Goal: Task Accomplishment & Management: Use online tool/utility

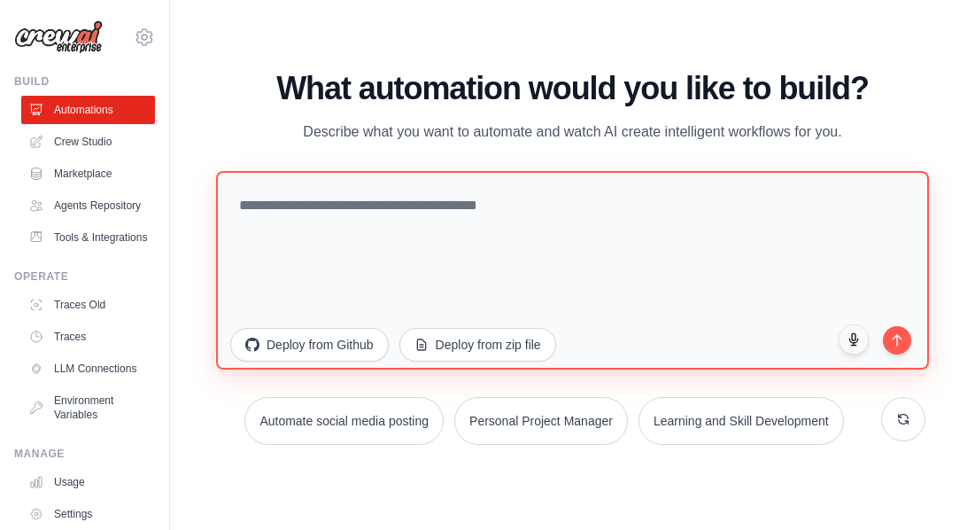
click at [289, 192] on textarea at bounding box center [572, 270] width 713 height 198
paste textarea "**********"
type textarea "**********"
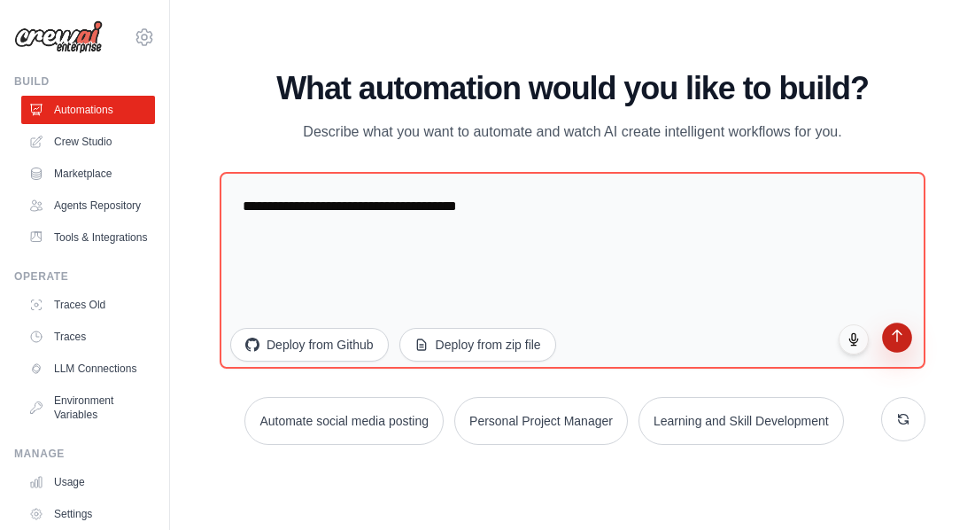
click at [908, 338] on button "submit" at bounding box center [897, 337] width 30 height 30
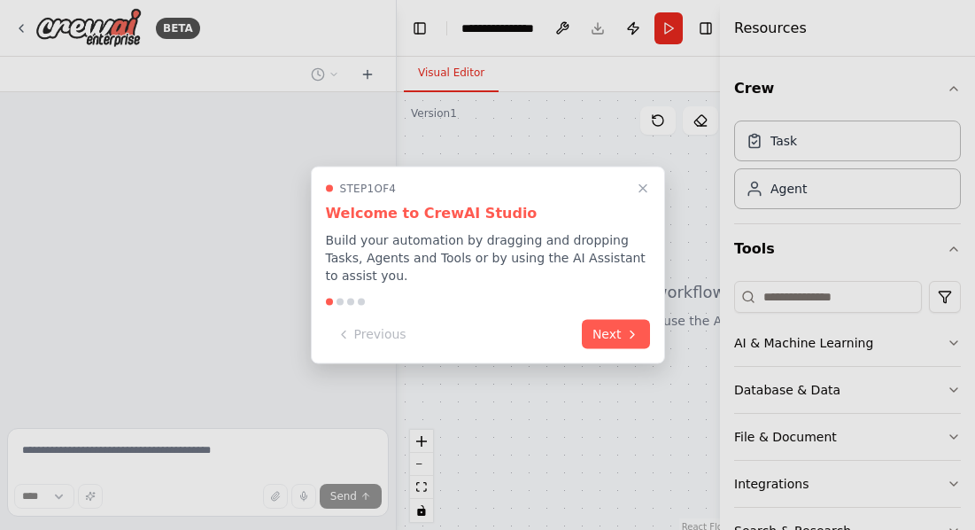
select select "****"
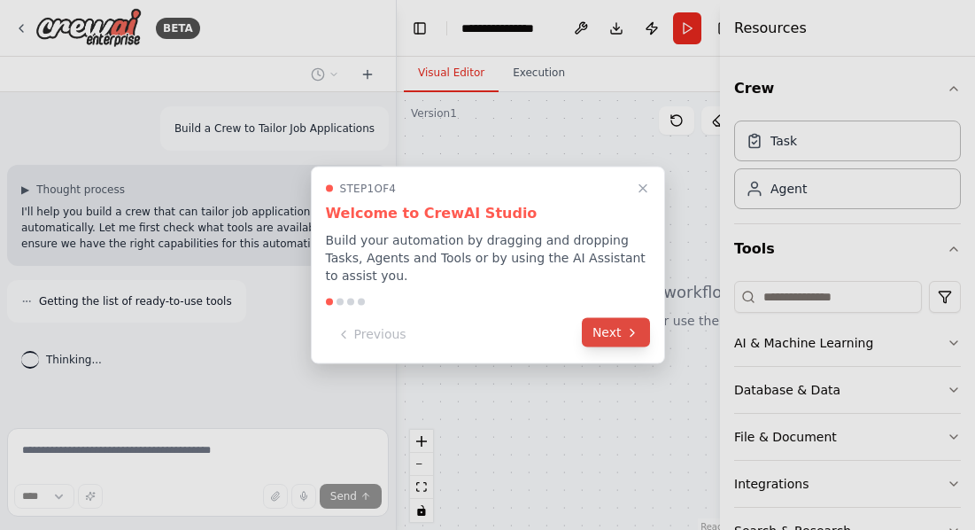
click at [633, 338] on icon at bounding box center [632, 332] width 14 height 14
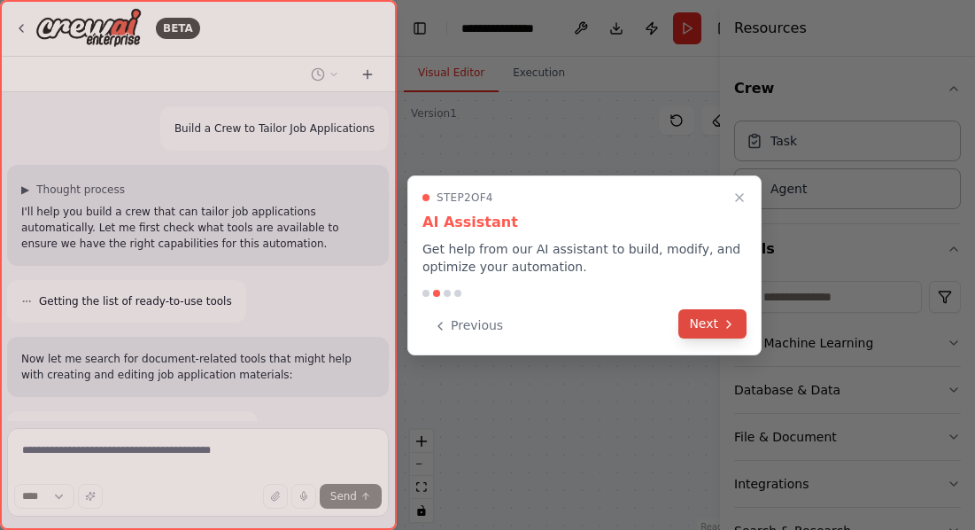
scroll to position [106, 0]
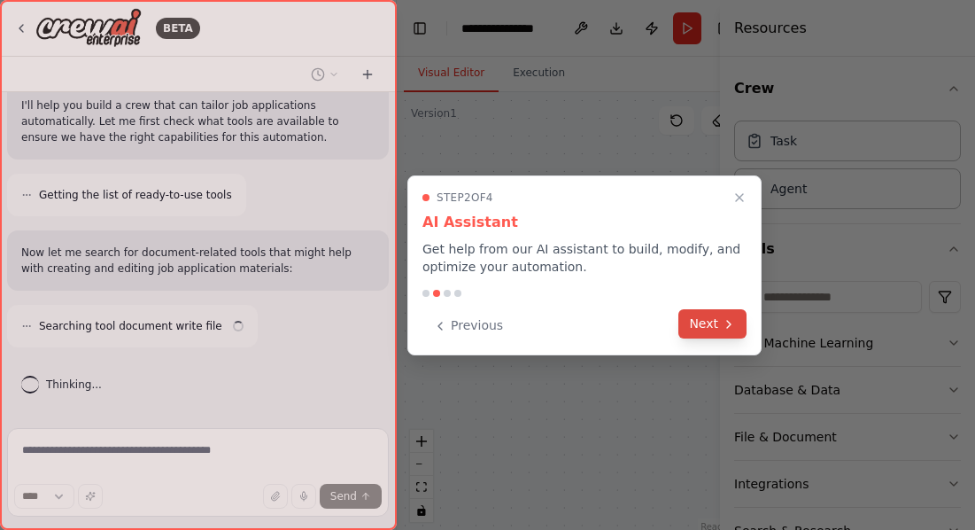
click at [718, 334] on button "Next" at bounding box center [712, 323] width 68 height 29
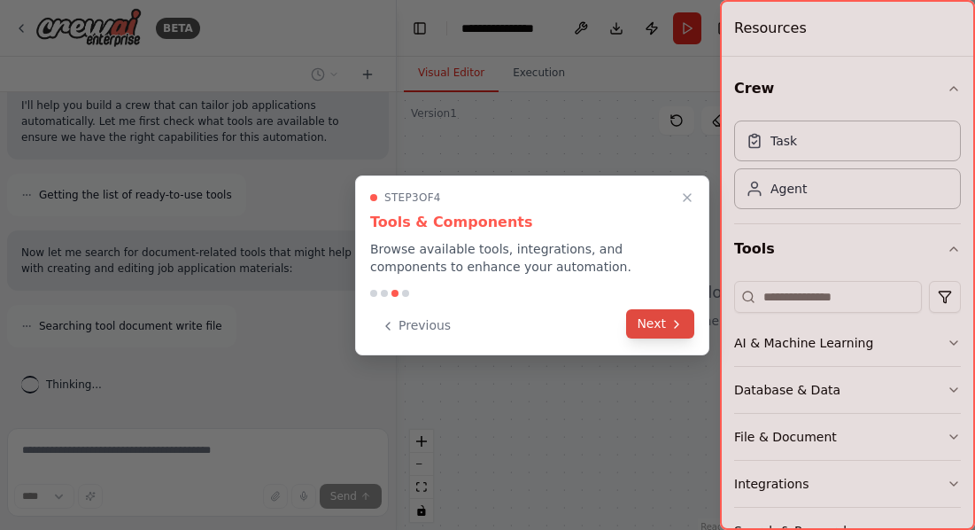
click at [663, 319] on button "Next" at bounding box center [660, 323] width 68 height 29
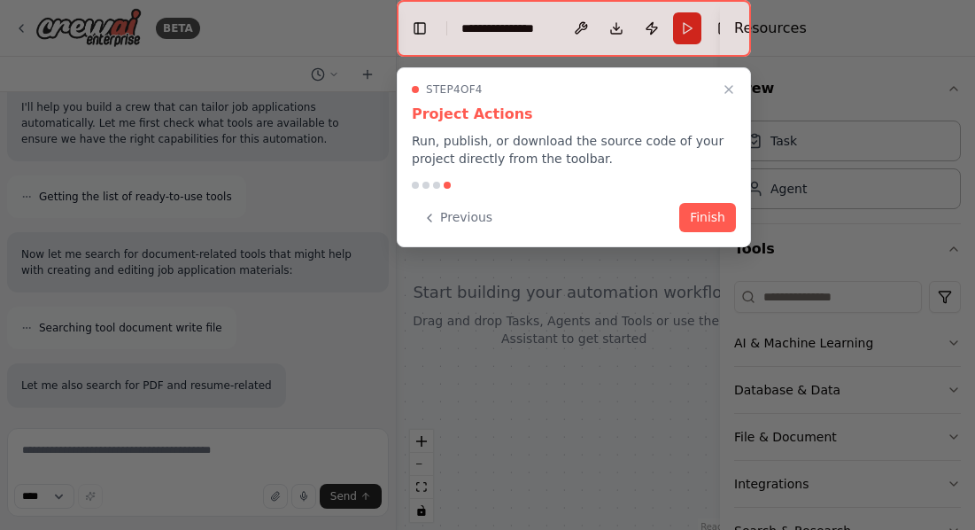
scroll to position [221, 0]
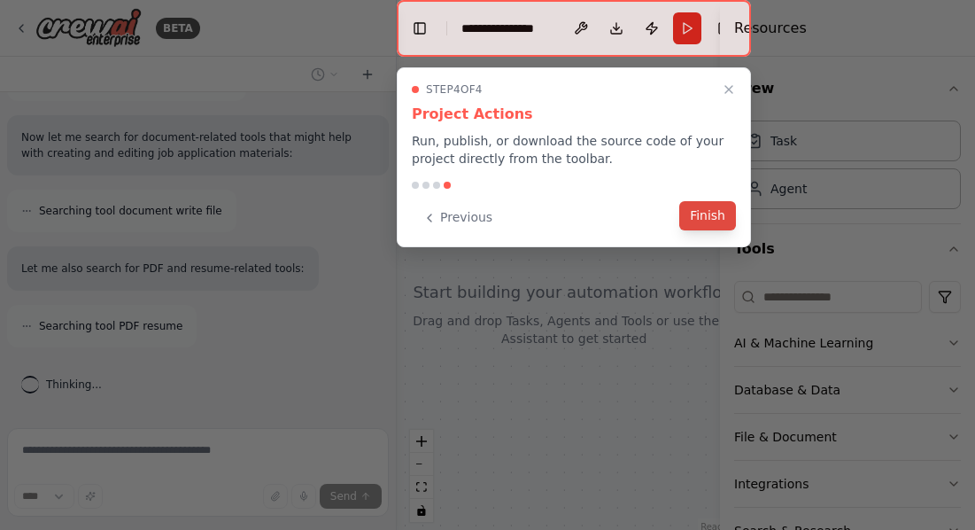
click at [702, 217] on button "Finish" at bounding box center [707, 215] width 57 height 29
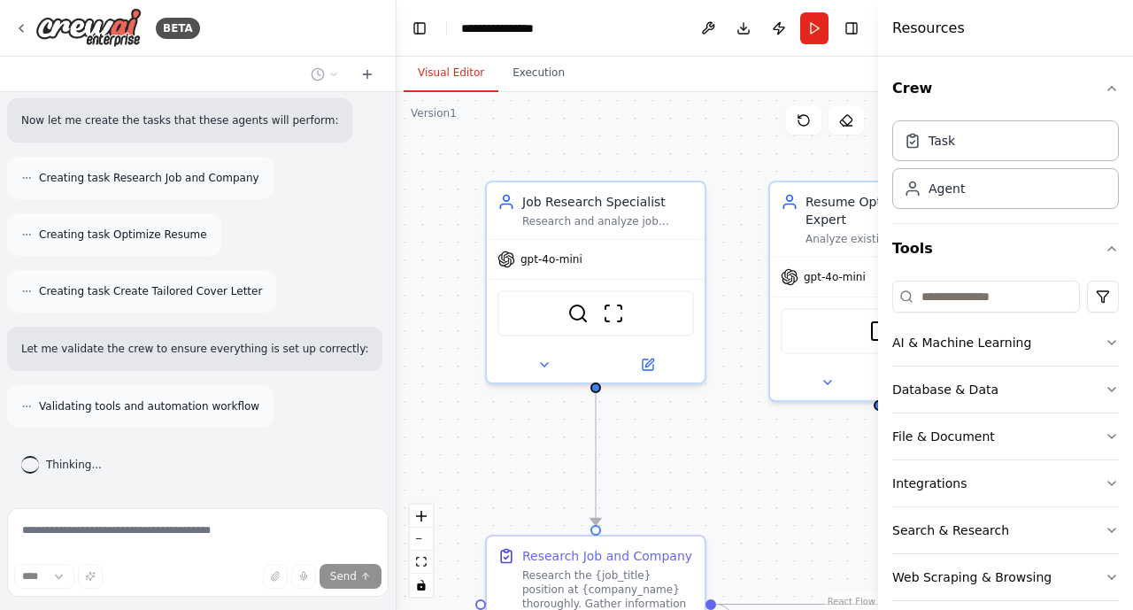
scroll to position [1003, 0]
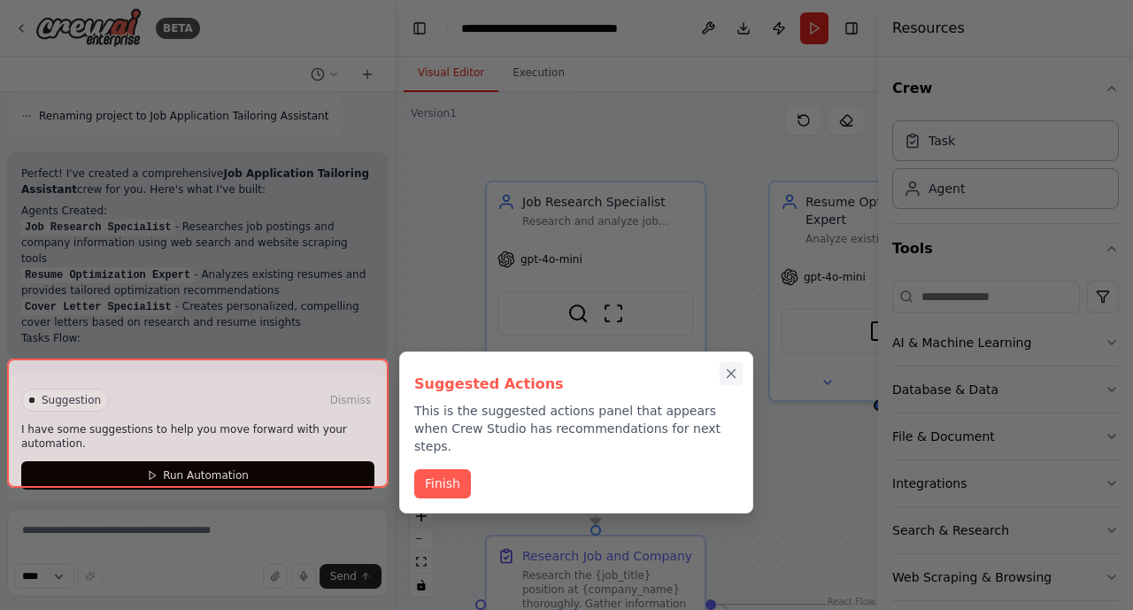
click at [731, 367] on icon "Close walkthrough" at bounding box center [731, 374] width 16 height 16
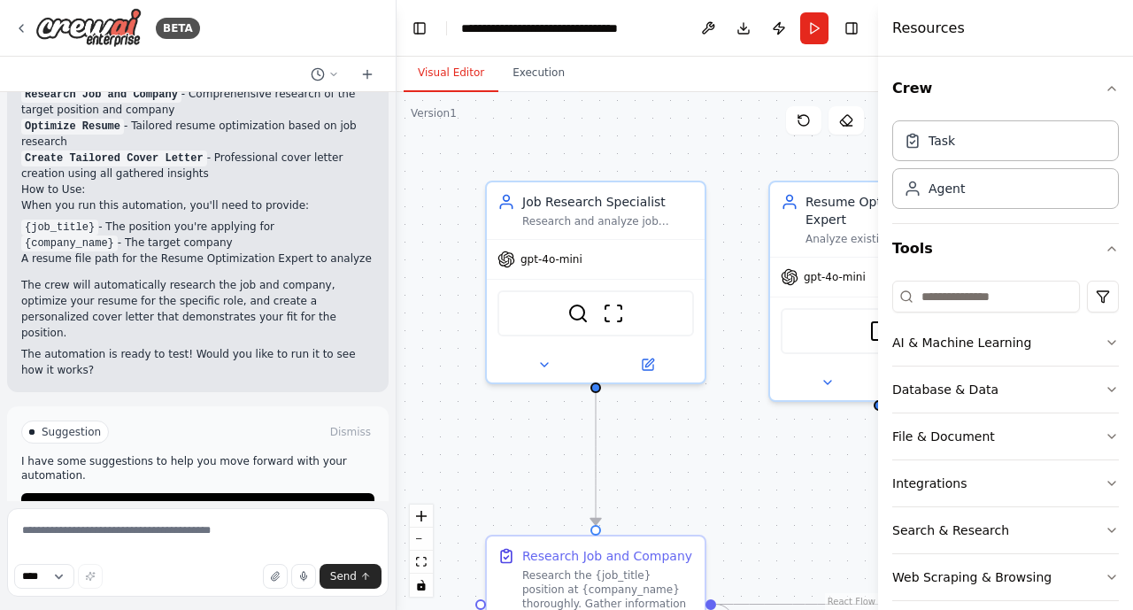
scroll to position [1570, 0]
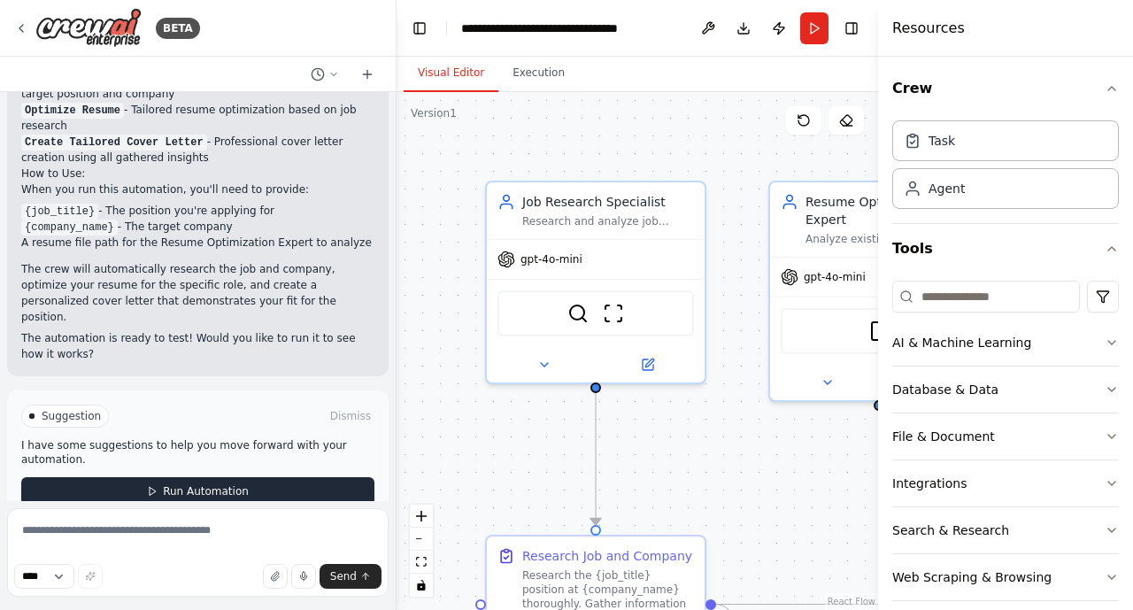
click at [210, 484] on span "Run Automation" at bounding box center [206, 491] width 86 height 14
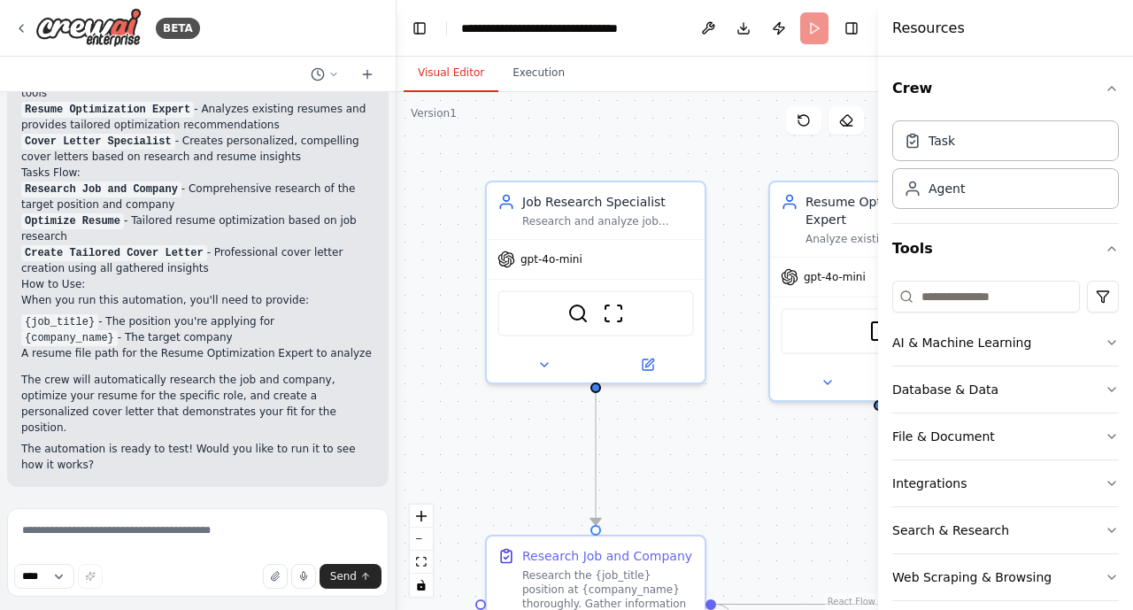
scroll to position [1426, 0]
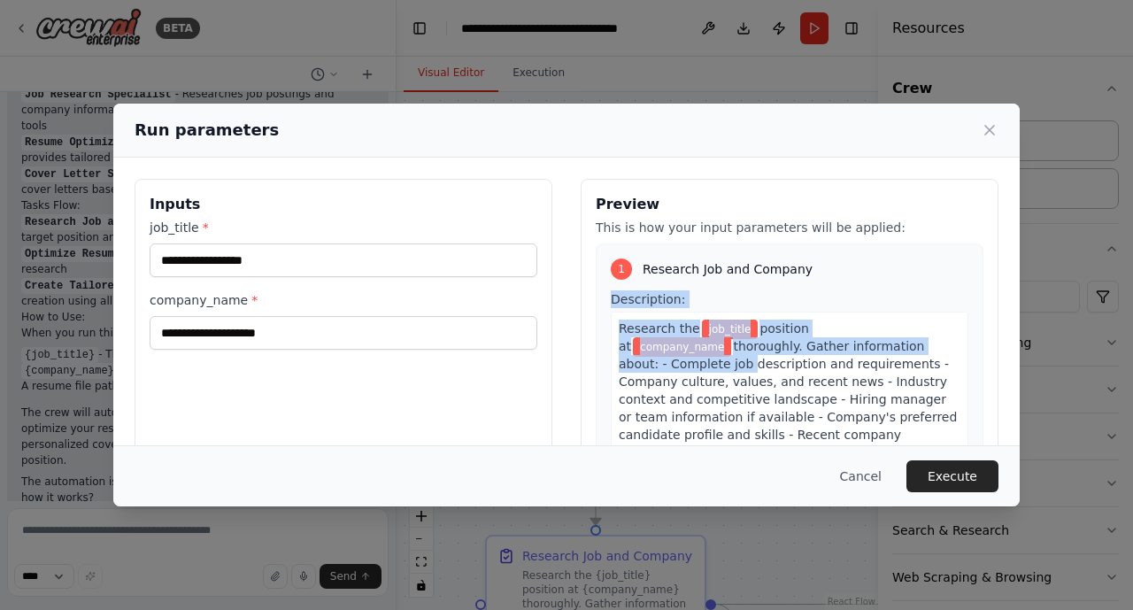
drag, startPoint x: 978, startPoint y: 276, endPoint x: 978, endPoint y: 347, distance: 70.8
click at [974, 347] on div "1 Research Job and Company Description: Research the job_title position at comp…" at bounding box center [790, 450] width 388 height 413
click at [974, 312] on div "1 Research Job and Company Description: Research the job_title position at comp…" at bounding box center [790, 450] width 388 height 413
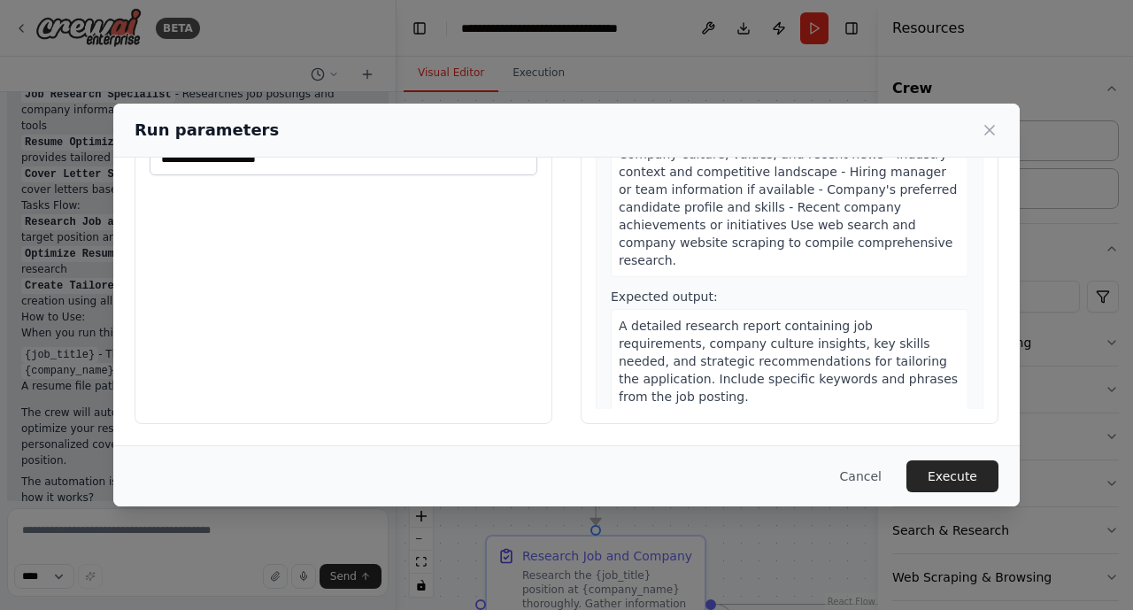
scroll to position [41, 0]
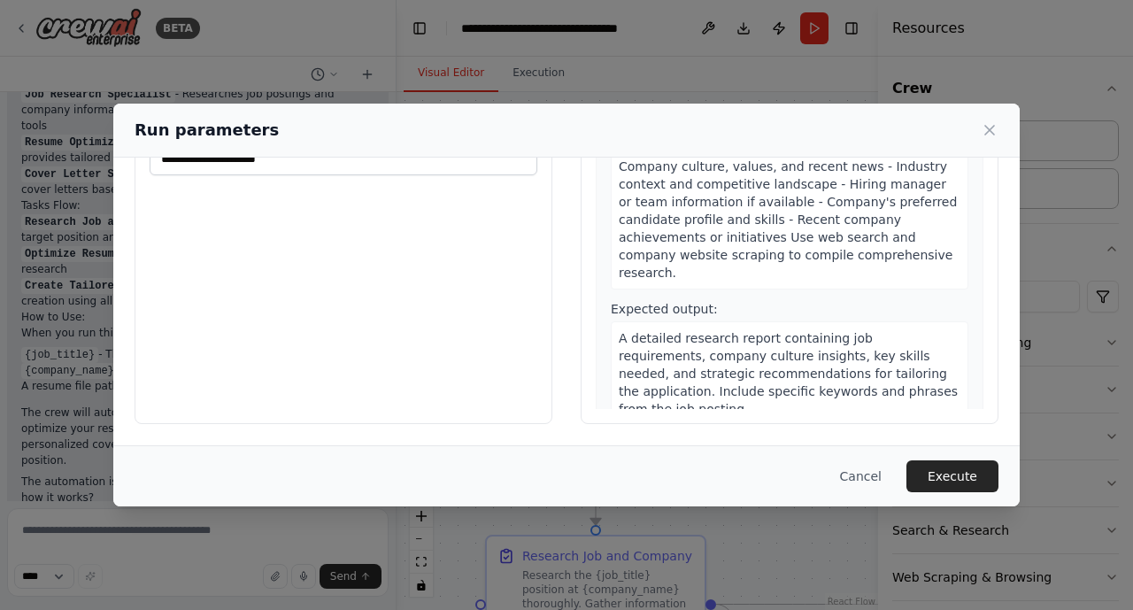
click at [522, 229] on div "Inputs job_title * company_name *" at bounding box center [344, 214] width 418 height 420
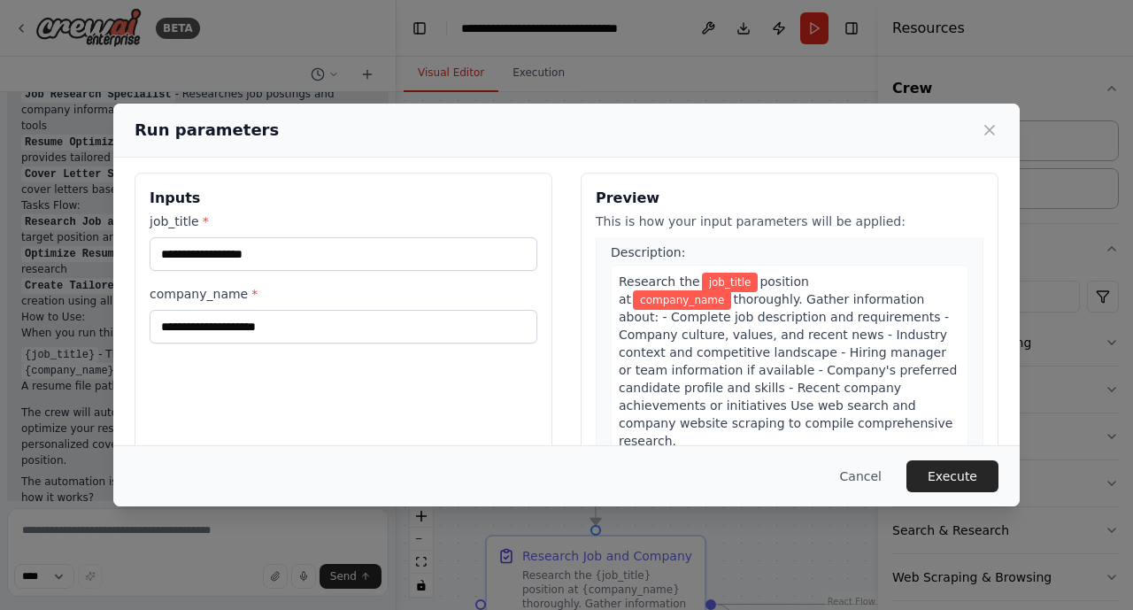
scroll to position [0, 0]
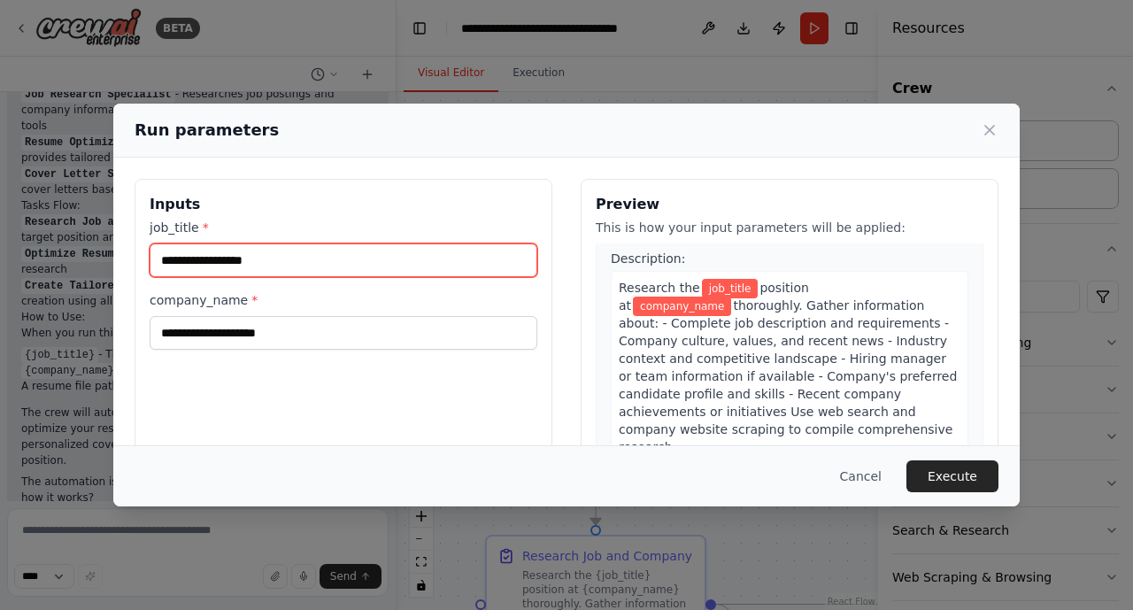
click at [166, 270] on input "job_title *" at bounding box center [344, 261] width 388 height 34
type input "**********"
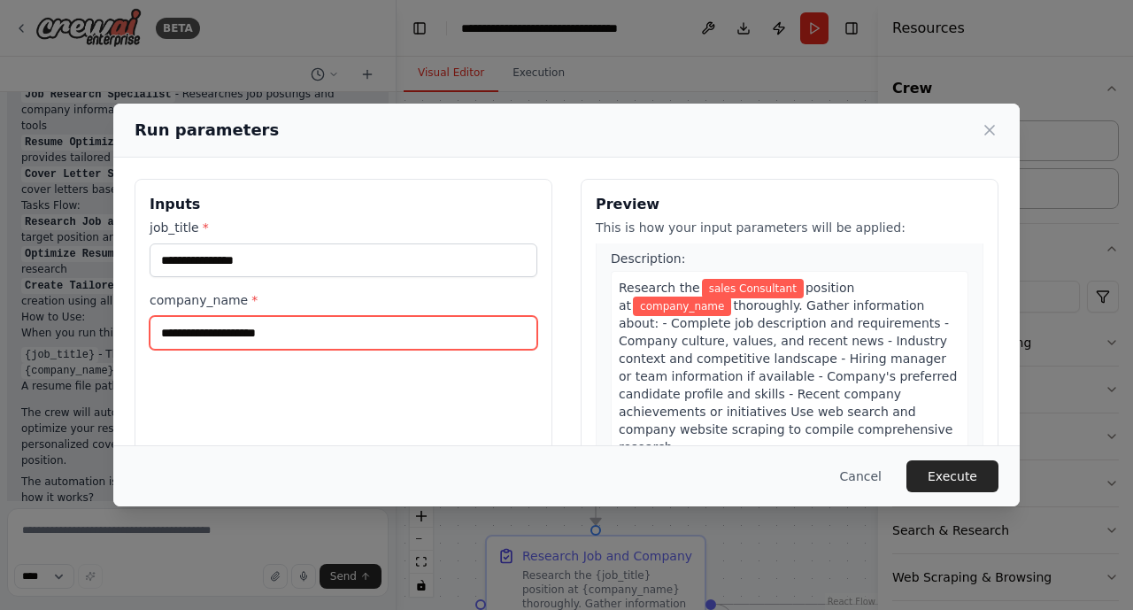
click at [176, 333] on input "company_name *" at bounding box center [344, 333] width 388 height 34
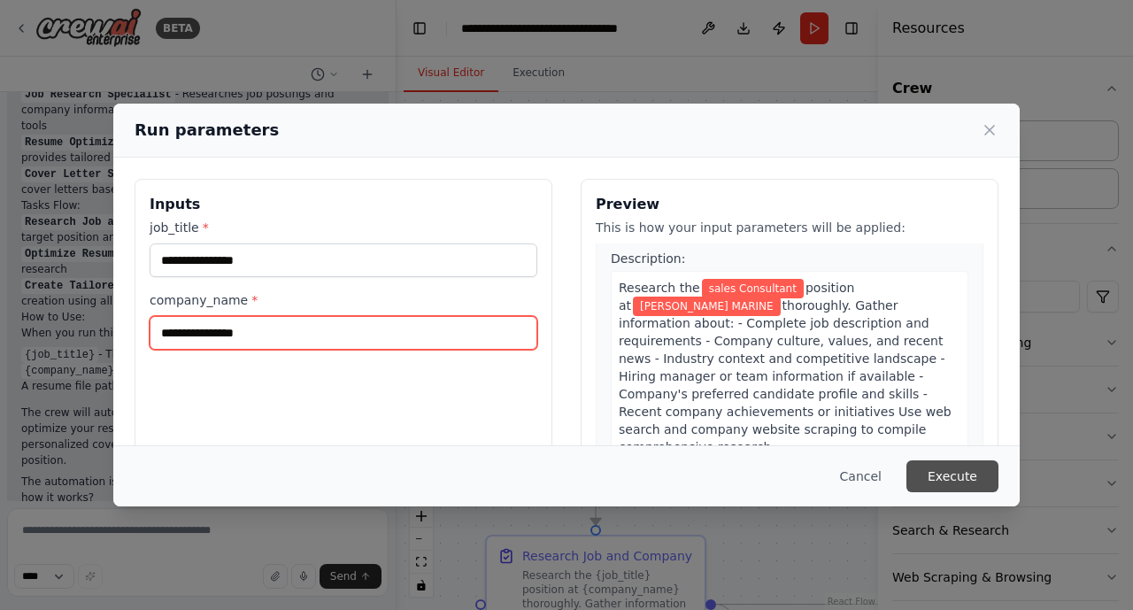
type input "**********"
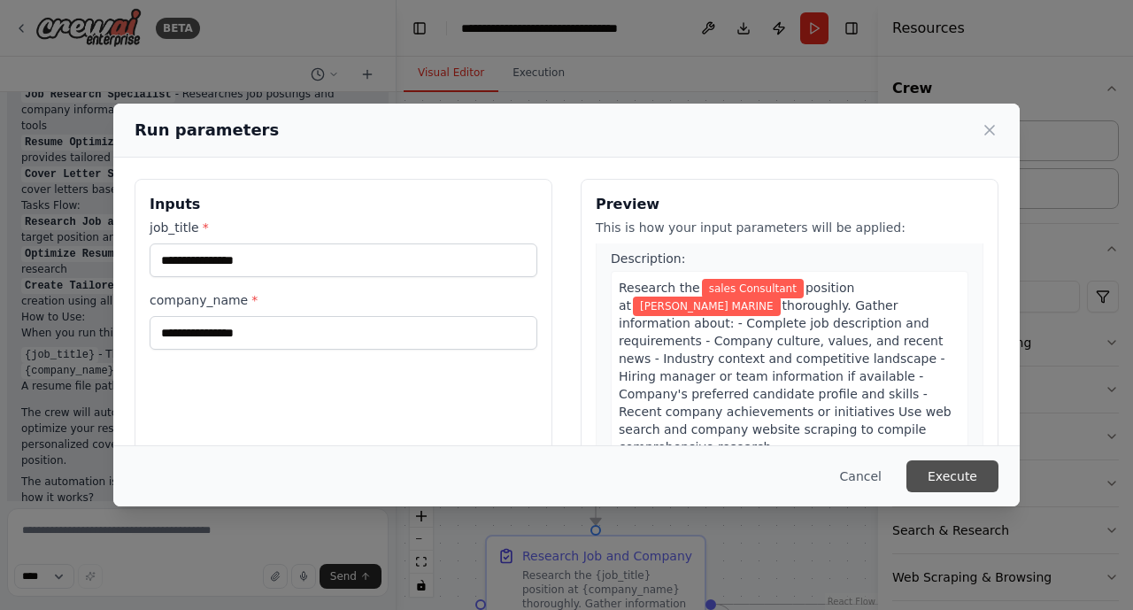
click at [968, 475] on button "Execute" at bounding box center [953, 476] width 92 height 32
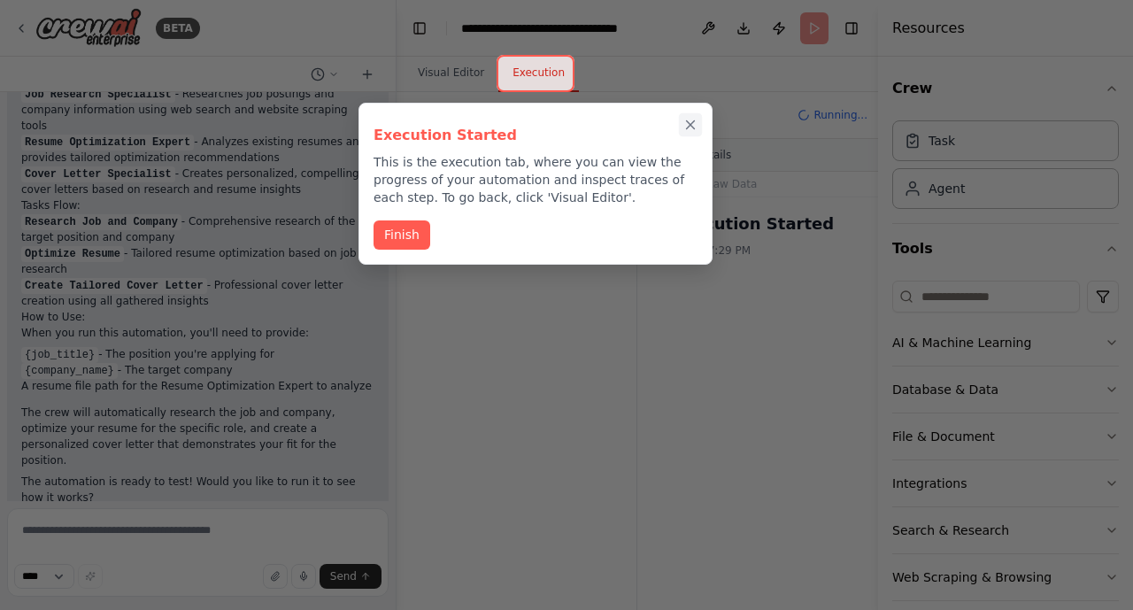
click at [687, 127] on icon "Close walkthrough" at bounding box center [691, 125] width 16 height 16
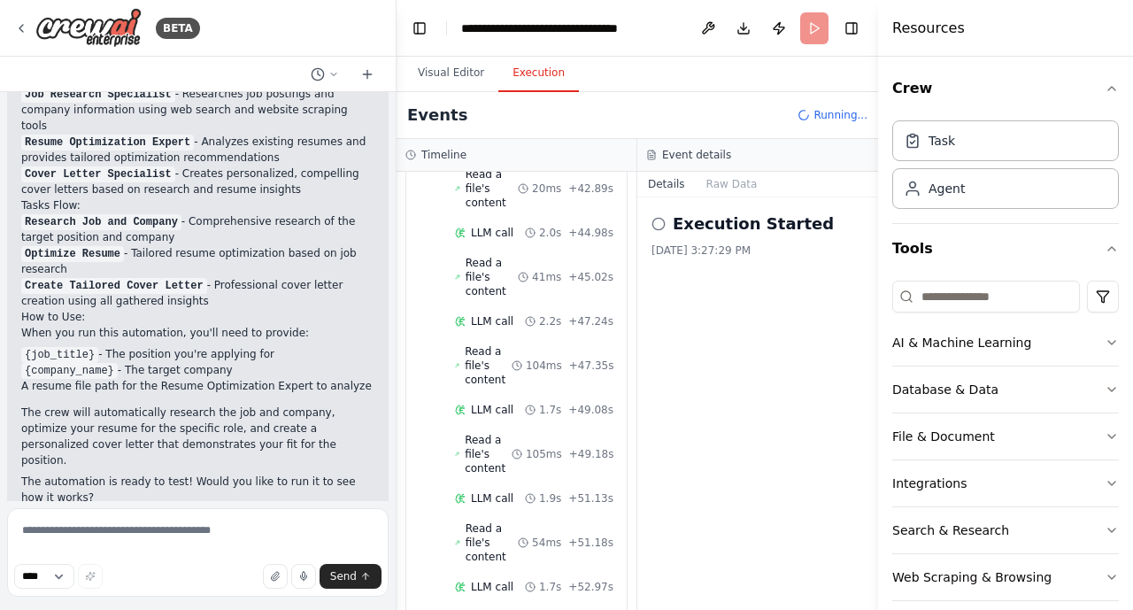
scroll to position [3217, 0]
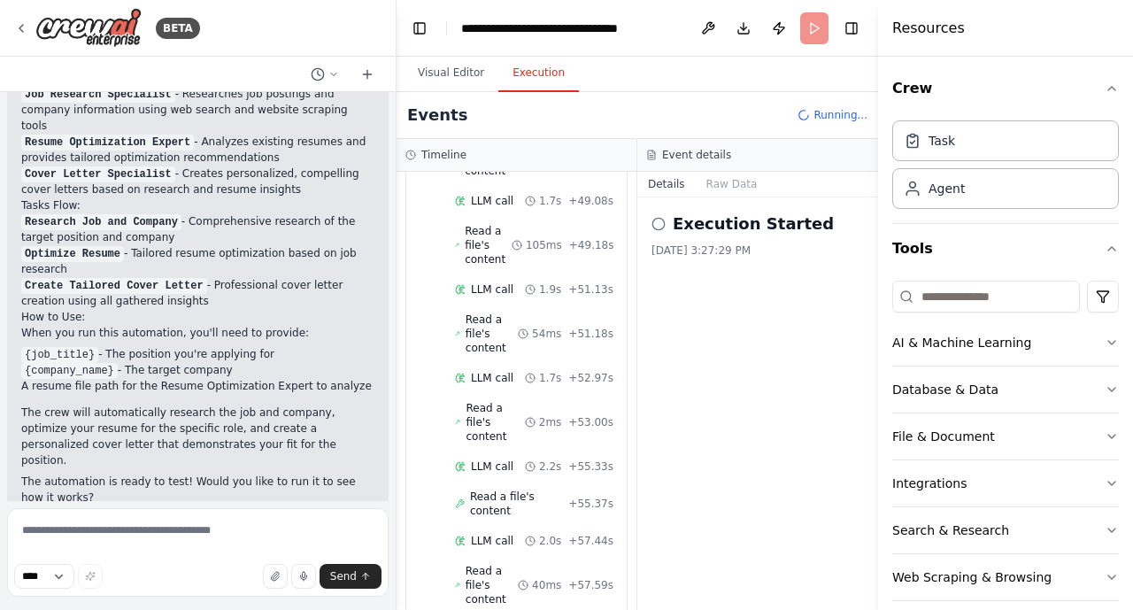
click at [687, 127] on div "Events Running..." at bounding box center [638, 115] width 482 height 47
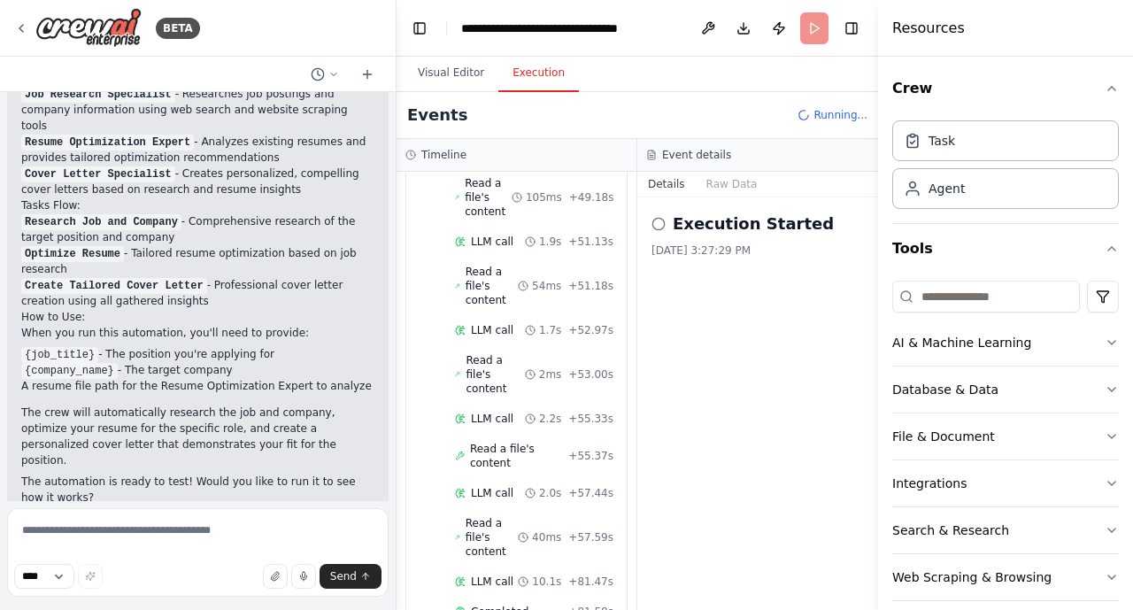
scroll to position [1570, 0]
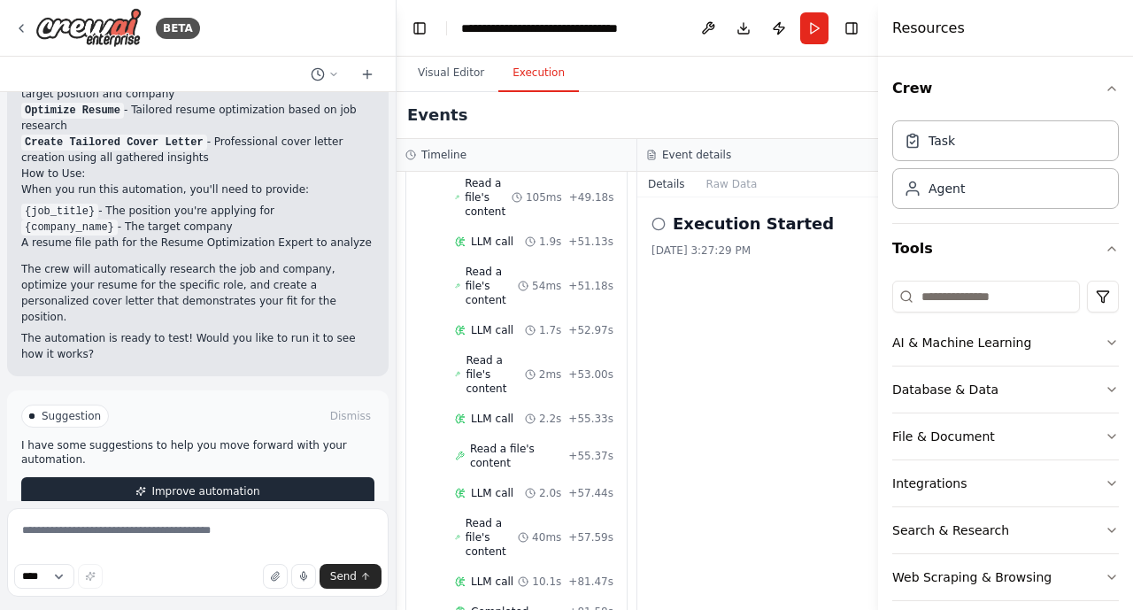
click at [195, 484] on span "Improve automation" at bounding box center [205, 491] width 108 height 14
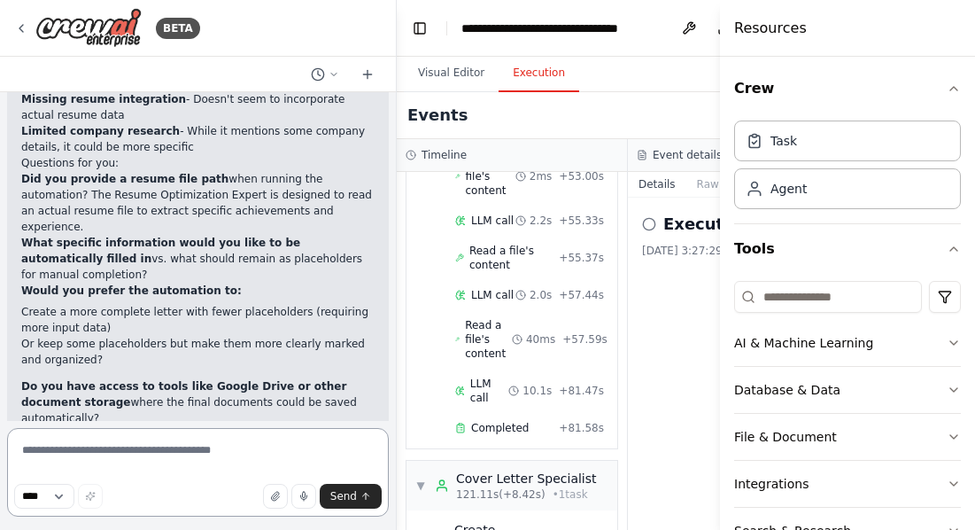
scroll to position [3520, 0]
click at [180, 235] on p "What specific information would you like to be automatically filled in vs. what…" at bounding box center [197, 259] width 353 height 48
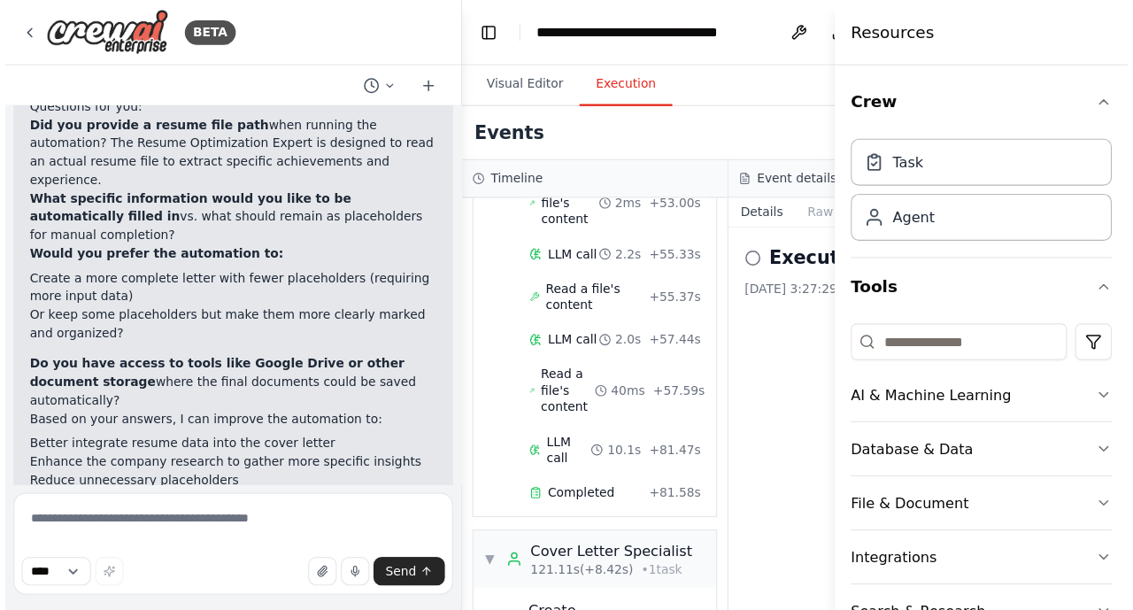
scroll to position [2159, 0]
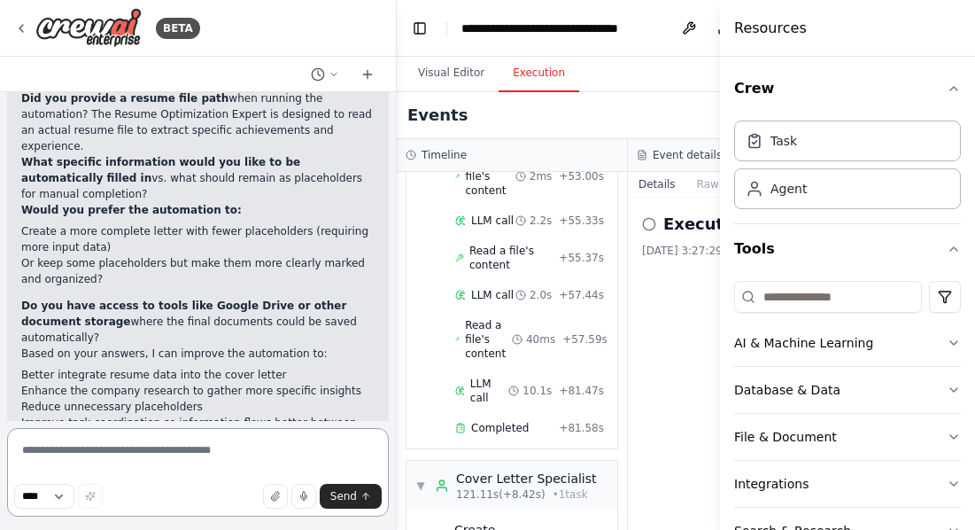
click at [42, 439] on textarea at bounding box center [198, 472] width 382 height 89
click at [779, 297] on input at bounding box center [828, 297] width 188 height 32
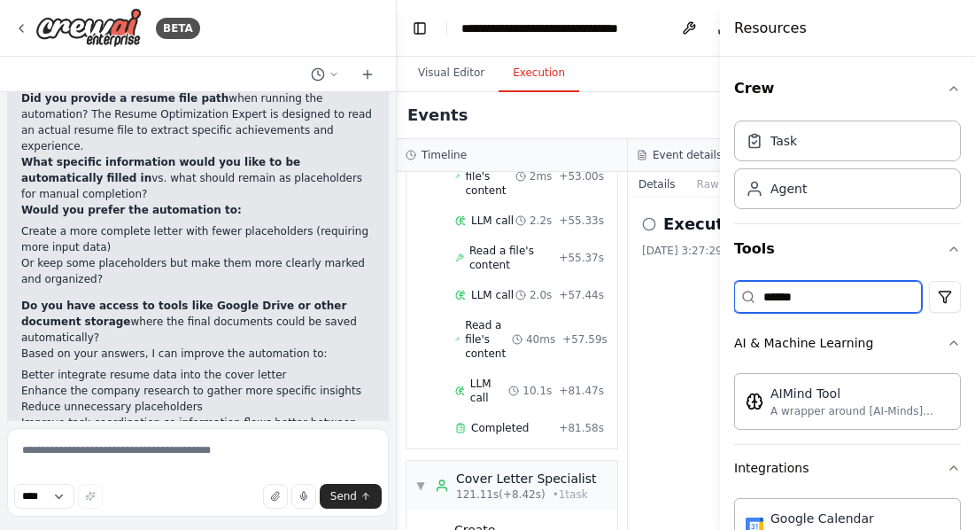
type input "******"
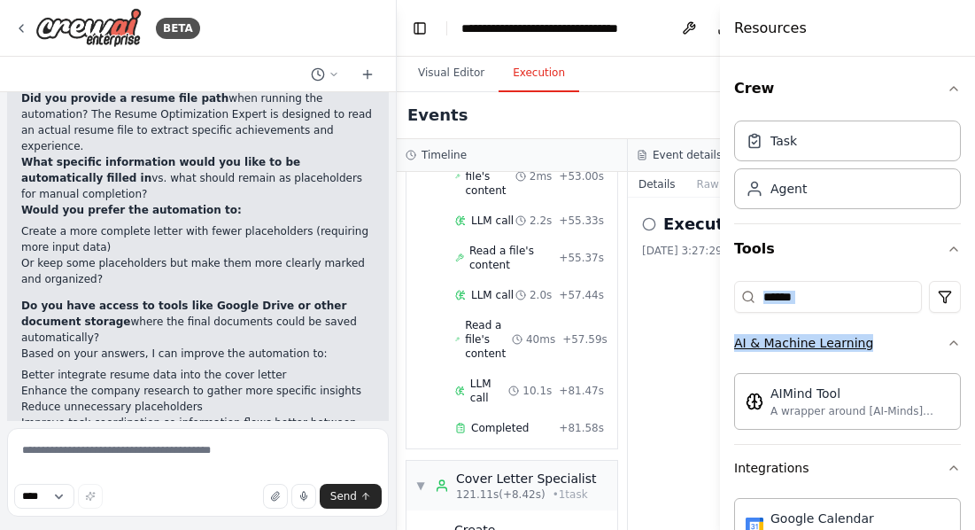
drag, startPoint x: 971, startPoint y: 224, endPoint x: 955, endPoint y: 335, distance: 112.0
click at [955, 335] on div "Crew Task Agent Tools ****** AI & Machine Learning AIMind Tool A wrapper around…" at bounding box center [847, 293] width 255 height 473
click at [963, 282] on div "Crew Task Agent Tools ****** AI & Machine Learning AIMind Tool A wrapper around…" at bounding box center [847, 293] width 255 height 473
drag, startPoint x: 970, startPoint y: 235, endPoint x: 981, endPoint y: 406, distance: 171.2
click at [974, 406] on html "BETA Build a Crew to Tailor Job Applications ▶ Thought process I'll help you bu…" at bounding box center [487, 265] width 975 height 530
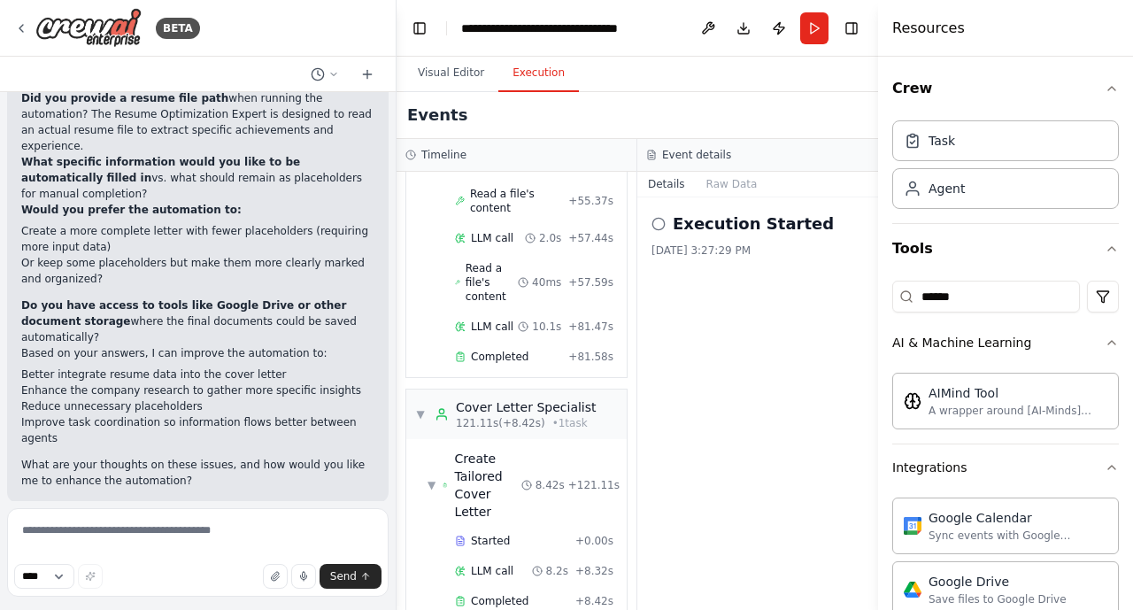
scroll to position [2078, 0]
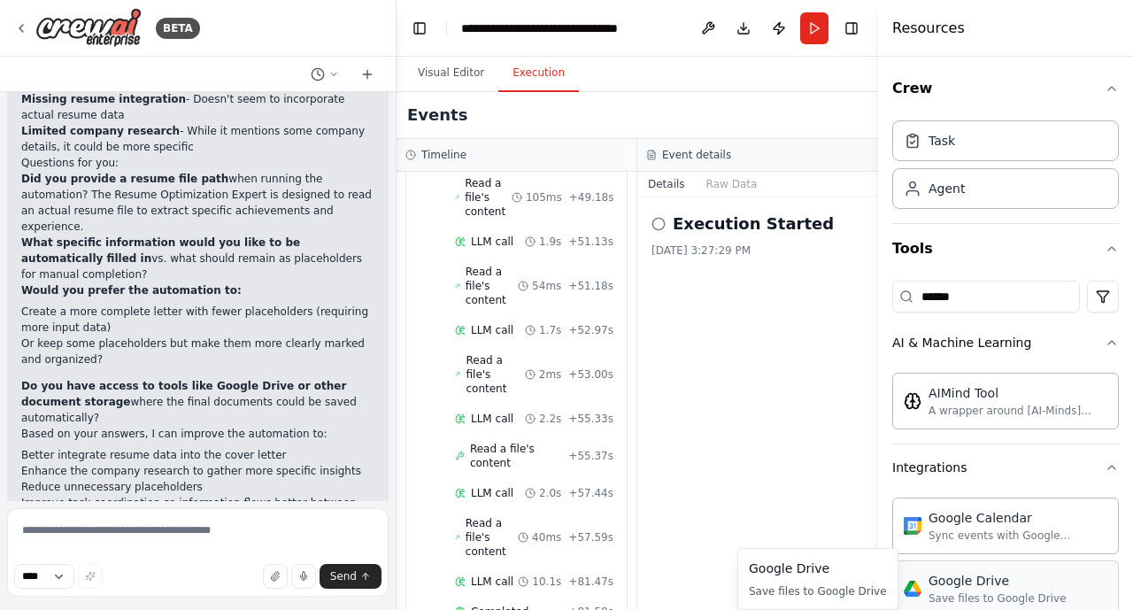
click at [974, 529] on div "Save files to Google Drive" at bounding box center [998, 598] width 138 height 14
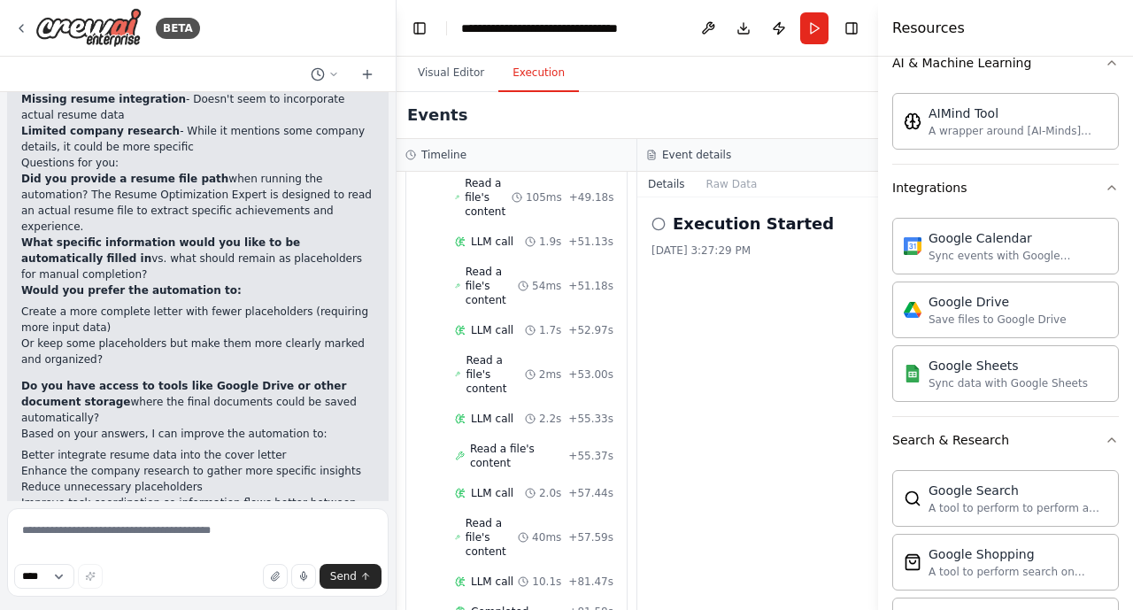
scroll to position [244, 0]
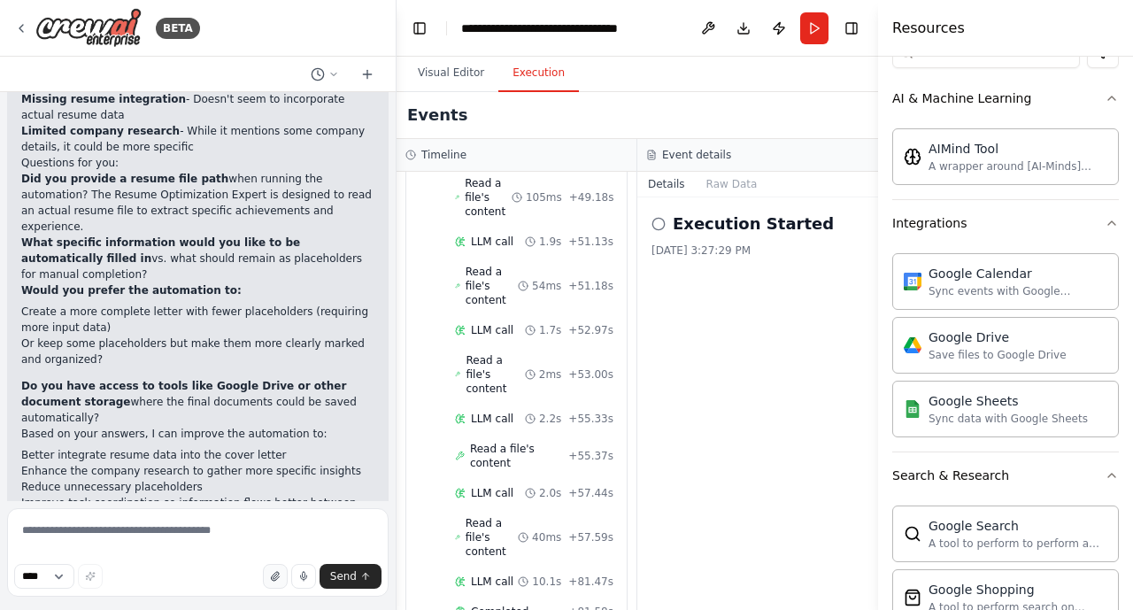
click at [275, 529] on icon "button" at bounding box center [275, 576] width 11 height 11
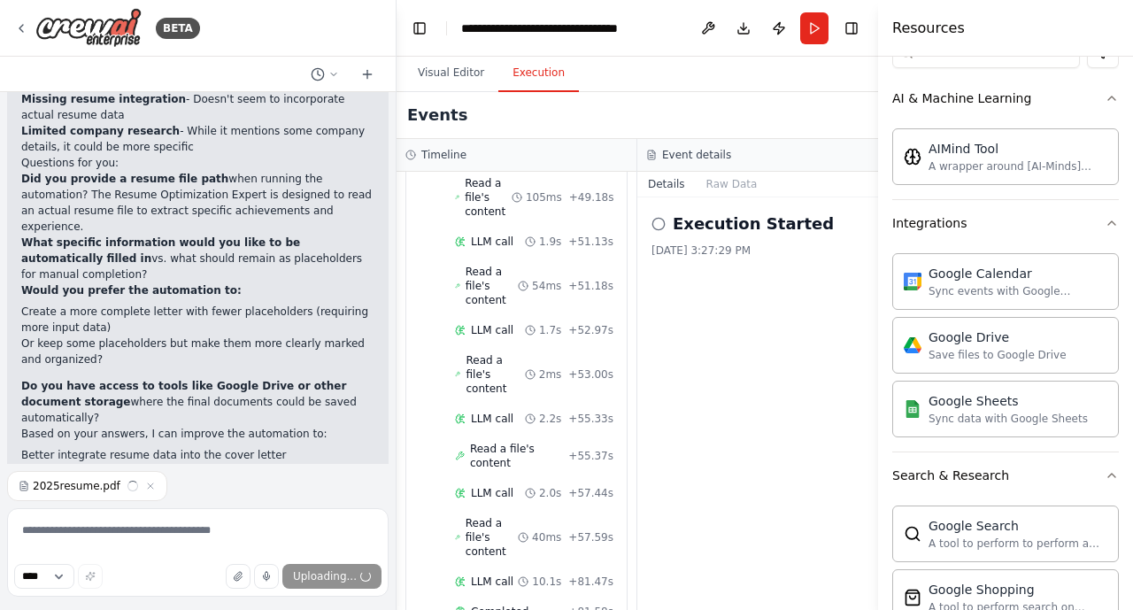
scroll to position [2115, 0]
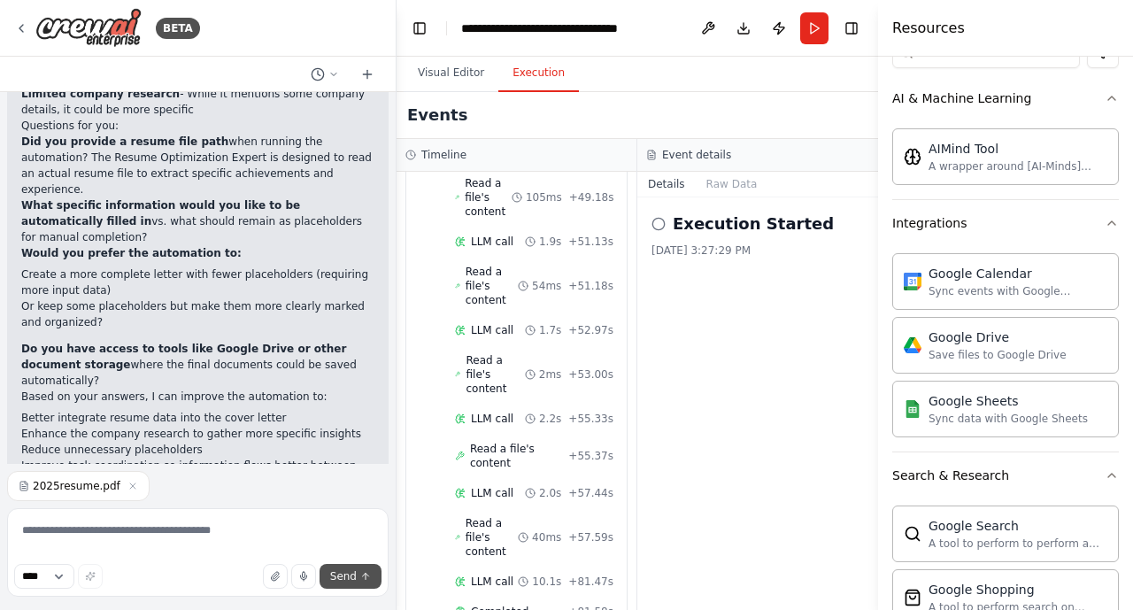
click at [345, 529] on span "Send" at bounding box center [343, 576] width 27 height 14
click at [47, 521] on textarea at bounding box center [198, 552] width 382 height 89
type textarea "**********"
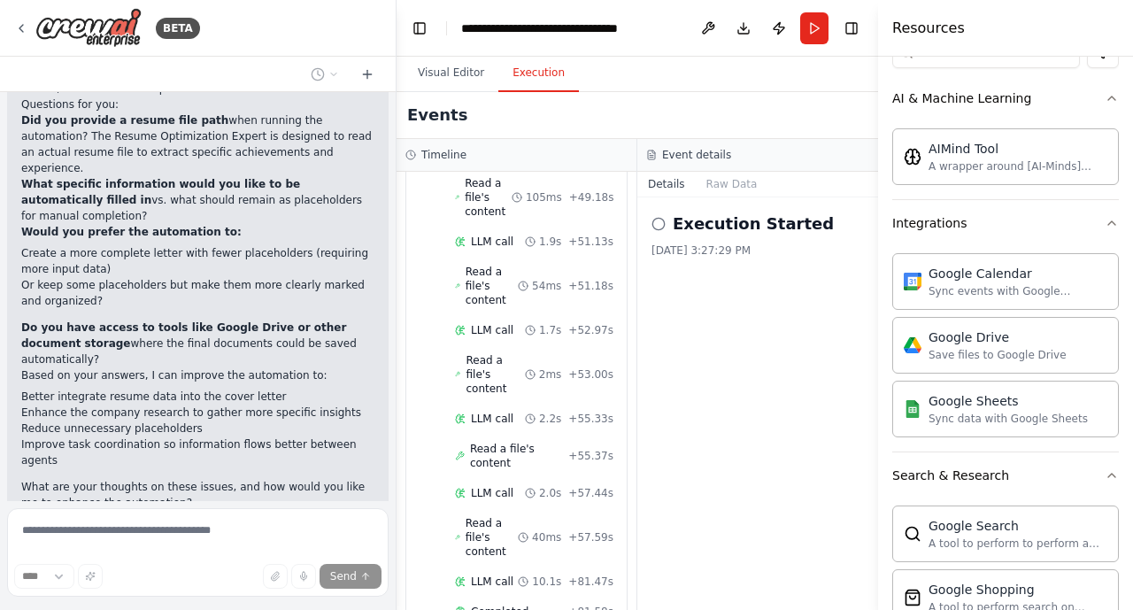
scroll to position [2197, 0]
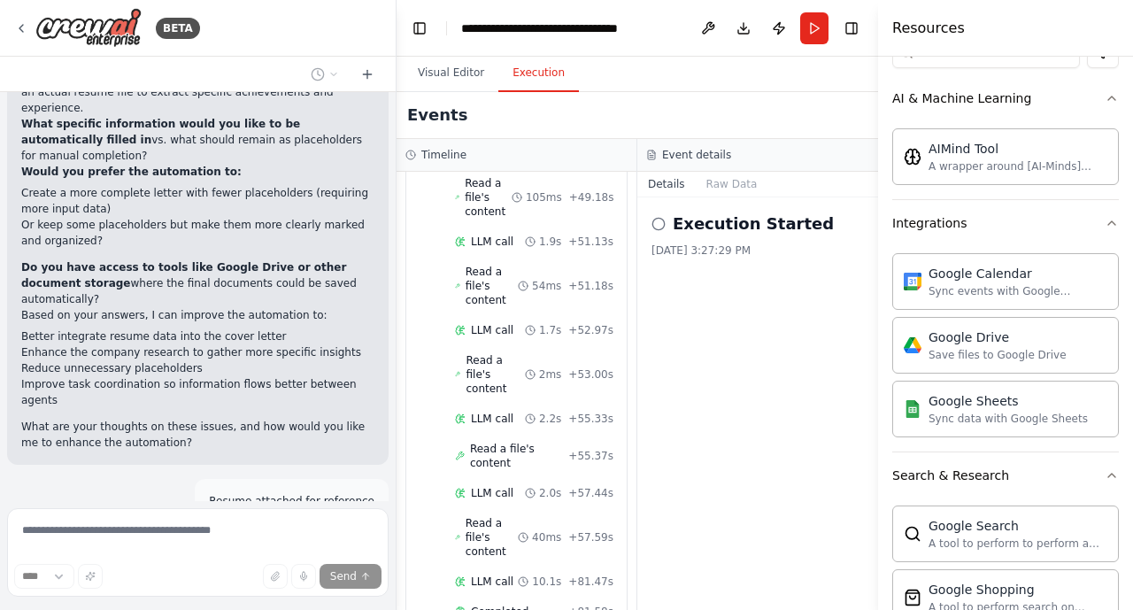
click at [47, 521] on textarea at bounding box center [198, 552] width 382 height 89
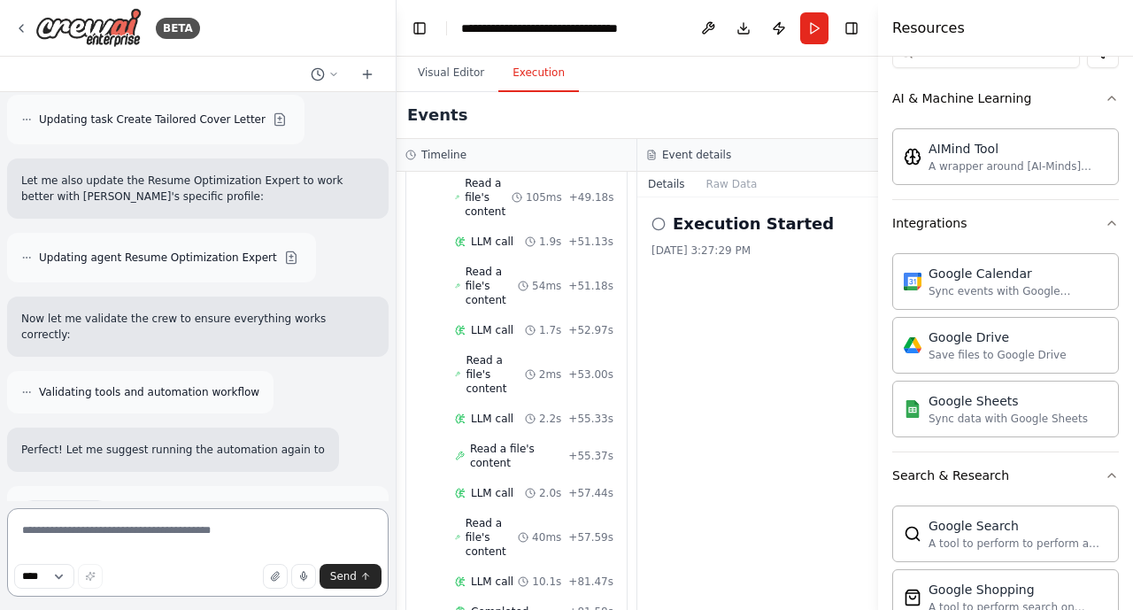
scroll to position [3261, 0]
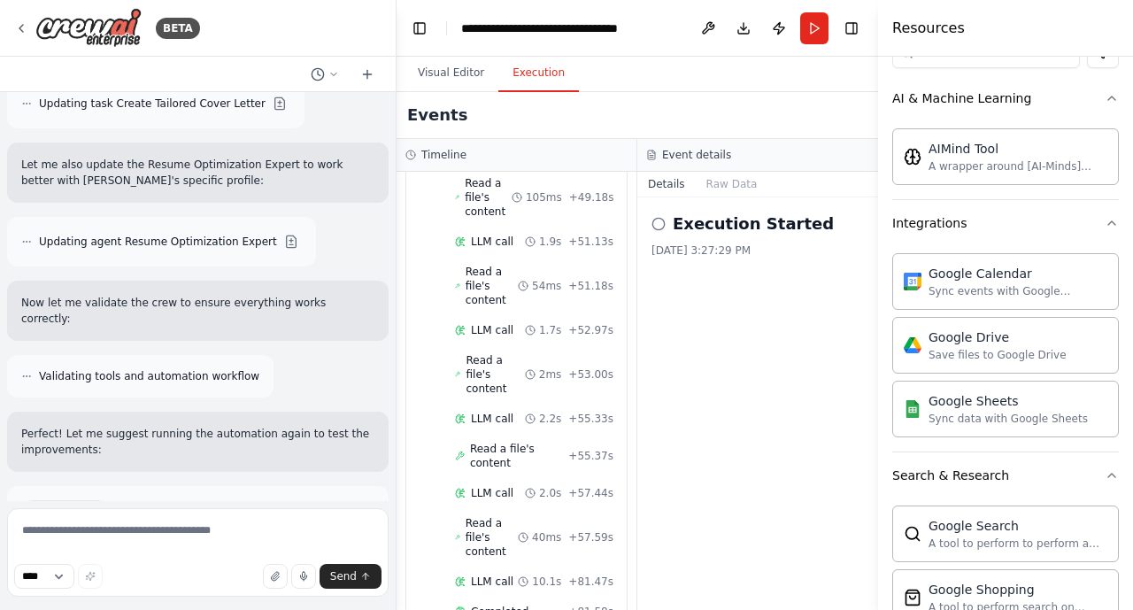
click at [185, 529] on span "Run Automation" at bounding box center [206, 587] width 86 height 14
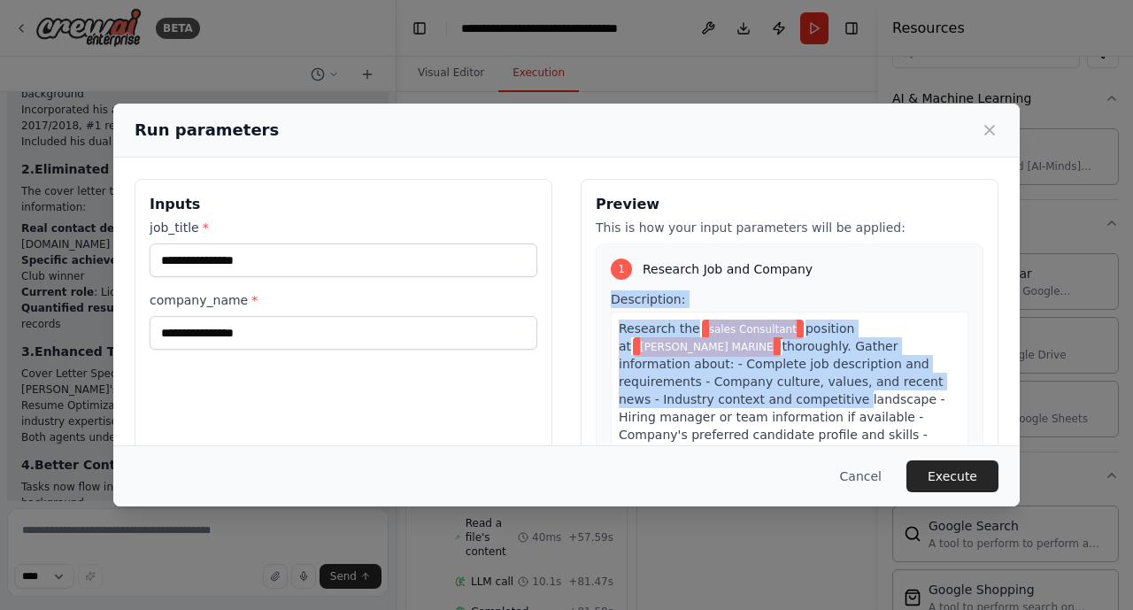
drag, startPoint x: 980, startPoint y: 276, endPoint x: 982, endPoint y: 387, distance: 110.7
click at [974, 387] on div "1 Research Job and Company Description: Research the sales Consultant position …" at bounding box center [790, 450] width 388 height 413
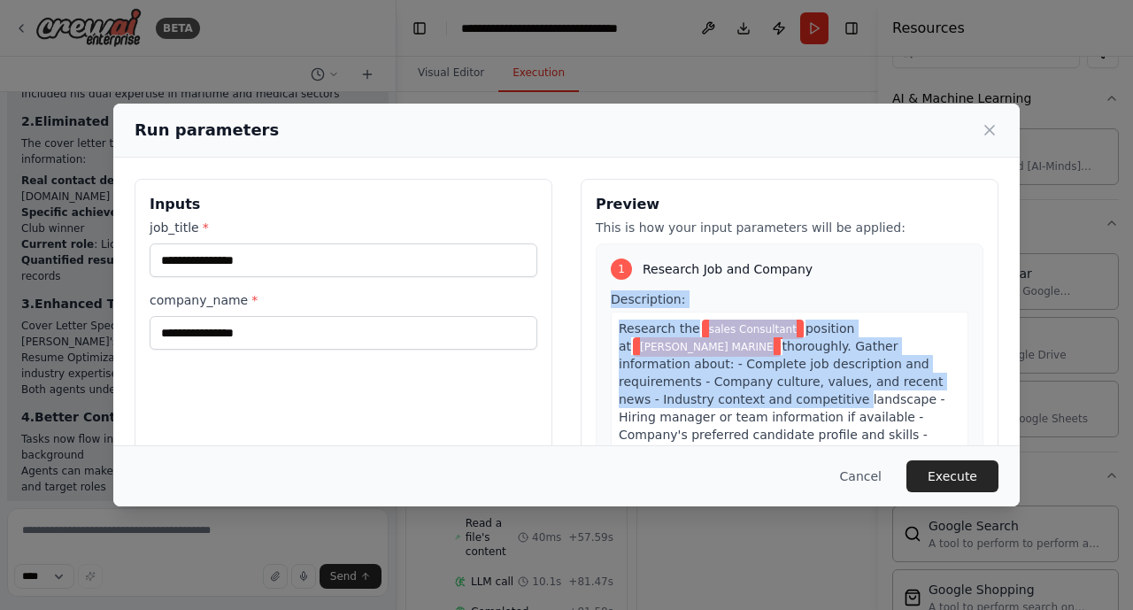
scroll to position [3858, 0]
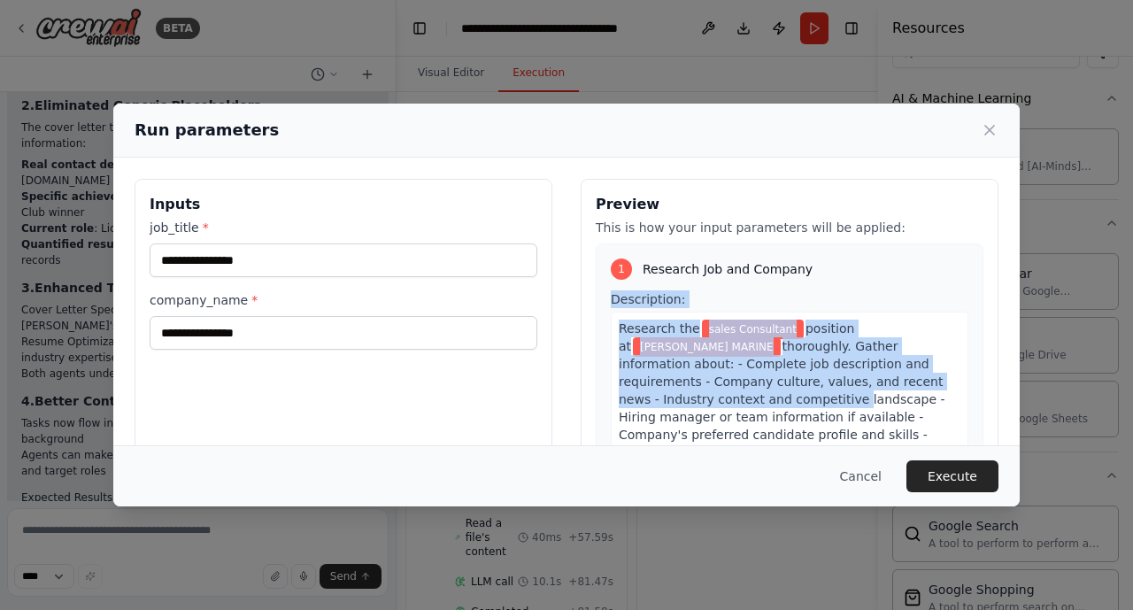
click at [974, 307] on div "1 Research Job and Company Description: Research the sales Consultant position …" at bounding box center [790, 450] width 388 height 413
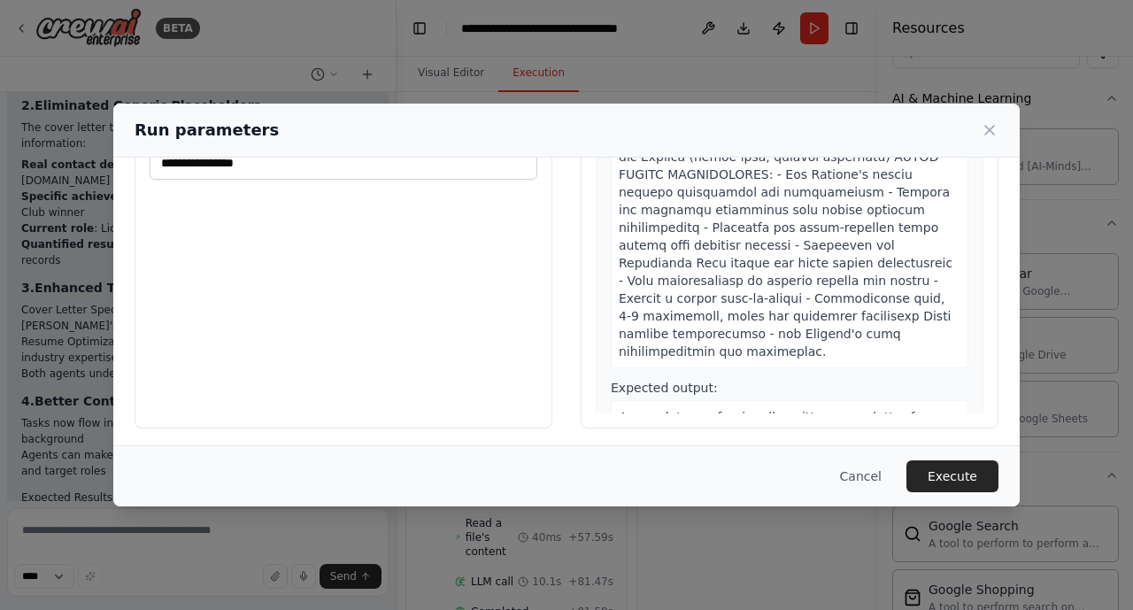
scroll to position [174, 0]
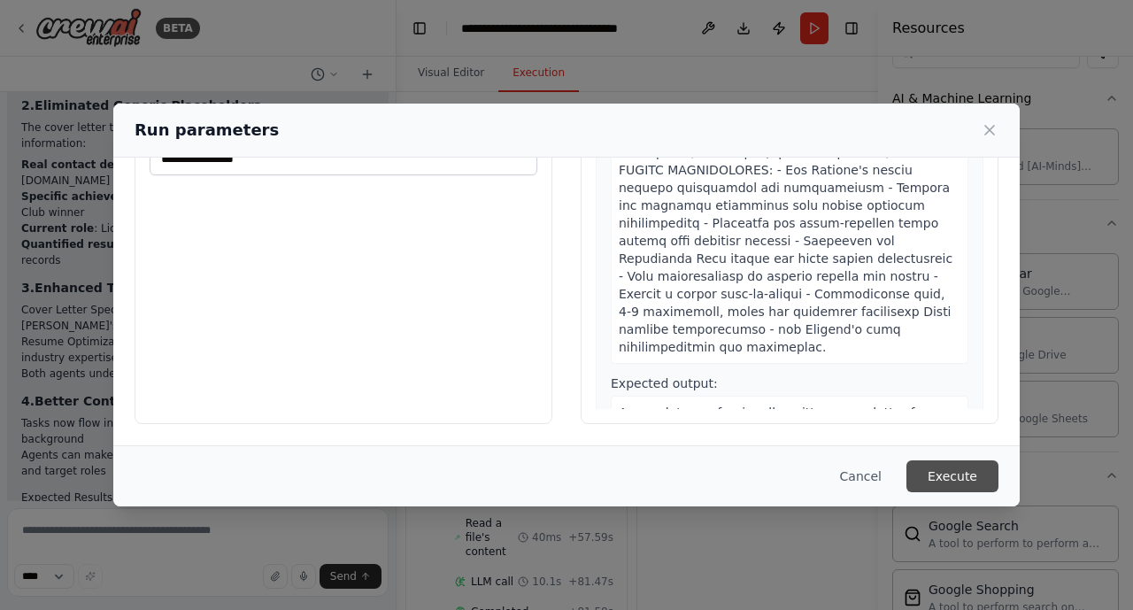
click at [919, 478] on button "Execute" at bounding box center [953, 476] width 92 height 32
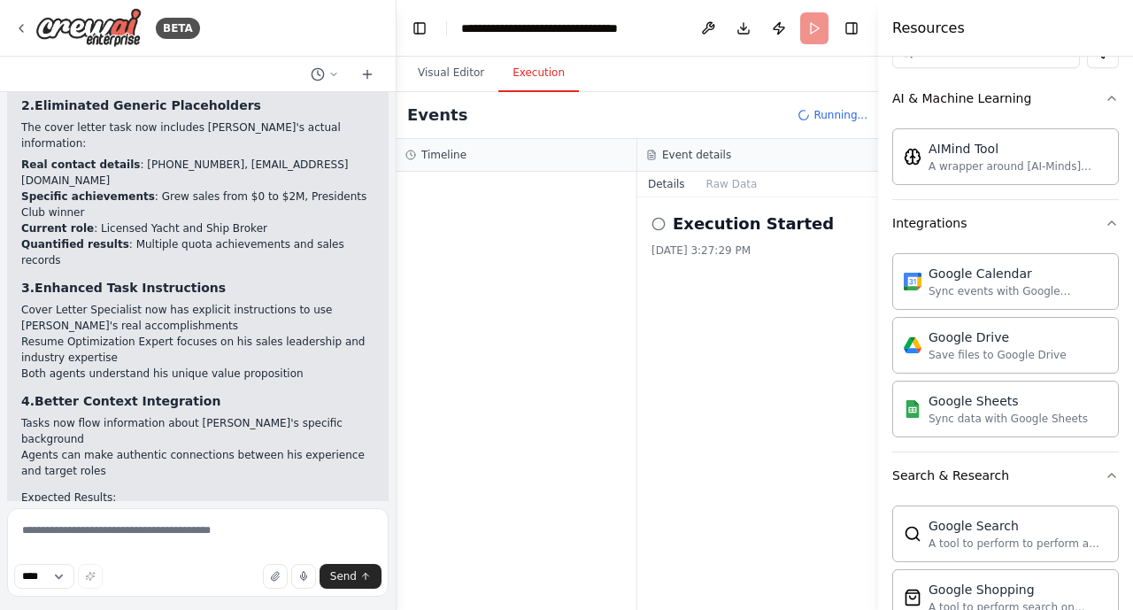
click at [335, 490] on h2 "Expected Results:" at bounding box center [197, 498] width 353 height 16
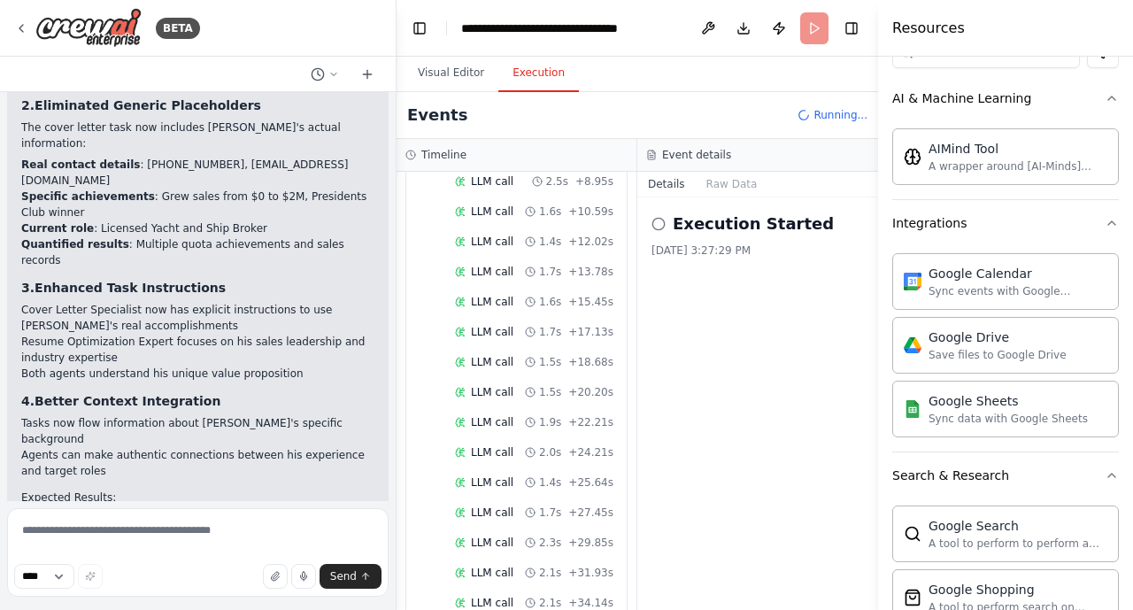
scroll to position [1742, 0]
click at [163, 529] on textarea at bounding box center [198, 552] width 382 height 89
type textarea "***"
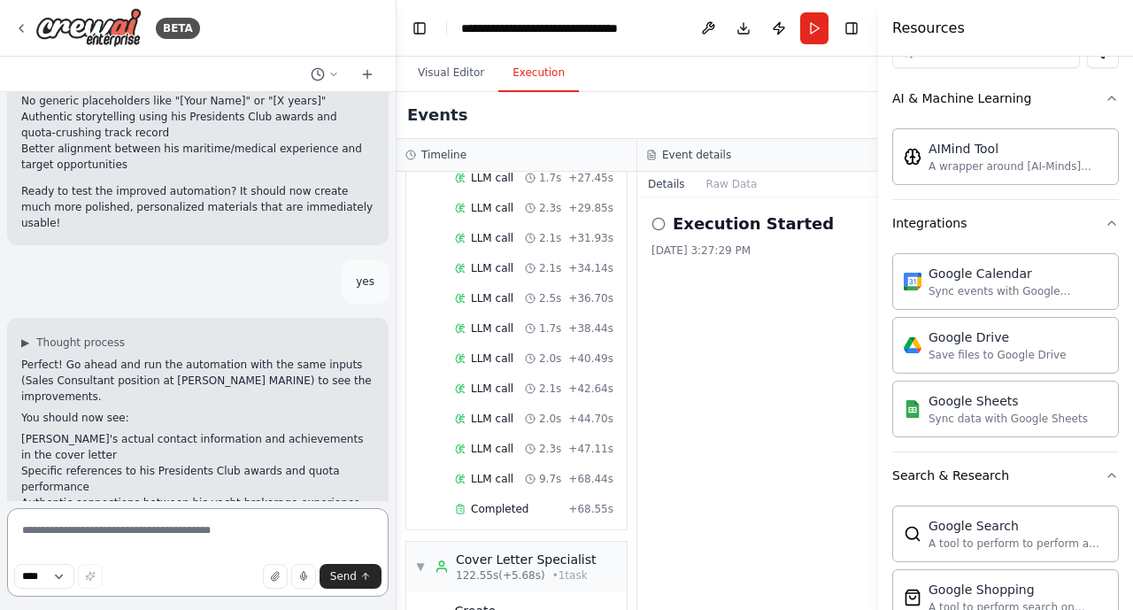
scroll to position [4340, 0]
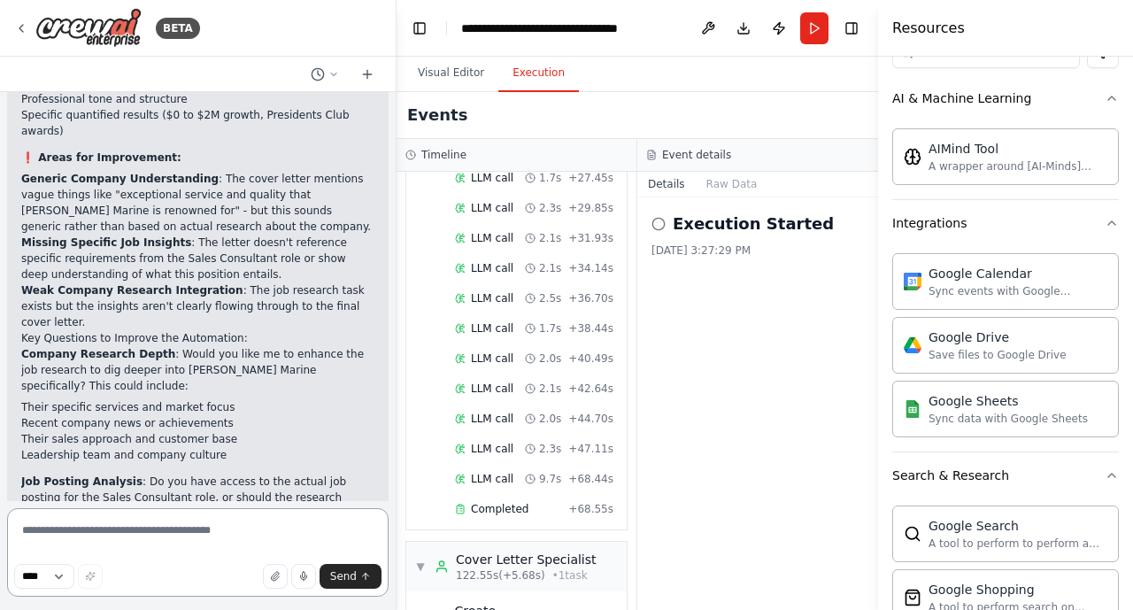
scroll to position [5239, 0]
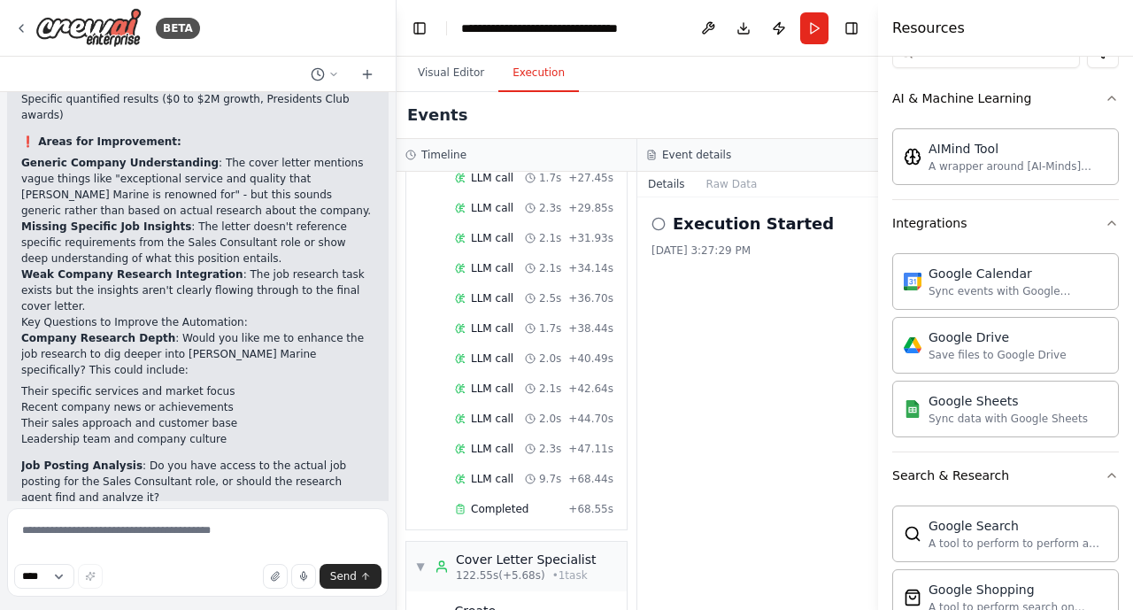
click at [327, 529] on p "Additional Context : Would you like to add any other information about Michael'…" at bounding box center [197, 577] width 353 height 48
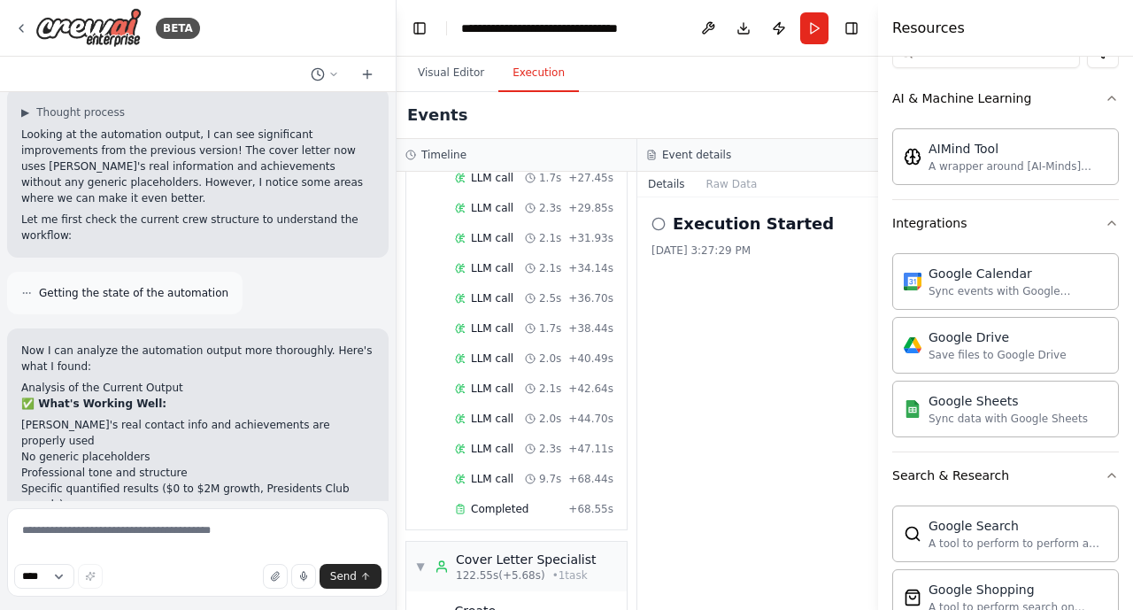
scroll to position [4885, 0]
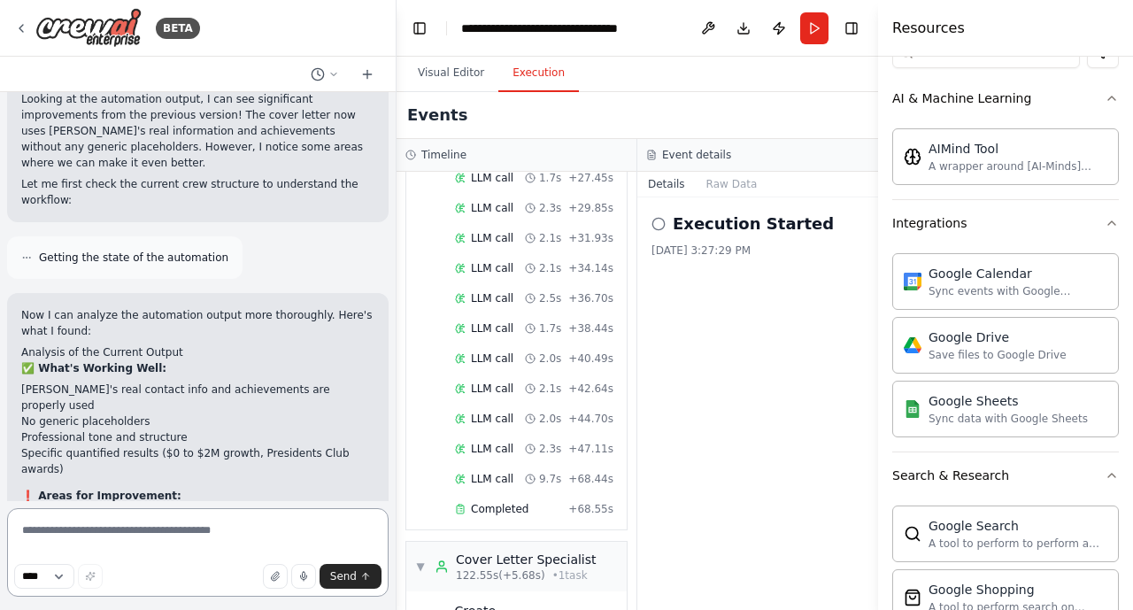
click at [85, 529] on textarea at bounding box center [198, 552] width 382 height 89
paste textarea "**********"
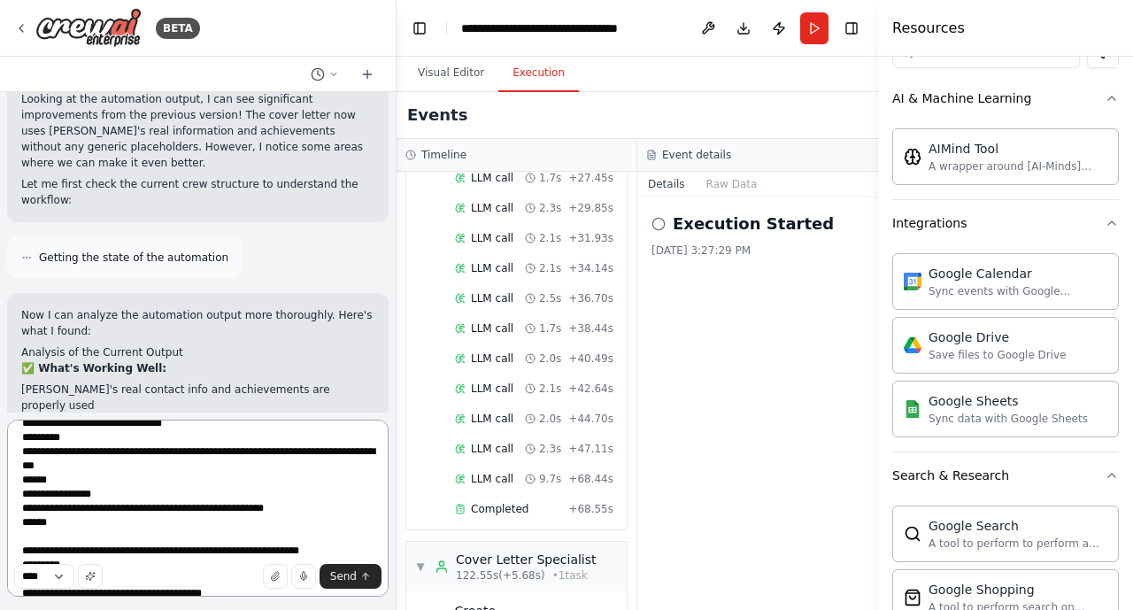
scroll to position [0, 0]
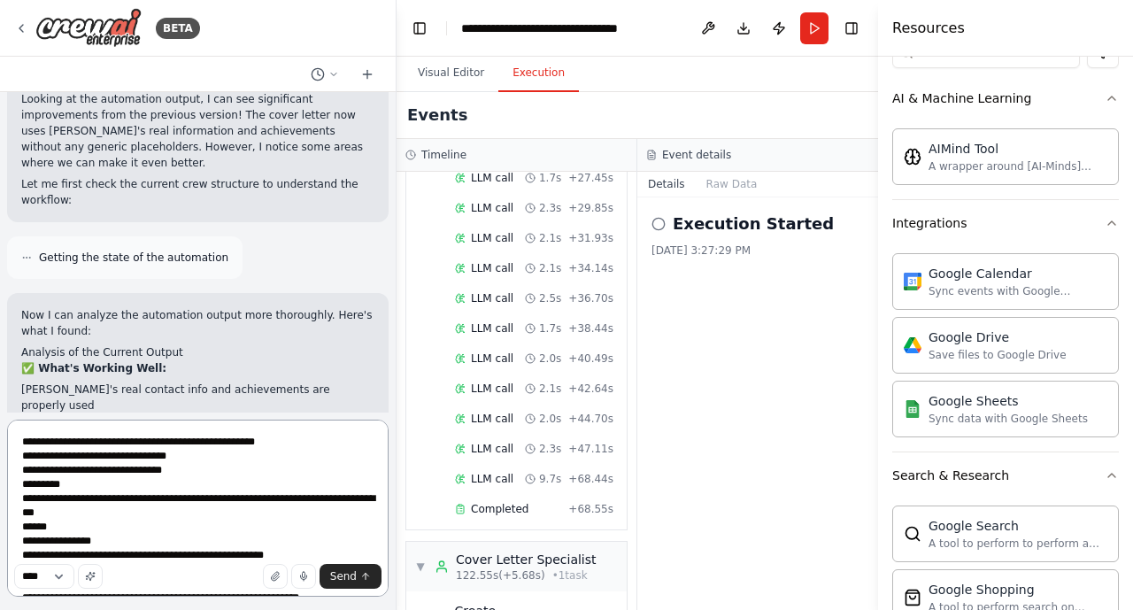
type textarea "**********"
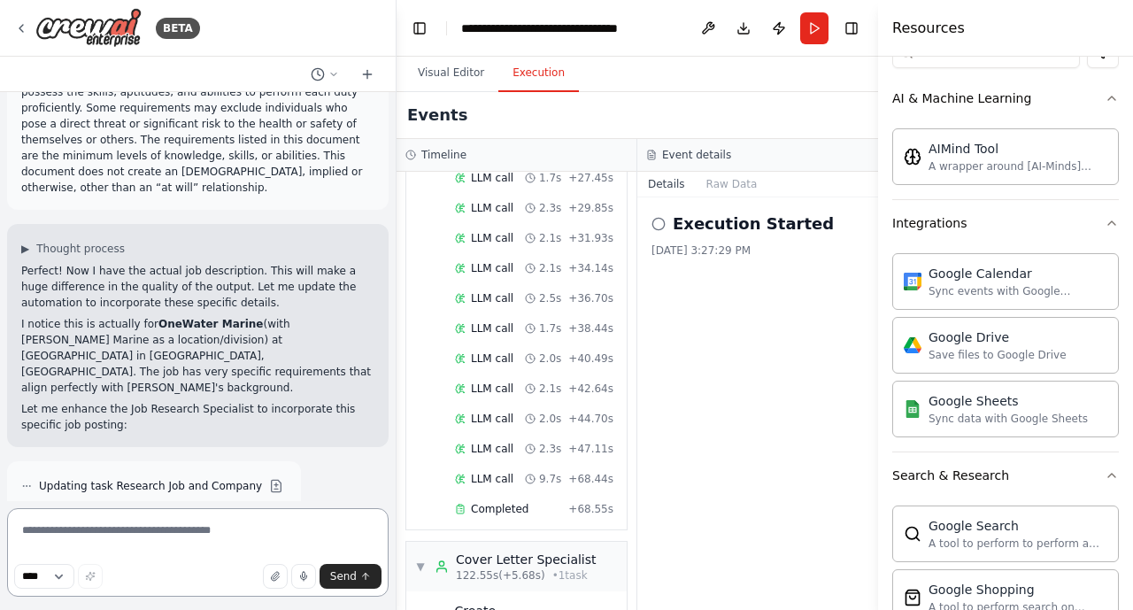
scroll to position [8206, 0]
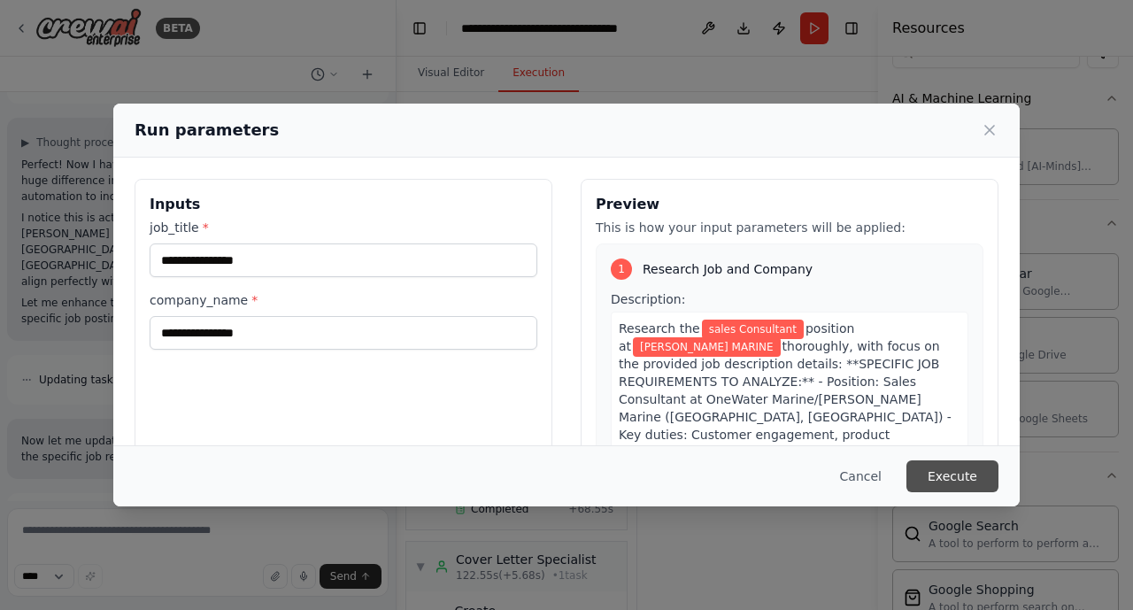
click at [947, 480] on button "Execute" at bounding box center [953, 476] width 92 height 32
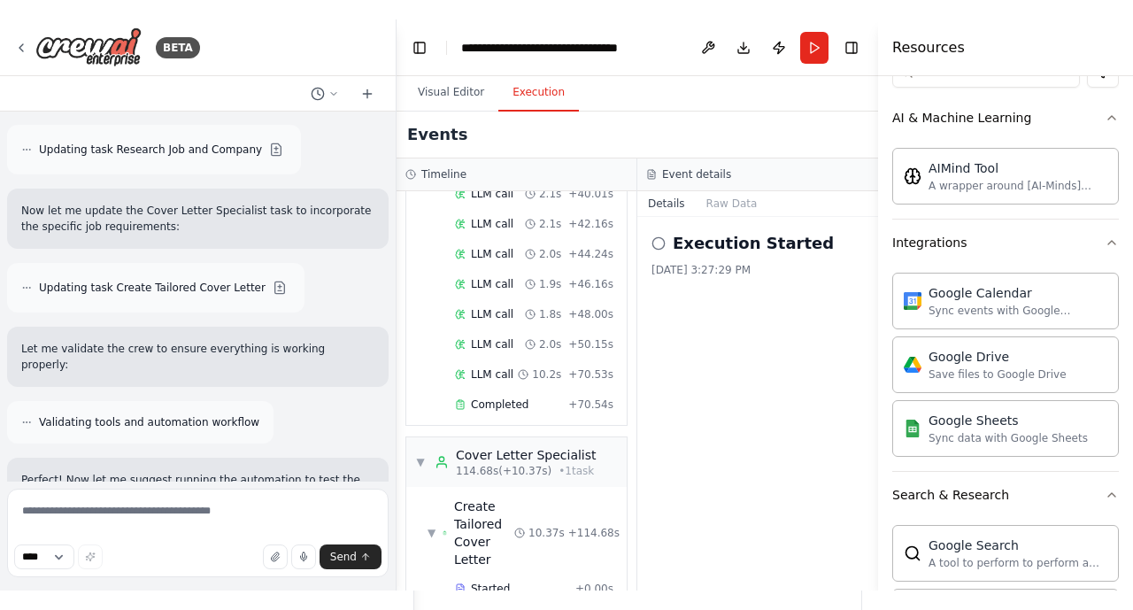
scroll to position [1782, 0]
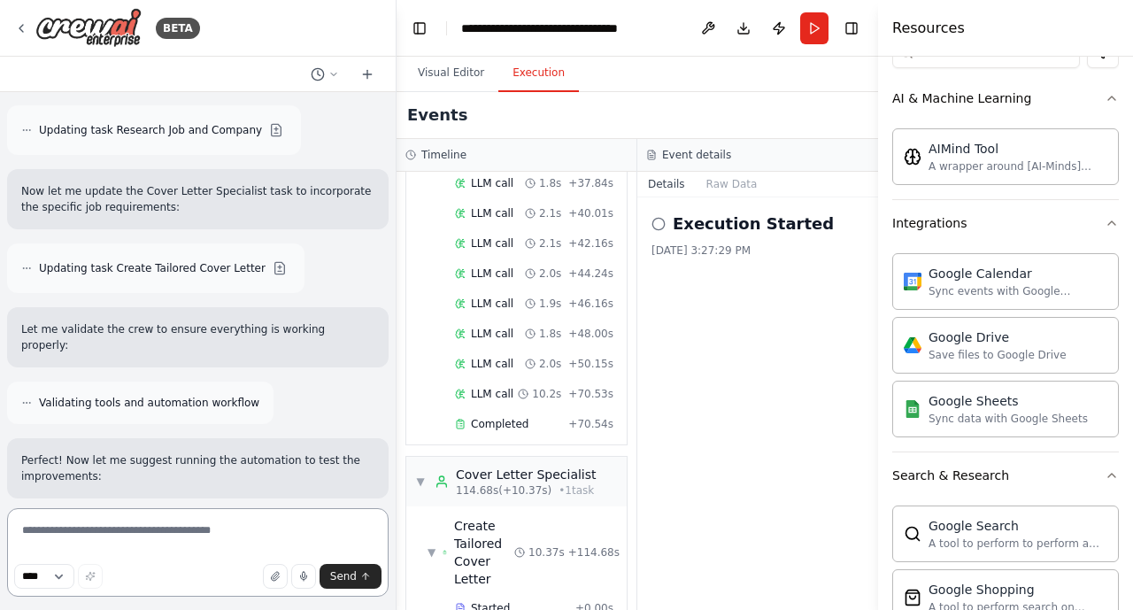
click at [237, 529] on textarea at bounding box center [198, 552] width 382 height 89
click at [476, 517] on span "Create Tailored Cover Letter" at bounding box center [484, 552] width 60 height 71
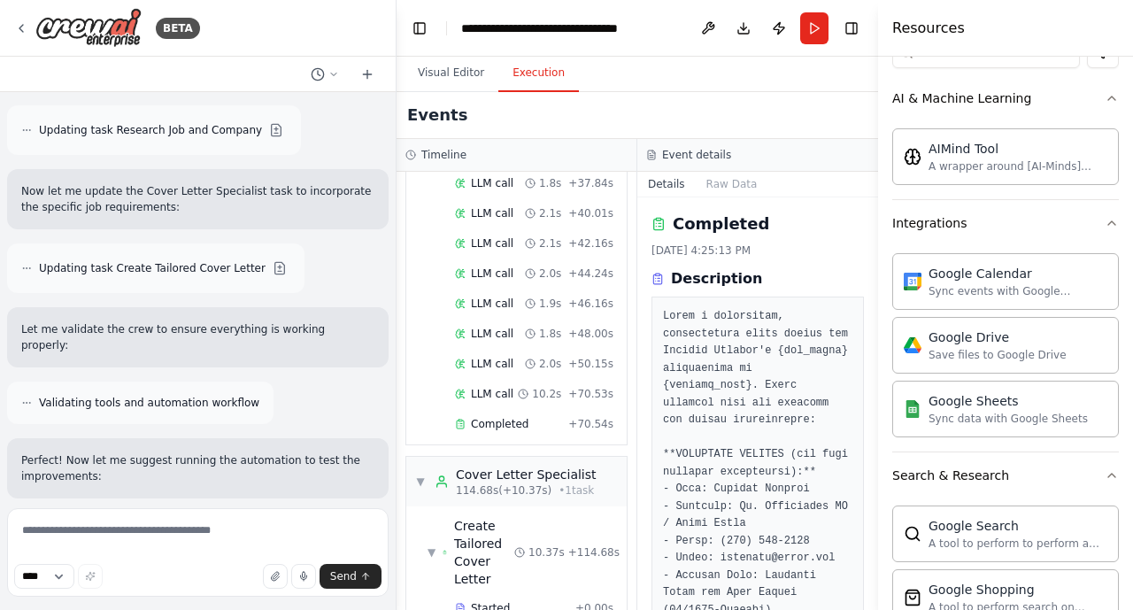
drag, startPoint x: 876, startPoint y: 216, endPoint x: 871, endPoint y: 321, distance: 105.5
click at [871, 321] on button "Toggle Sidebar" at bounding box center [878, 305] width 14 height 610
drag, startPoint x: 875, startPoint y: 232, endPoint x: 879, endPoint y: 314, distance: 82.5
click at [879, 314] on div "Resources Crew Task Agent Tools ****** AI & Machine Learning AIMind Tool A wrap…" at bounding box center [1005, 305] width 255 height 610
drag, startPoint x: 874, startPoint y: 229, endPoint x: 874, endPoint y: 326, distance: 96.5
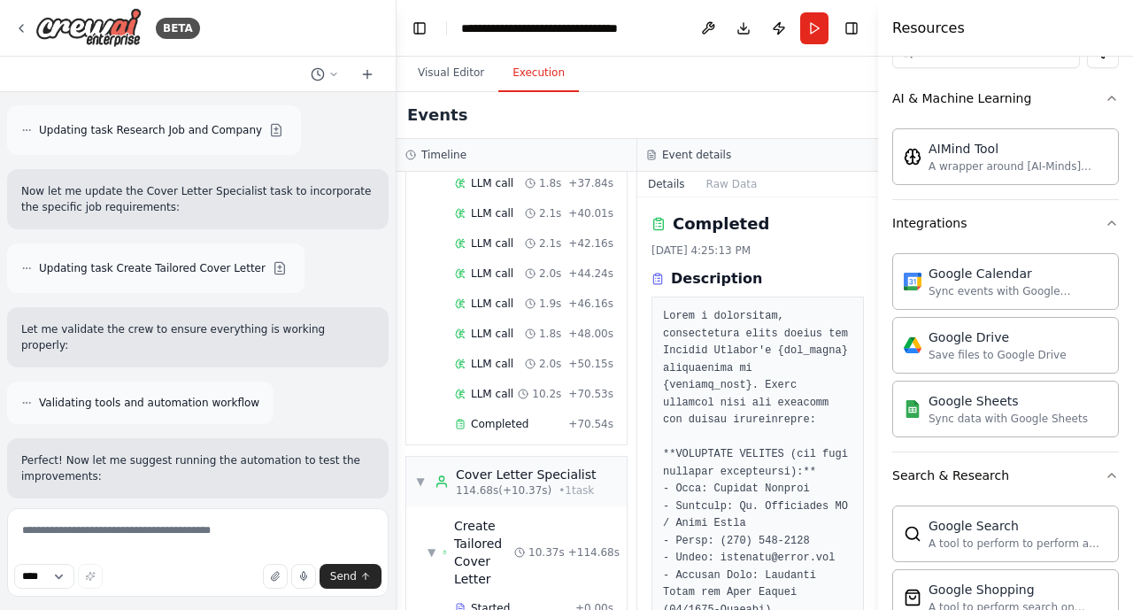
click at [874, 326] on button "Toggle Sidebar" at bounding box center [878, 305] width 14 height 610
click at [811, 268] on div "Description" at bounding box center [758, 278] width 213 height 21
drag, startPoint x: 874, startPoint y: 208, endPoint x: 815, endPoint y: 352, distance: 156.0
click at [815, 352] on div "BETA Build a Crew to Tailor Job Applications ▶ Thought process I'll help you bu…" at bounding box center [566, 305] width 1133 height 610
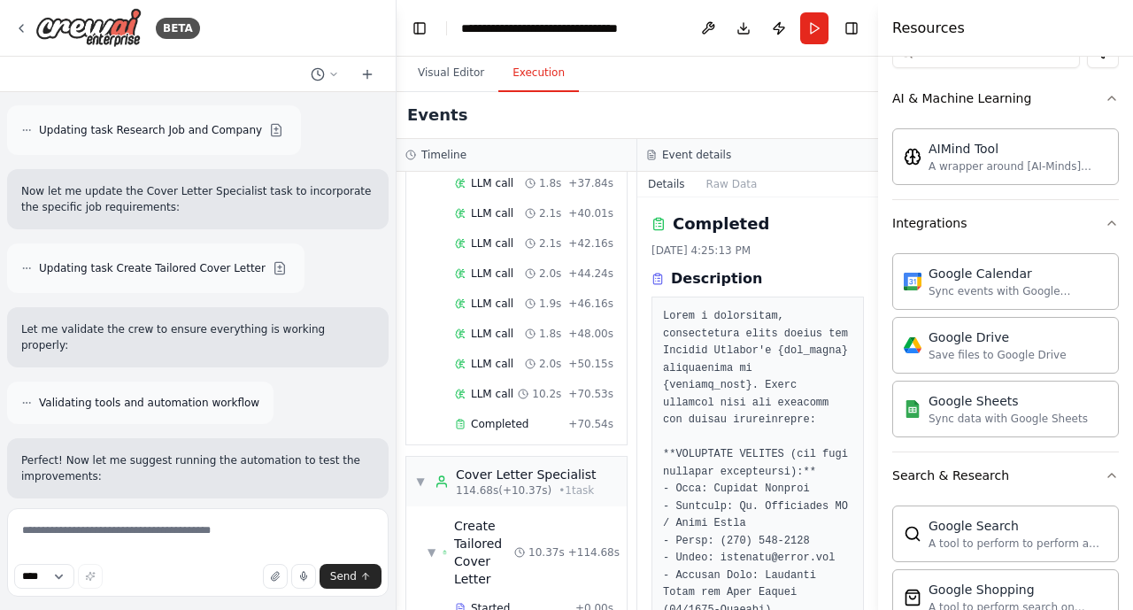
click at [873, 211] on button "Toggle Sidebar" at bounding box center [878, 305] width 14 height 610
click at [877, 267] on button "Toggle Sidebar" at bounding box center [878, 305] width 14 height 610
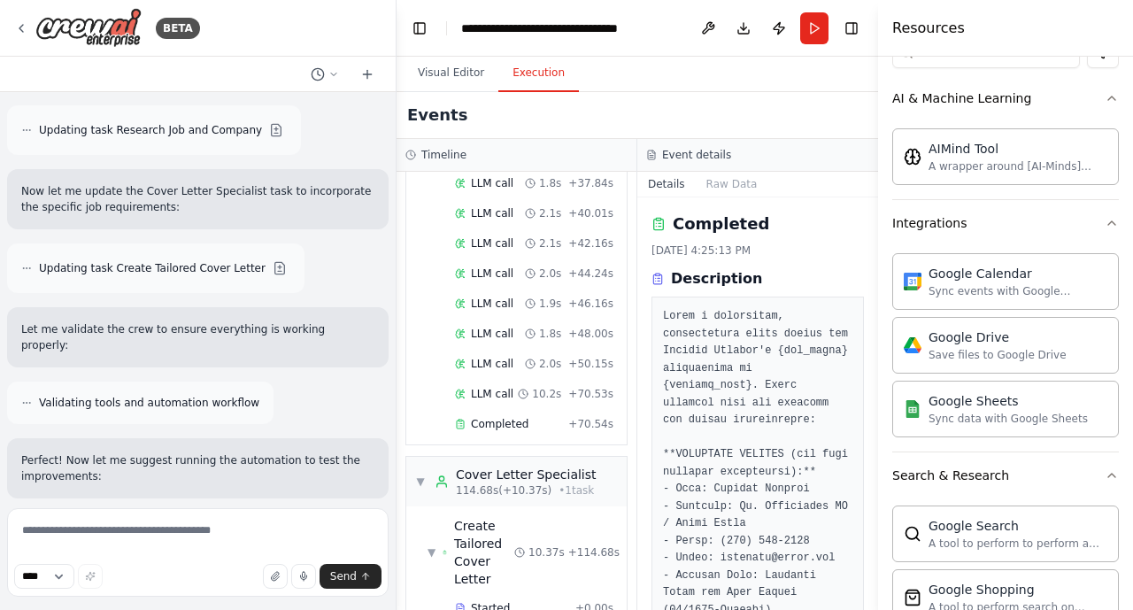
click at [877, 267] on button "Toggle Sidebar" at bounding box center [878, 305] width 14 height 610
click at [878, 262] on div at bounding box center [881, 305] width 7 height 610
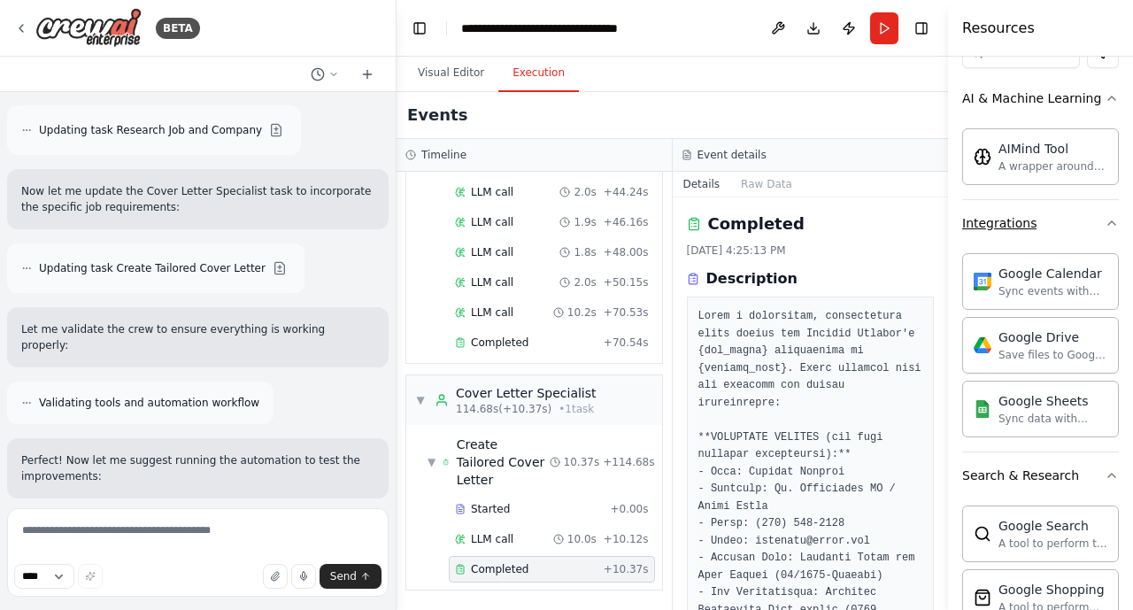
scroll to position [1612, 0]
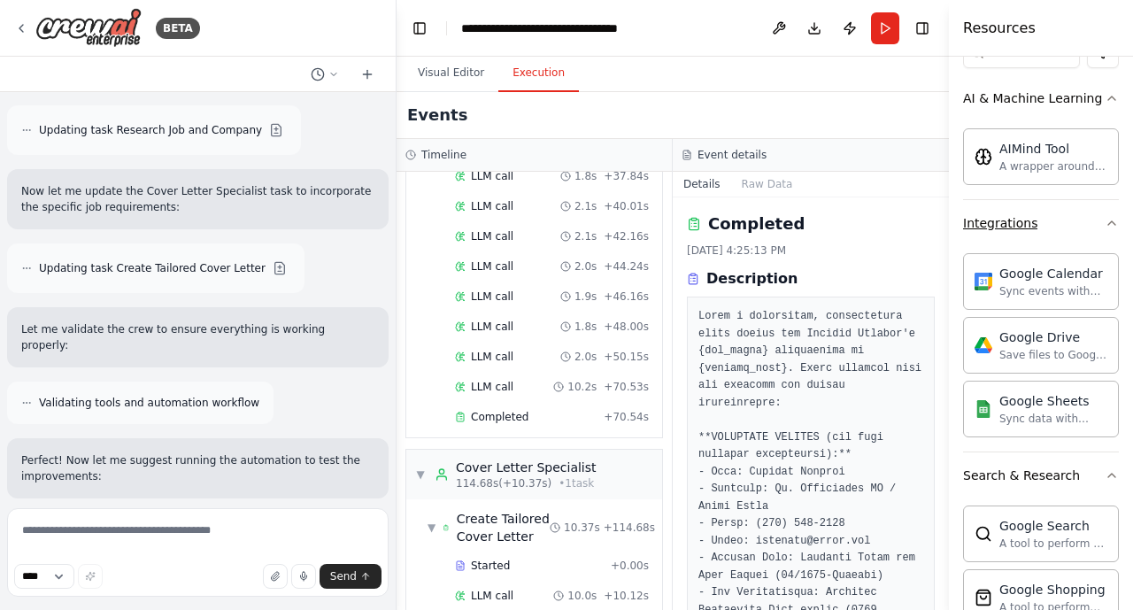
drag, startPoint x: 878, startPoint y: 254, endPoint x: 963, endPoint y: 236, distance: 87.0
click at [965, 236] on div "Resources Crew Task Agent Tools ****** AI & Machine Learning AIMind Tool A wrap…" at bounding box center [1041, 305] width 184 height 610
drag, startPoint x: 942, startPoint y: 230, endPoint x: 952, endPoint y: 322, distance: 92.6
click at [952, 345] on div "Resources Crew Task Agent Tools ****** AI & Machine Learning AIMind Tool A wrap…" at bounding box center [1041, 305] width 184 height 610
drag, startPoint x: 1129, startPoint y: 230, endPoint x: 1133, endPoint y: 449, distance: 218.7
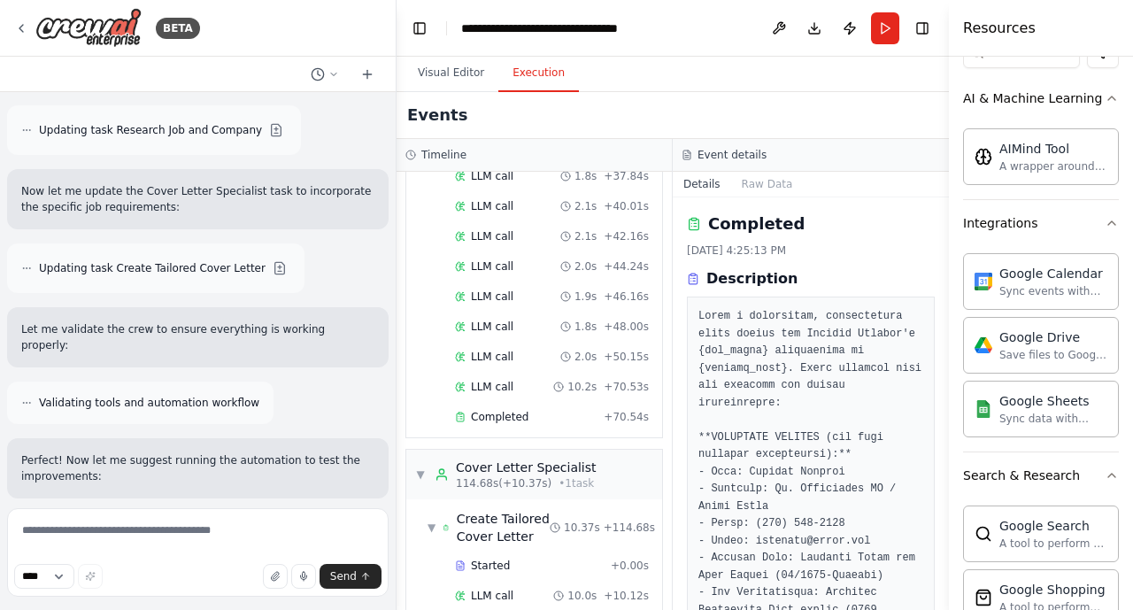
click at [974, 449] on html "BETA Build a Crew to Tailor Job Applications ▶ Thought process I'll help you bu…" at bounding box center [566, 305] width 1133 height 610
drag, startPoint x: 1127, startPoint y: 445, endPoint x: 1133, endPoint y: 571, distance: 125.8
click at [974, 529] on html "BETA Build a Crew to Tailor Job Applications ▶ Thought process I'll help you bu…" at bounding box center [566, 305] width 1133 height 610
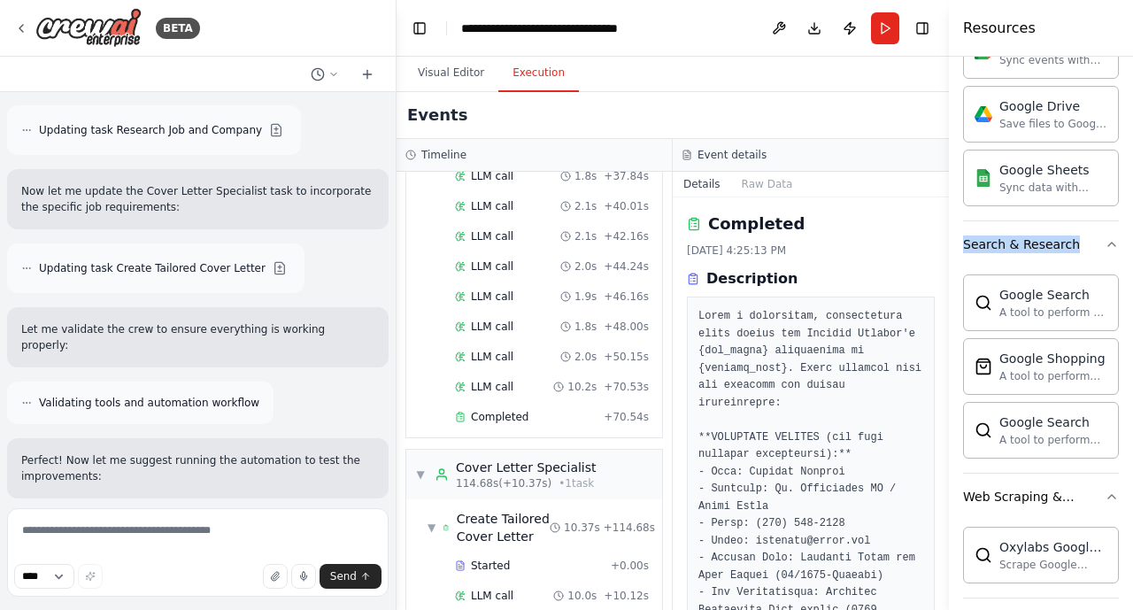
scroll to position [492, 0]
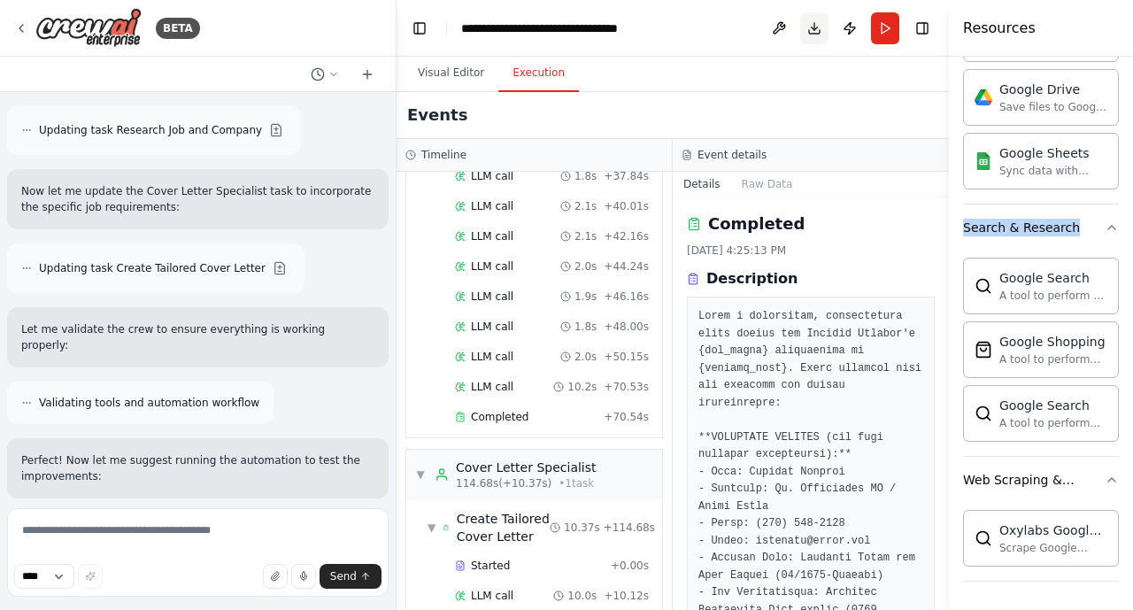
click at [811, 31] on button "Download" at bounding box center [814, 28] width 28 height 32
click at [920, 25] on button "Toggle Right Sidebar" at bounding box center [922, 28] width 25 height 25
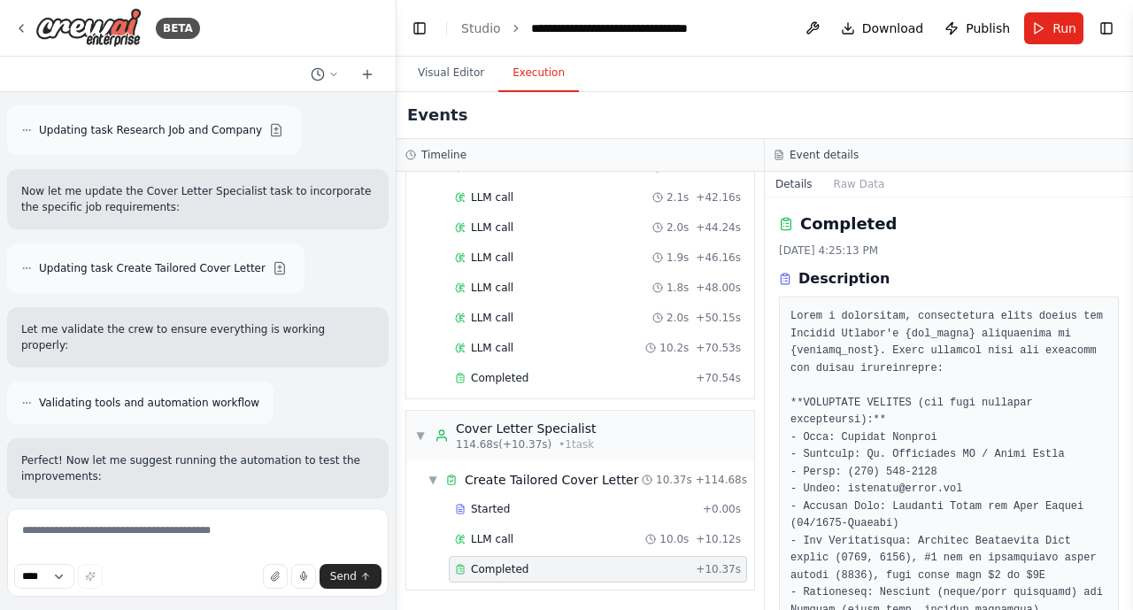
drag, startPoint x: 1127, startPoint y: 228, endPoint x: 1133, endPoint y: 444, distance: 215.2
click at [974, 444] on html "BETA Build a Crew to Tailor Job Applications ▶ Thought process I'll help you bu…" at bounding box center [566, 305] width 1133 height 610
click at [974, 437] on button "Toggle Sidebar" at bounding box center [1133, 305] width 14 height 610
click at [974, 277] on div "Description" at bounding box center [949, 278] width 340 height 21
click at [64, 529] on textarea at bounding box center [198, 552] width 382 height 89
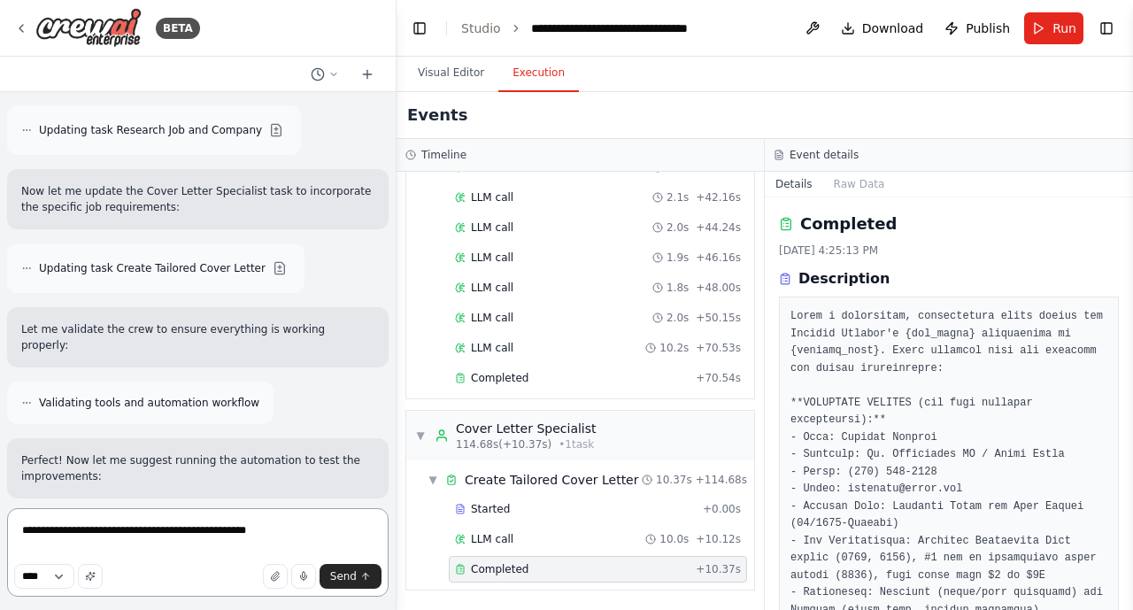
type textarea "**********"
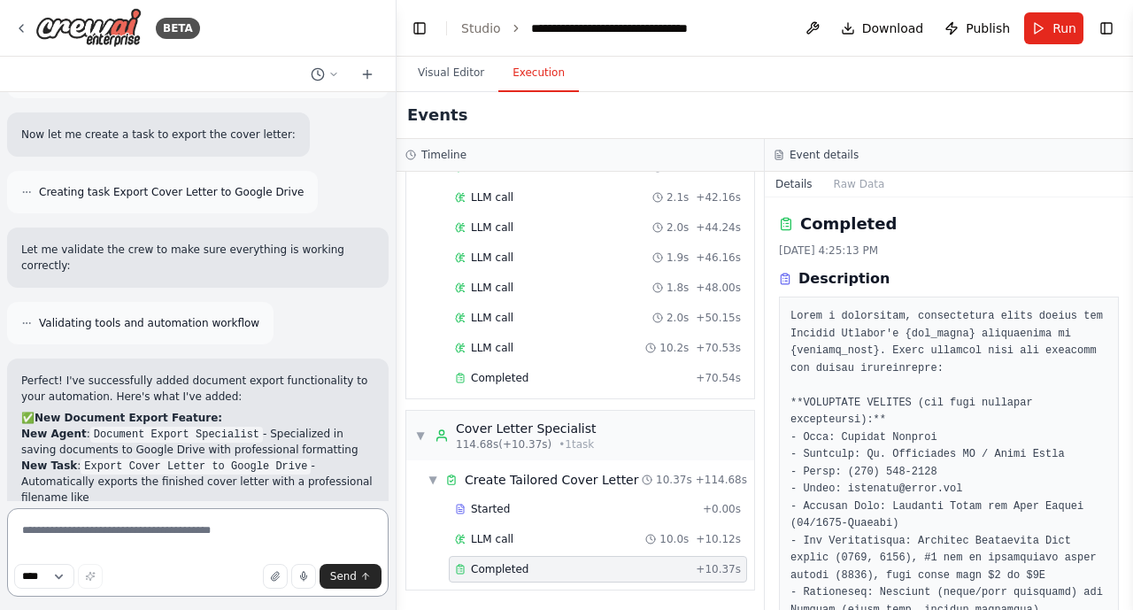
scroll to position [10150, 0]
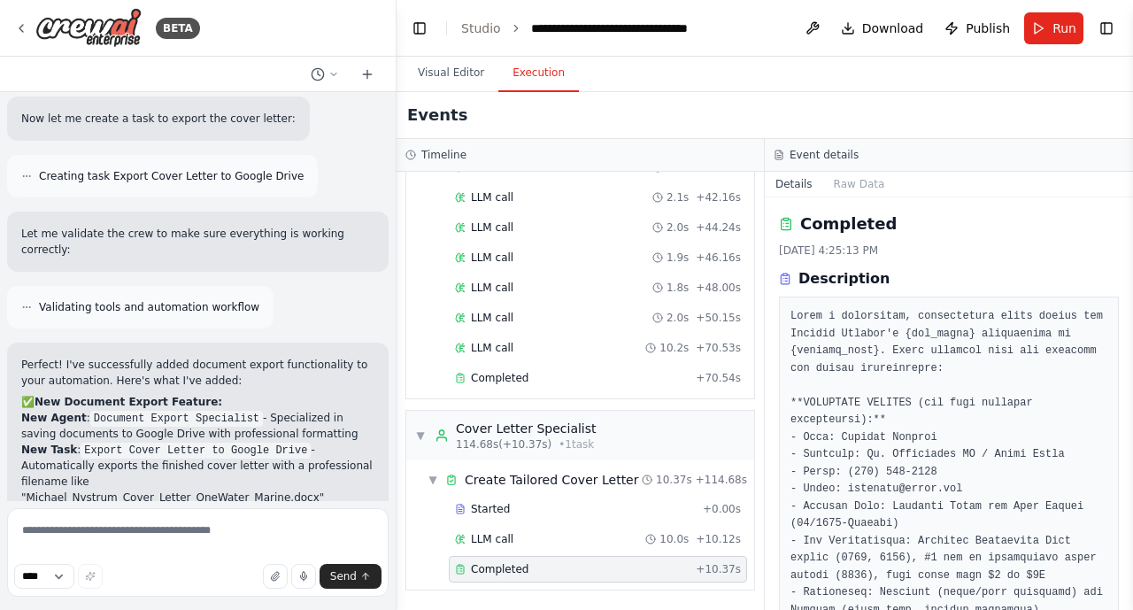
click at [108, 357] on div "Perfect! I've successfully added document export functionality to your automati…" at bounding box center [197, 585] width 353 height 457
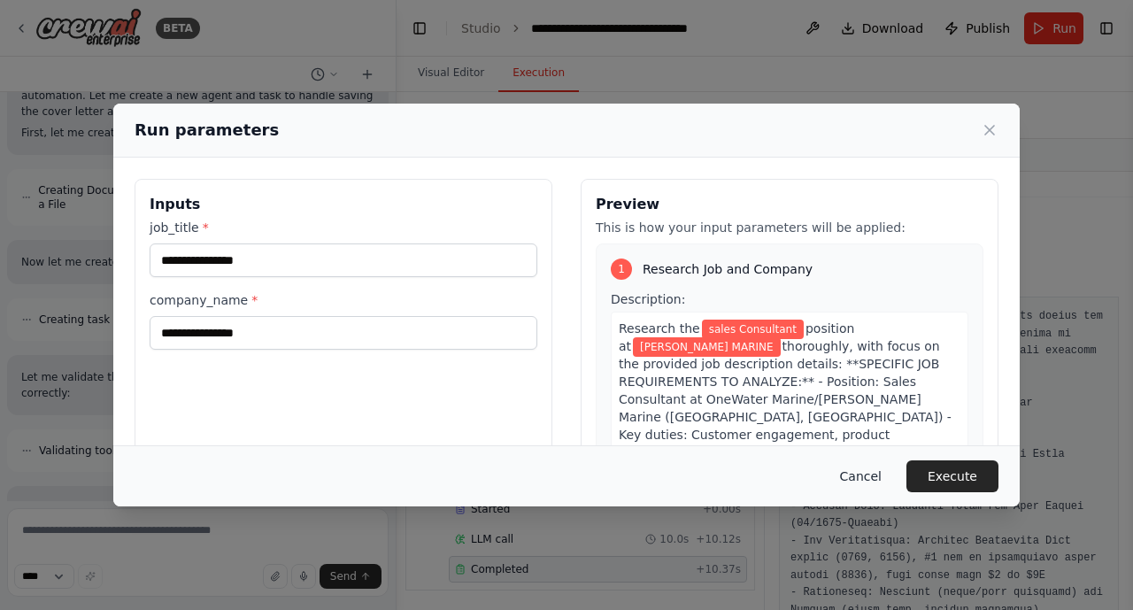
click at [863, 483] on button "Cancel" at bounding box center [861, 476] width 70 height 32
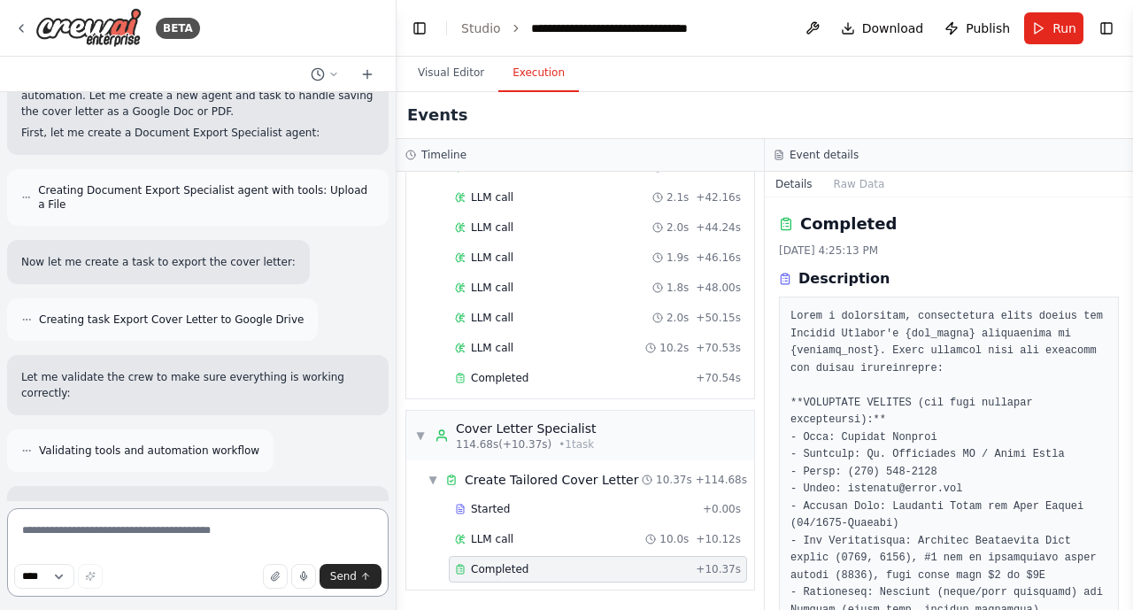
click at [82, 529] on textarea at bounding box center [198, 552] width 382 height 89
type textarea "**********"
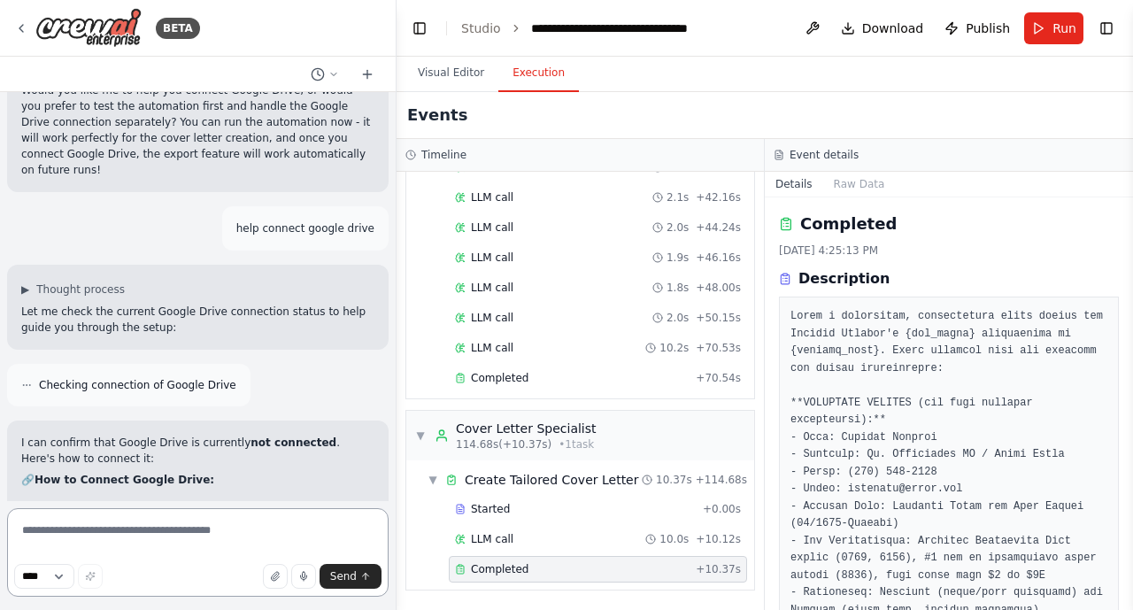
scroll to position [10940, 0]
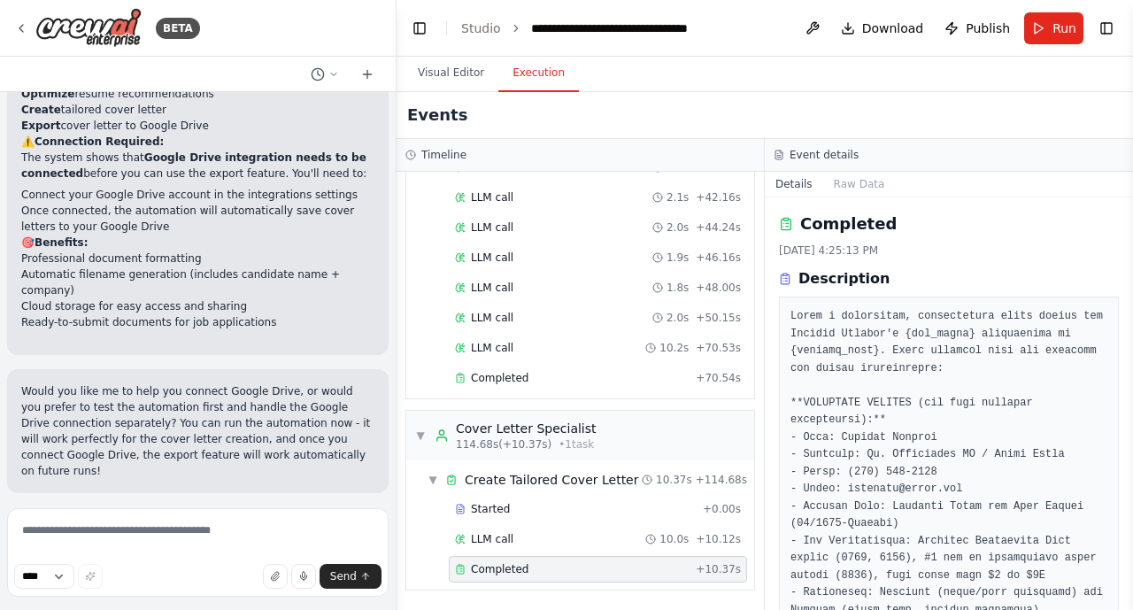
scroll to position [10621, 0]
click at [974, 27] on button "Toggle Right Sidebar" at bounding box center [1106, 28] width 25 height 25
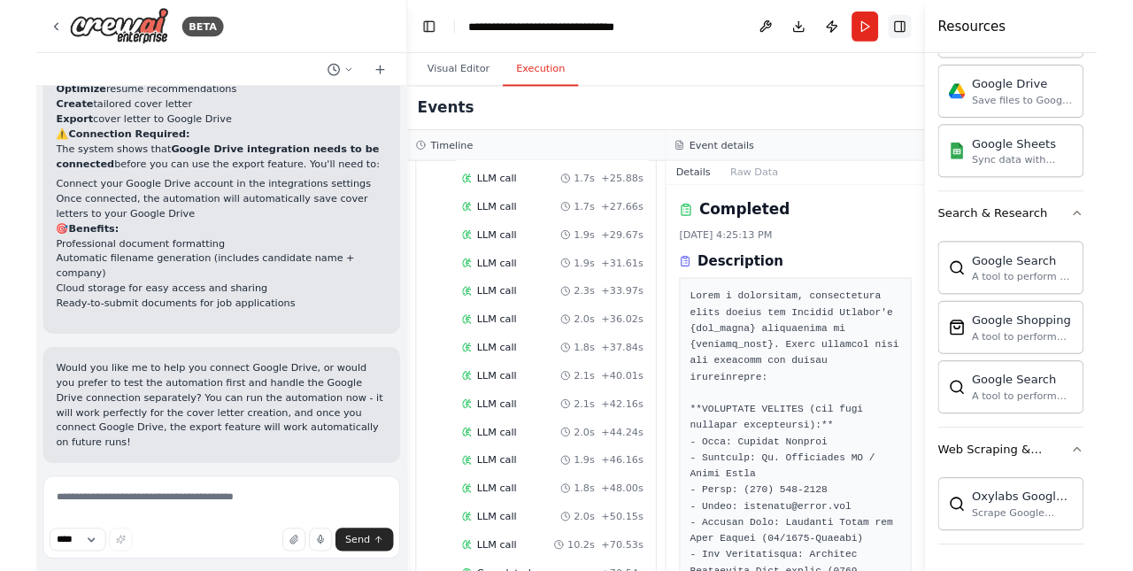
scroll to position [1612, 0]
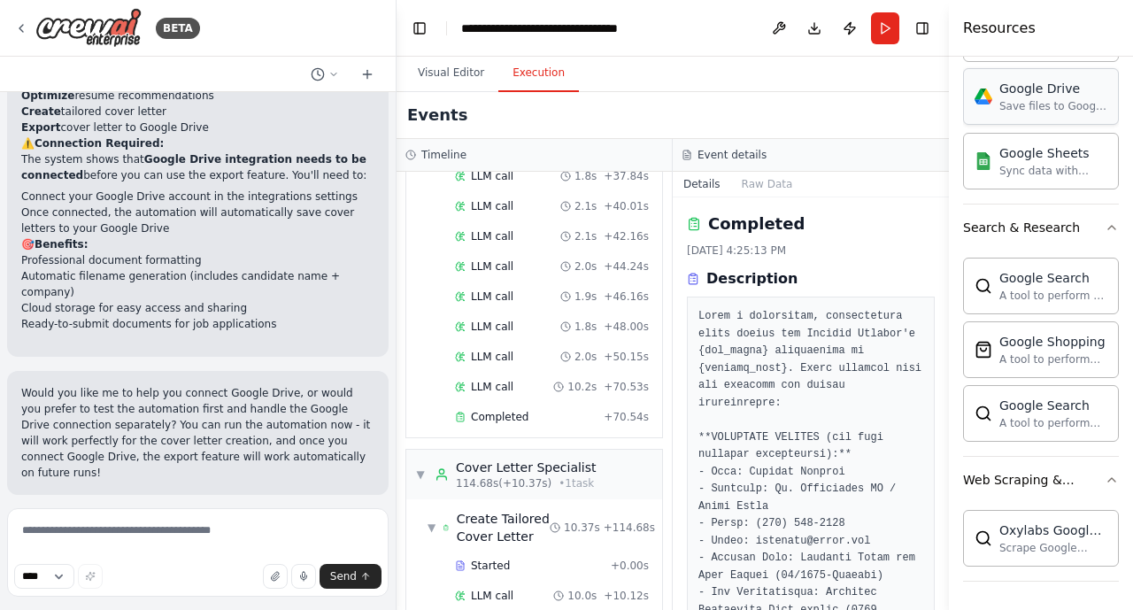
click at [974, 115] on div "Google Drive Save files to Google Drive" at bounding box center [1041, 96] width 156 height 57
click at [974, 99] on div "Save files to Google Drive" at bounding box center [1054, 106] width 108 height 14
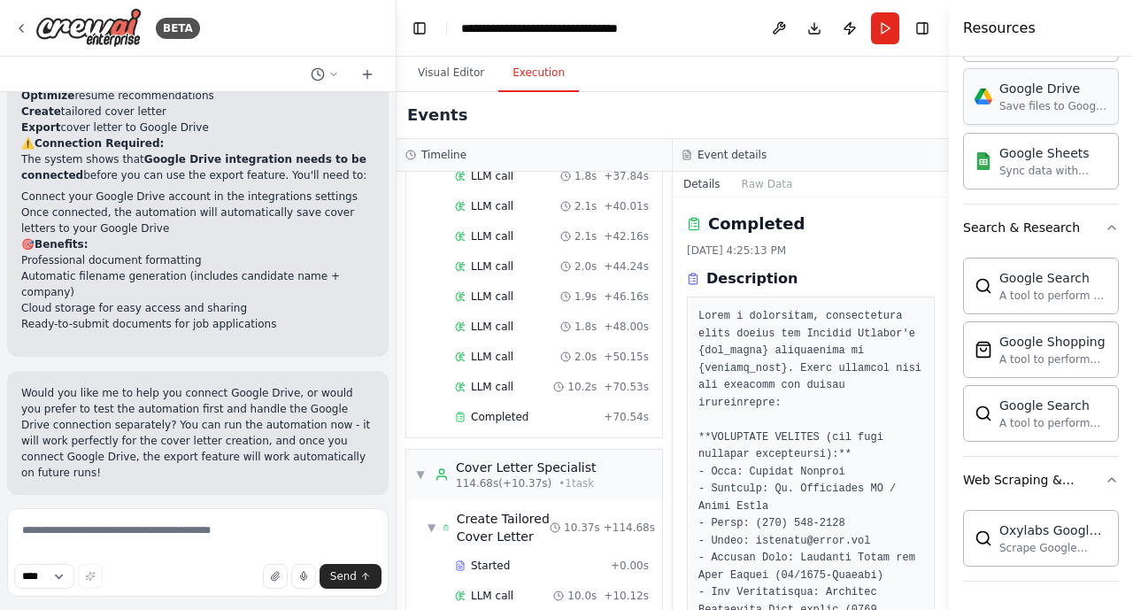
click at [974, 99] on div "Save files to Google Drive" at bounding box center [1054, 106] width 108 height 14
click at [974, 102] on div "Save files to Google Drive" at bounding box center [1054, 106] width 108 height 14
click at [974, 104] on div "Save files to Google Drive" at bounding box center [1054, 106] width 108 height 14
drag, startPoint x: 1127, startPoint y: 377, endPoint x: 1085, endPoint y: 246, distance: 137.8
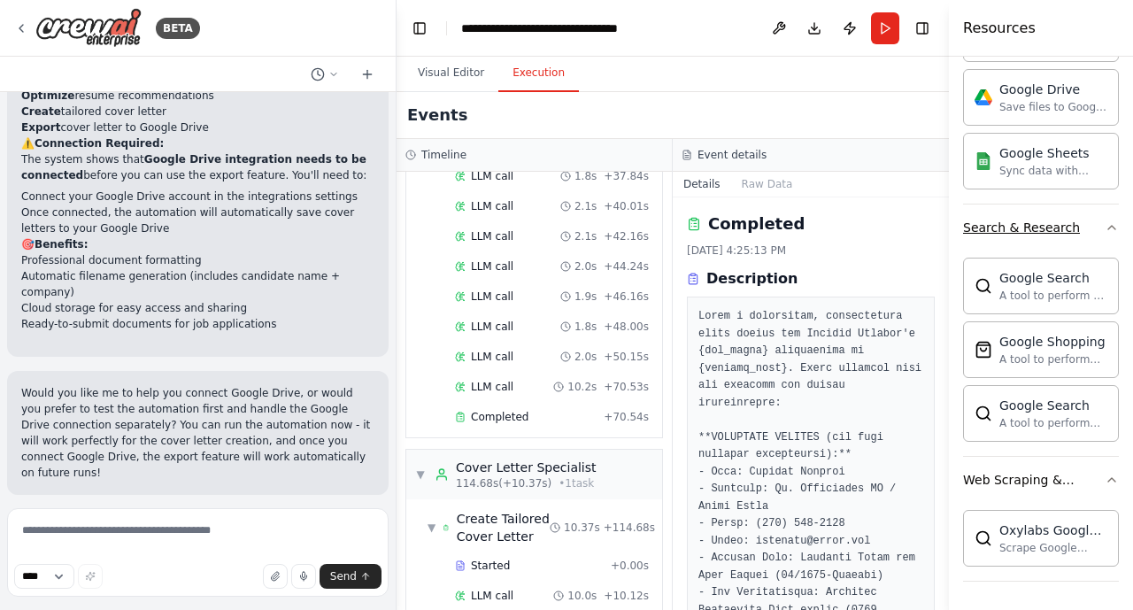
click at [974, 246] on div "Crew Task Agent Tools ****** AI & Machine Learning AIMind Tool A wrapper around…" at bounding box center [1041, 333] width 184 height 553
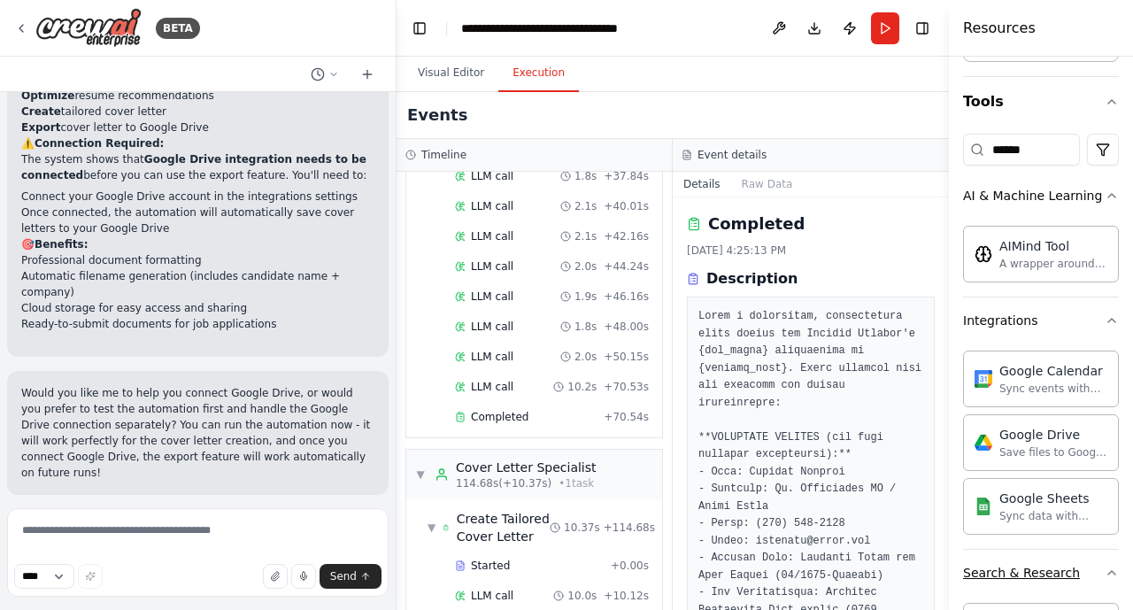
scroll to position [138, 0]
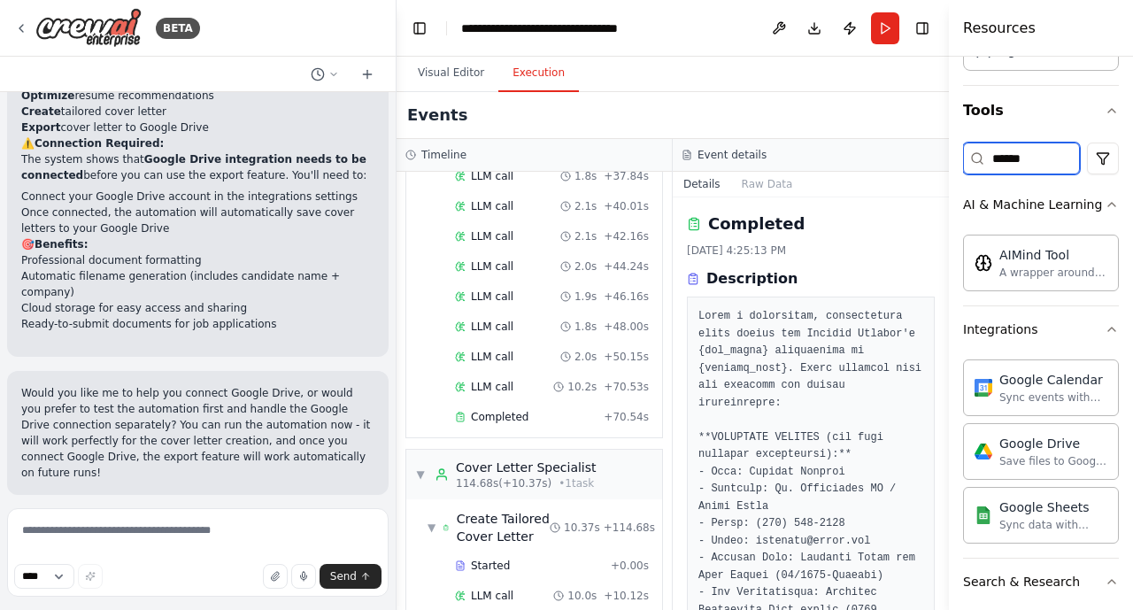
click at [974, 161] on input "******" at bounding box center [1021, 159] width 117 height 32
type input "*"
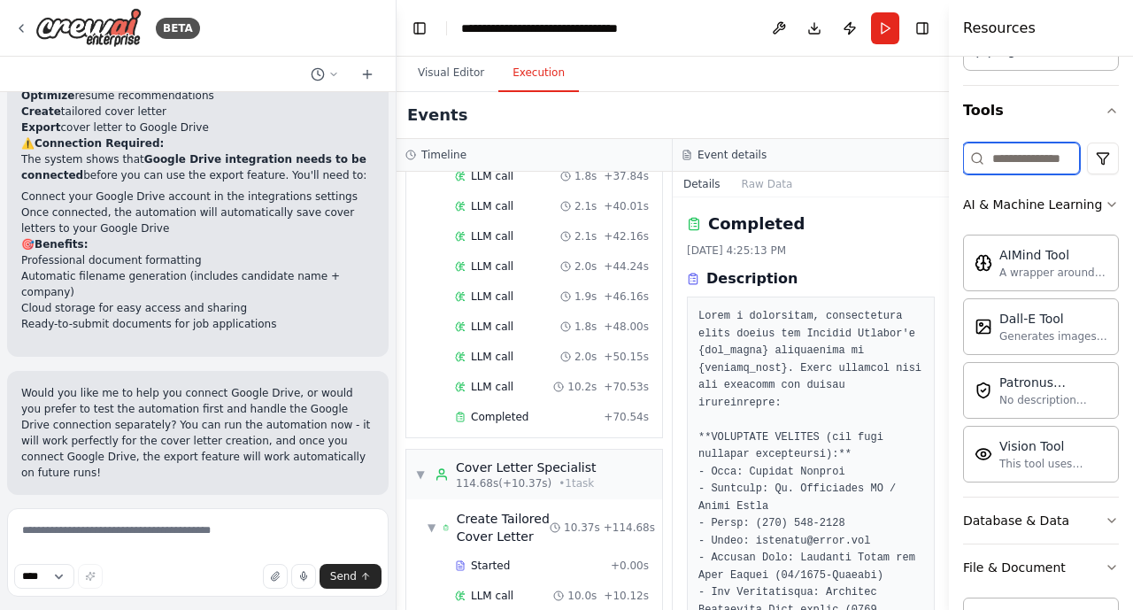
scroll to position [19, 0]
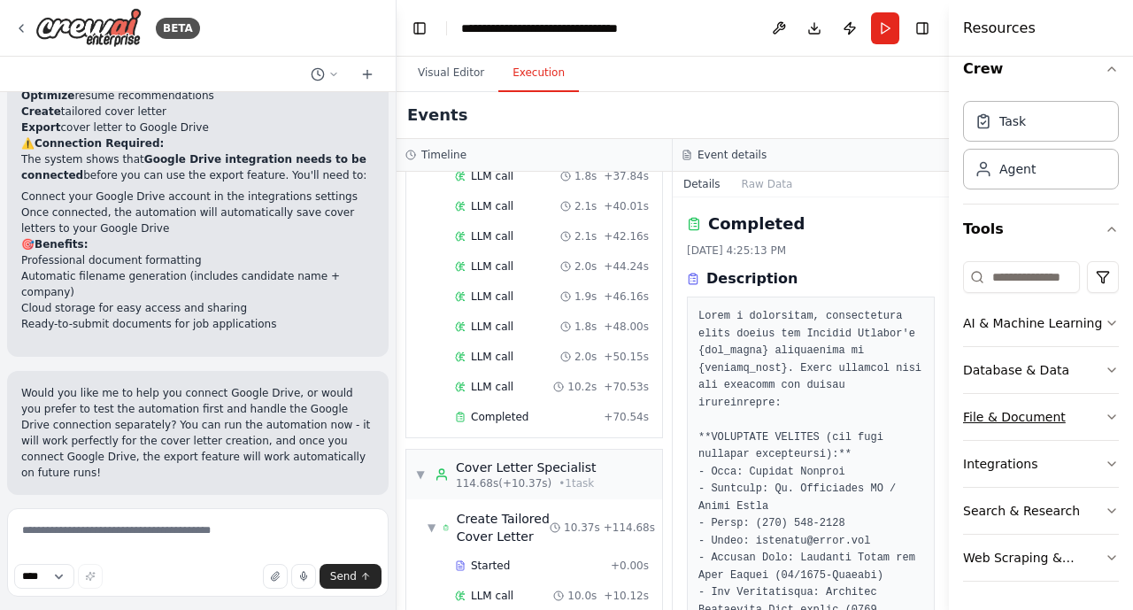
click at [974, 416] on button "File & Document" at bounding box center [1041, 417] width 156 height 46
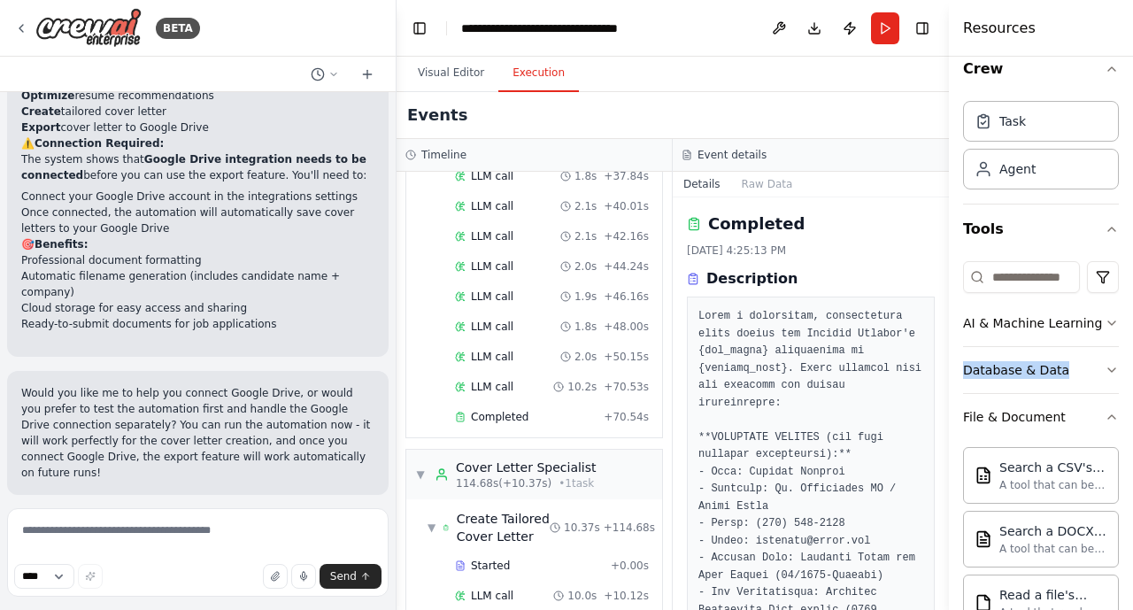
drag, startPoint x: 1125, startPoint y: 299, endPoint x: 1125, endPoint y: 390, distance: 90.3
click at [974, 390] on div "Crew Task Agent Tools AI & Machine Learning Database & Data File & Document Sea…" at bounding box center [1041, 333] width 184 height 553
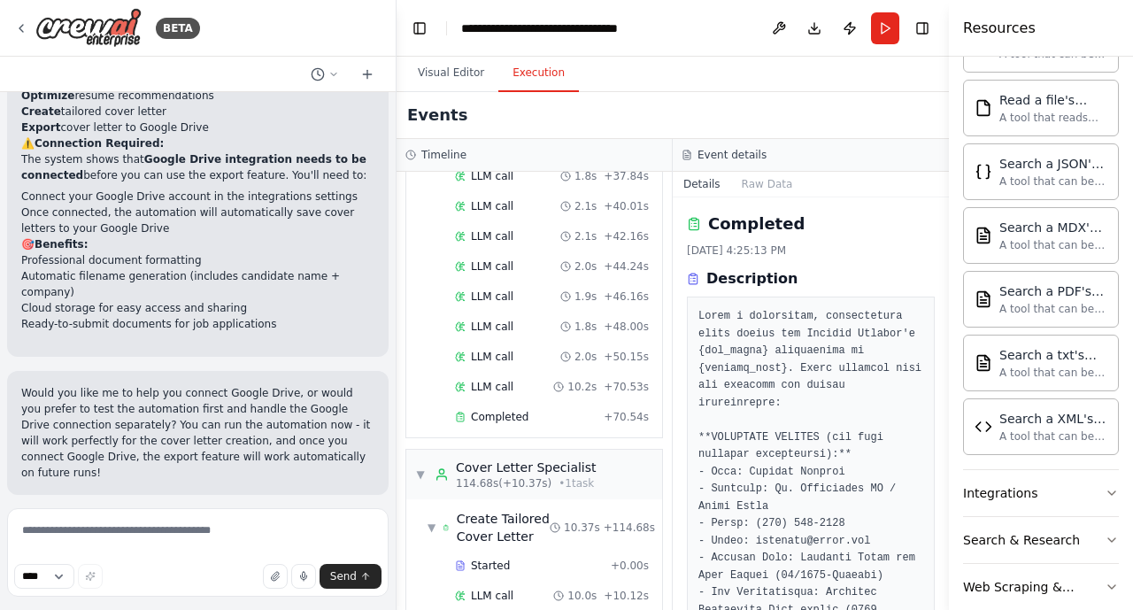
scroll to position [544, 0]
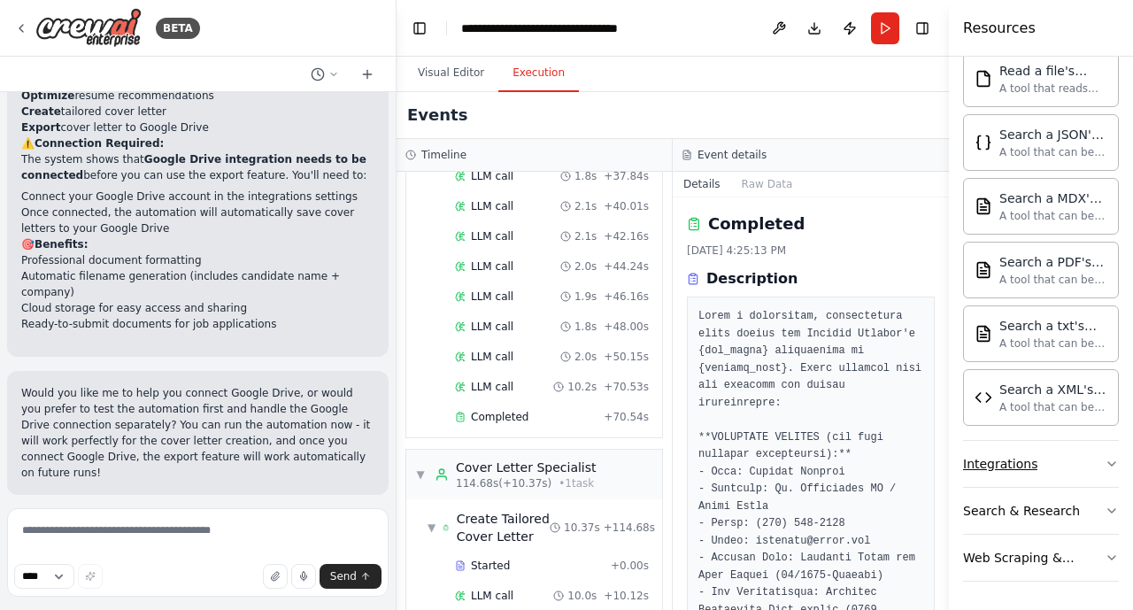
click at [974, 468] on button "Integrations" at bounding box center [1041, 464] width 156 height 46
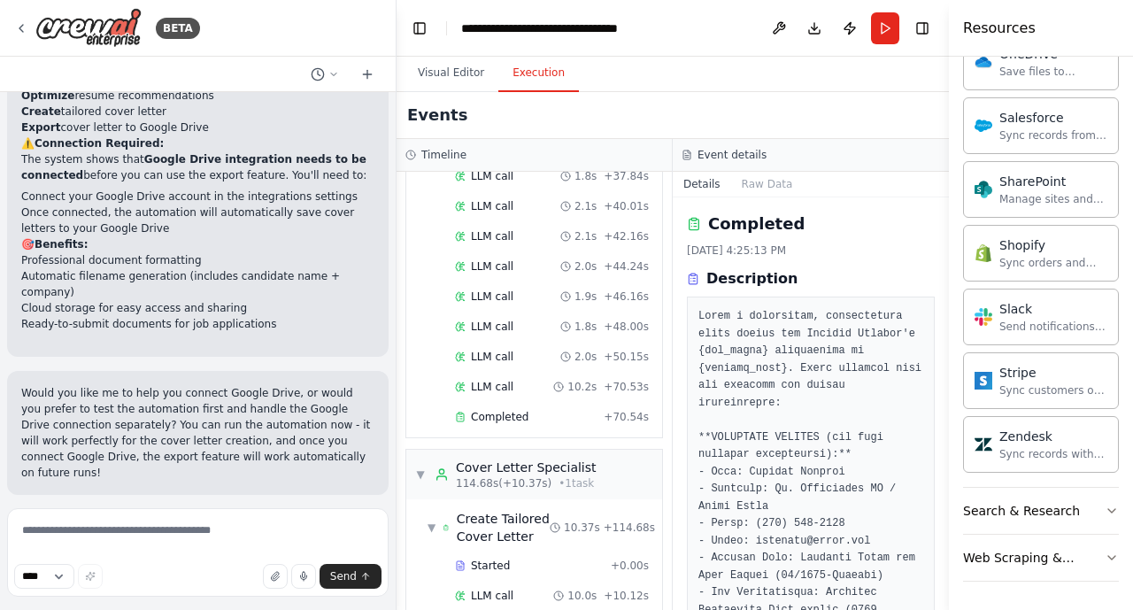
scroll to position [675, 0]
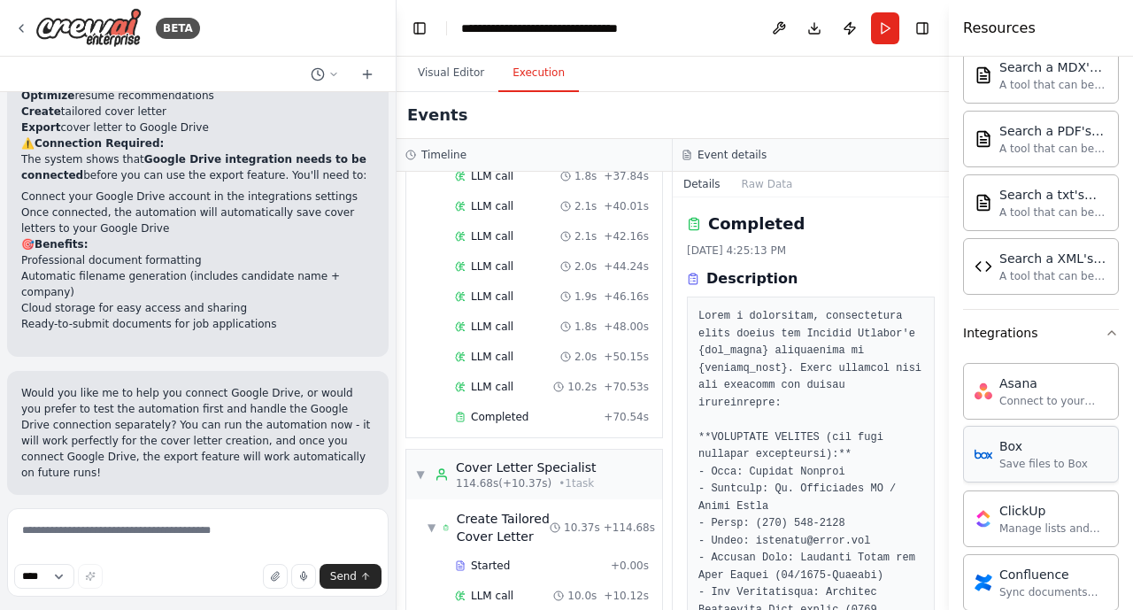
click at [974, 458] on div "Save files to Box" at bounding box center [1044, 464] width 89 height 14
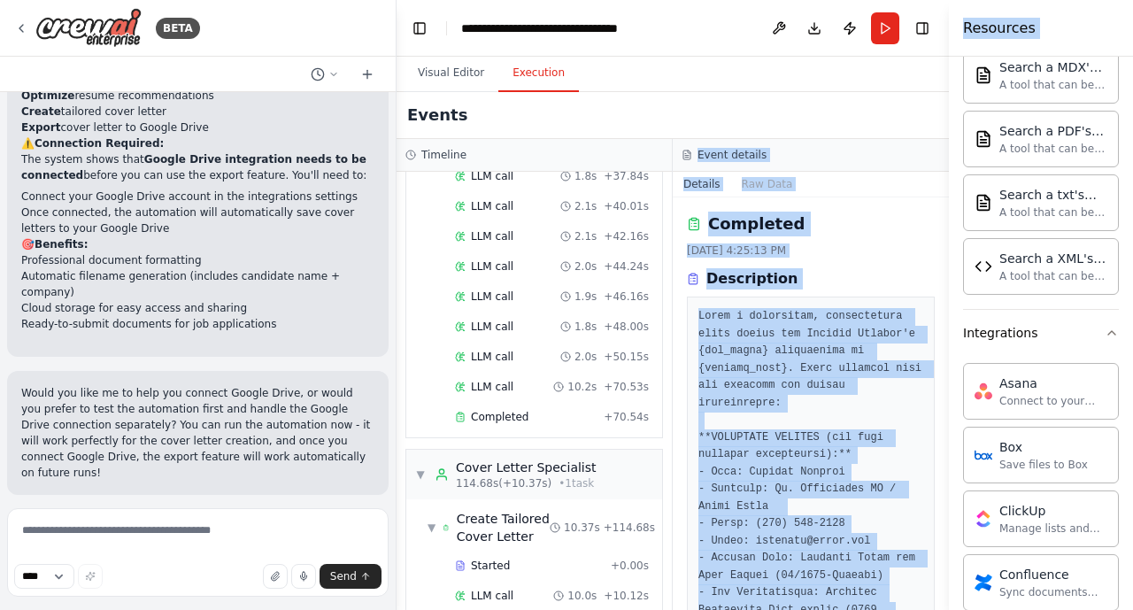
drag, startPoint x: 1128, startPoint y: 291, endPoint x: 1133, endPoint y: 143, distance: 147.9
click at [974, 143] on html "BETA Build a Crew to Tailor Job Applications ▶ Thought process I'll help you bu…" at bounding box center [566, 305] width 1133 height 610
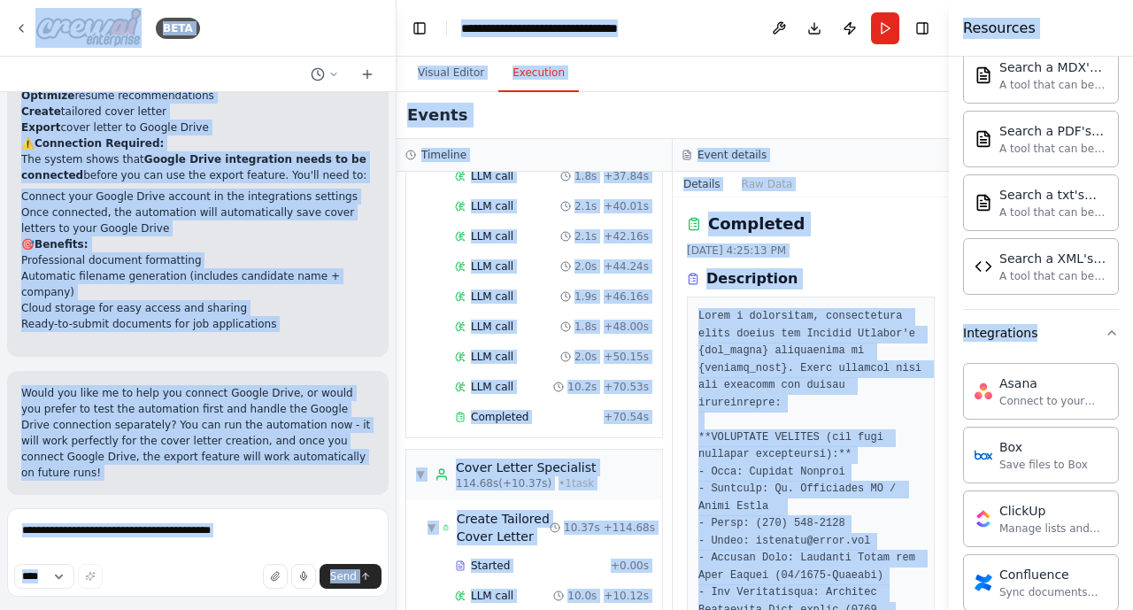
click at [803, 97] on div "Events" at bounding box center [673, 115] width 553 height 47
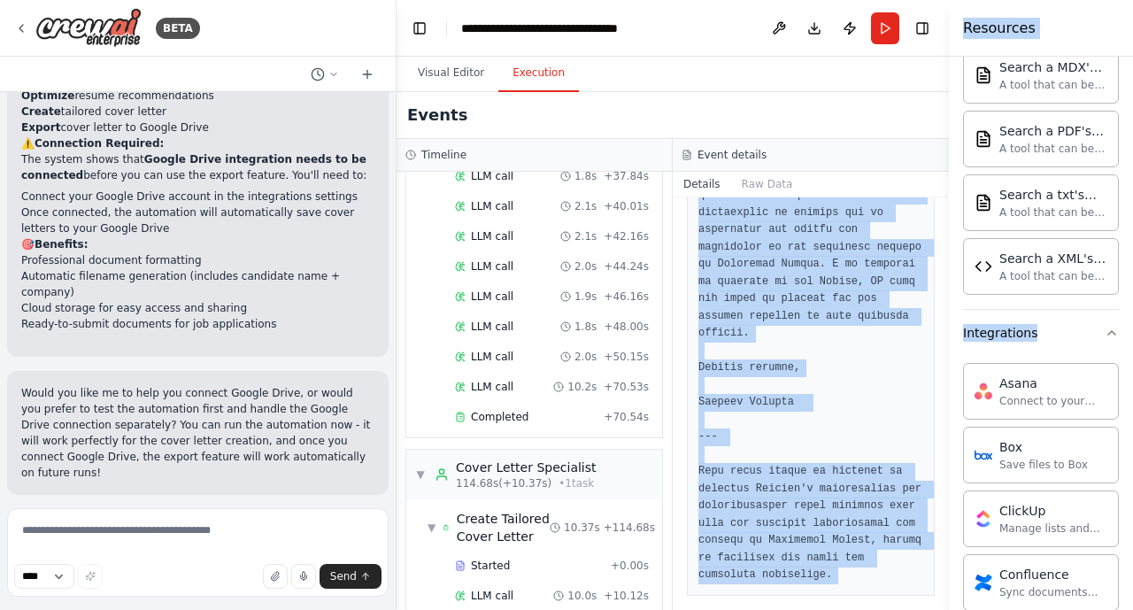
scroll to position [2722, 0]
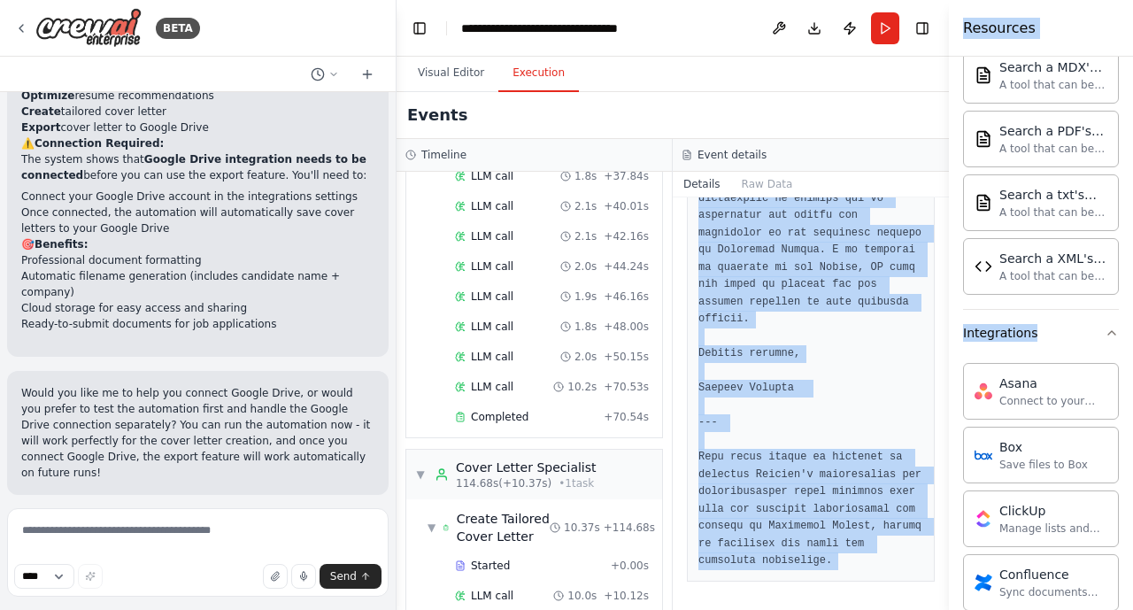
drag, startPoint x: 699, startPoint y: 319, endPoint x: 1133, endPoint y: 609, distance: 522.1
click at [974, 529] on html "BETA Build a Crew to Tailor Job Applications ▶ Thought process I'll help you bu…" at bounding box center [566, 305] width 1133 height 610
copy div "Write a compelling, personalized cover letter for Michael Nystrum's {job_title}…"
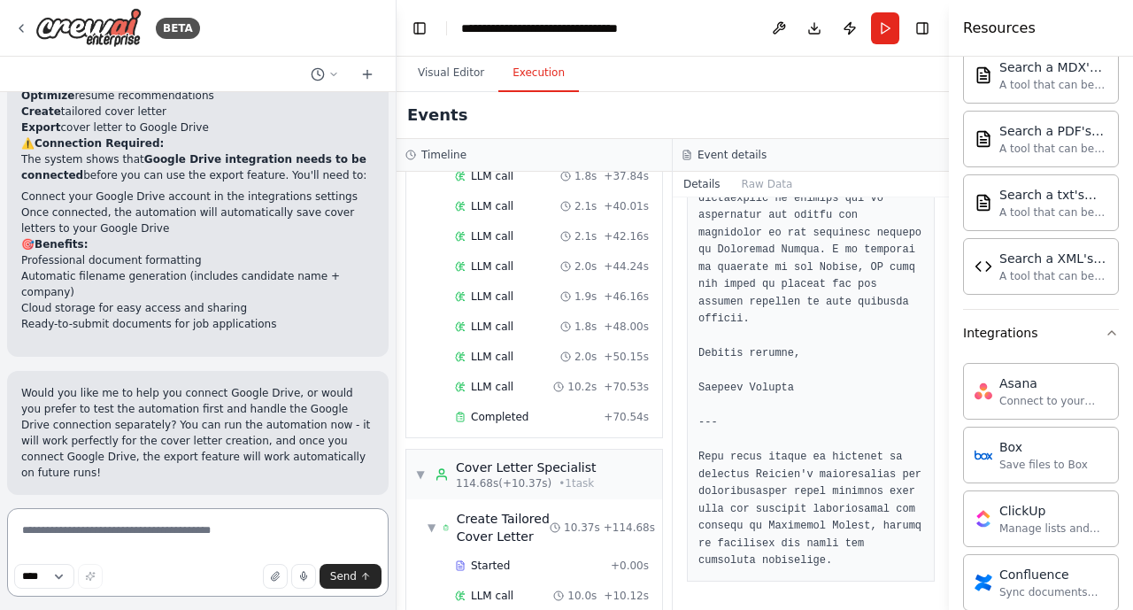
click at [132, 529] on textarea at bounding box center [198, 552] width 382 height 89
click at [66, 529] on select "****" at bounding box center [44, 576] width 60 height 25
drag, startPoint x: 1127, startPoint y: 254, endPoint x: 1127, endPoint y: 151, distance: 102.7
click at [974, 161] on div "Crew Task Agent Tools AI & Machine Learning Database & Data File & Document Sea…" at bounding box center [1041, 333] width 184 height 553
click at [974, 151] on div "Crew Task Agent Tools AI & Machine Learning Database & Data File & Document Sea…" at bounding box center [1041, 333] width 184 height 553
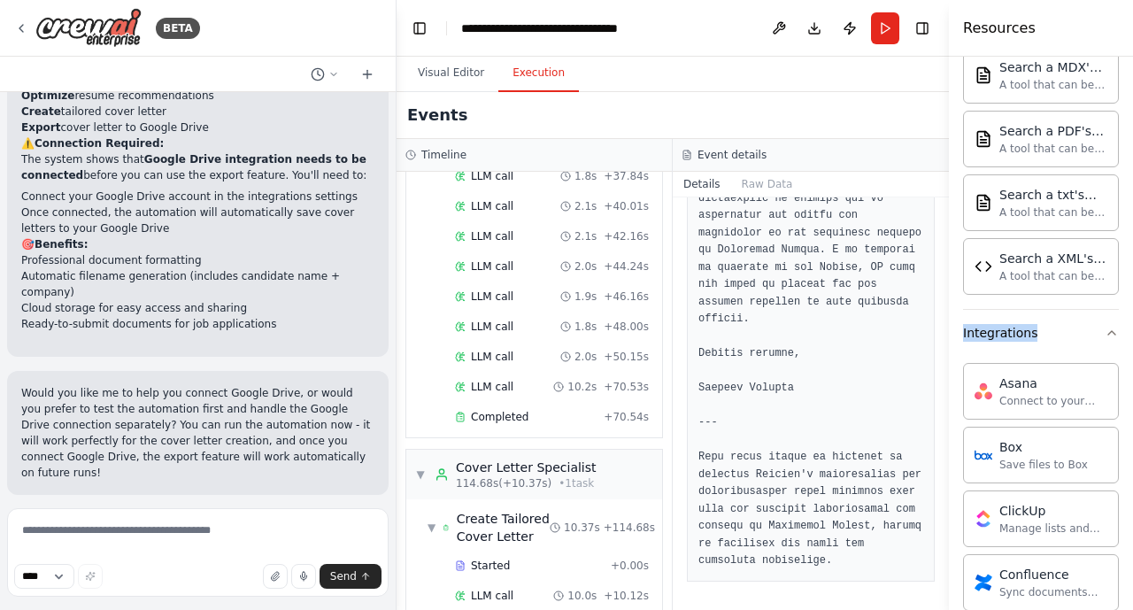
click at [974, 151] on div "Crew Task Agent Tools AI & Machine Learning Database & Data File & Document Sea…" at bounding box center [1041, 333] width 184 height 553
click at [974, 39] on div "Resources" at bounding box center [1041, 28] width 184 height 57
click at [932, 27] on button "Toggle Right Sidebar" at bounding box center [922, 28] width 25 height 25
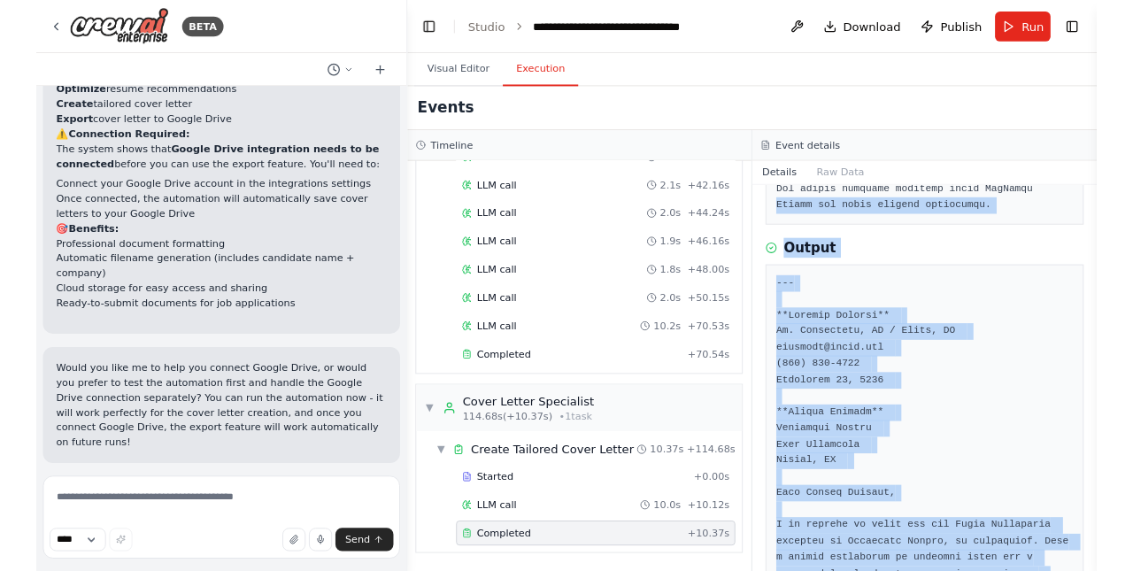
scroll to position [923, 0]
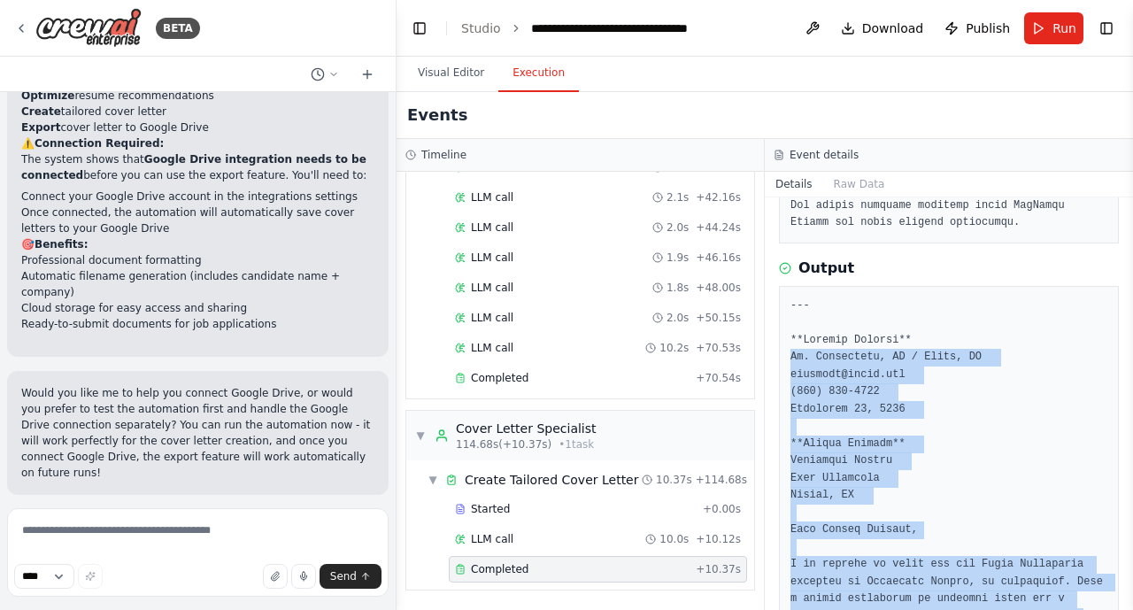
drag, startPoint x: 901, startPoint y: 427, endPoint x: 791, endPoint y: 351, distance: 133.6
copy pre "Ft. Lauderdale, FL / Kemah, TX mnystrum@gmail.com (954) 234-7711 September 25, …"
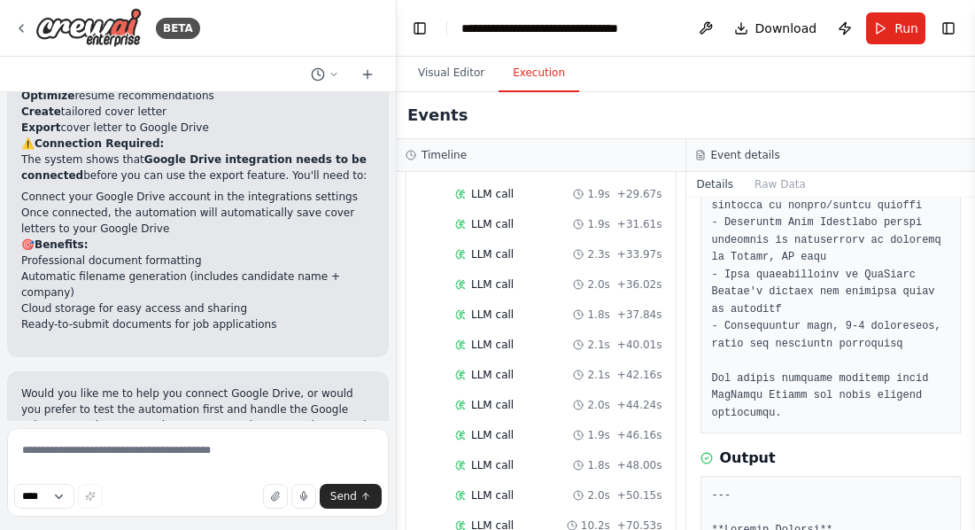
scroll to position [1612, 0]
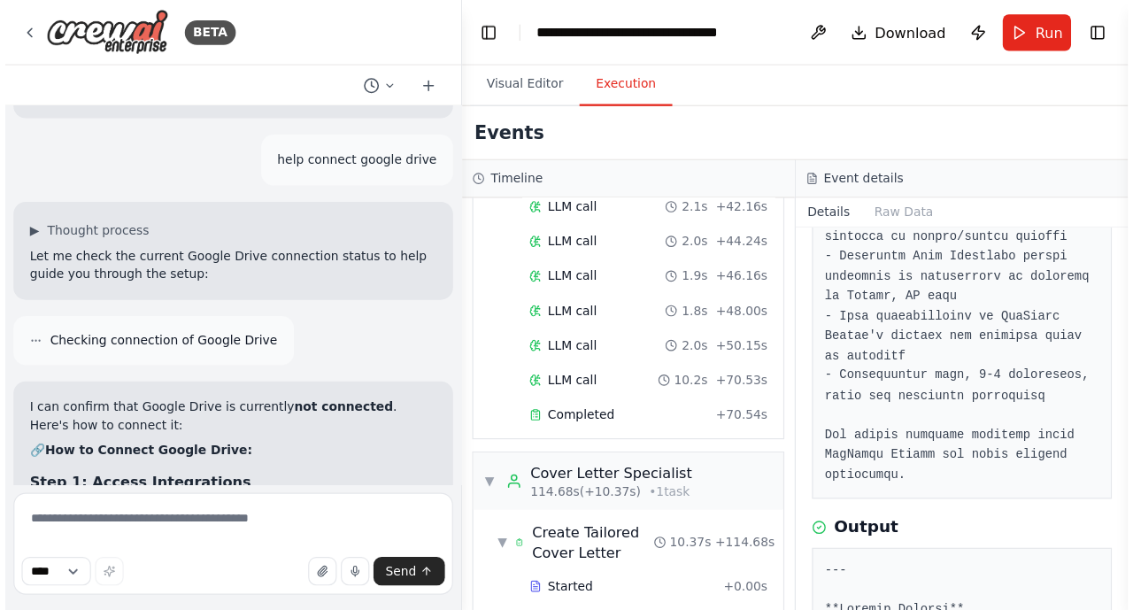
scroll to position [11021, 0]
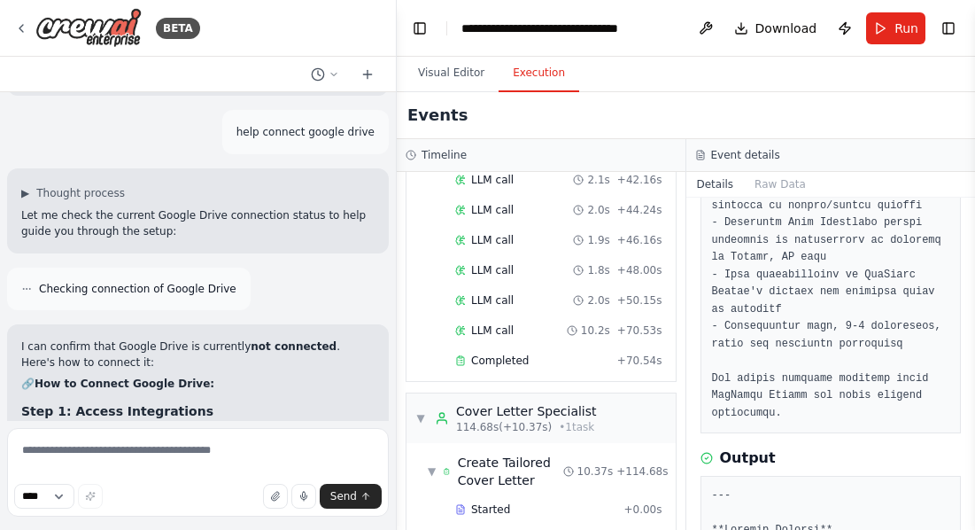
drag, startPoint x: 970, startPoint y: 319, endPoint x: 971, endPoint y: 341, distance: 22.2
click at [971, 341] on button "Toggle Sidebar" at bounding box center [975, 265] width 14 height 530
drag, startPoint x: 971, startPoint y: 316, endPoint x: 972, endPoint y: 363, distance: 46.9
click at [972, 363] on button "Toggle Sidebar" at bounding box center [975, 265] width 14 height 530
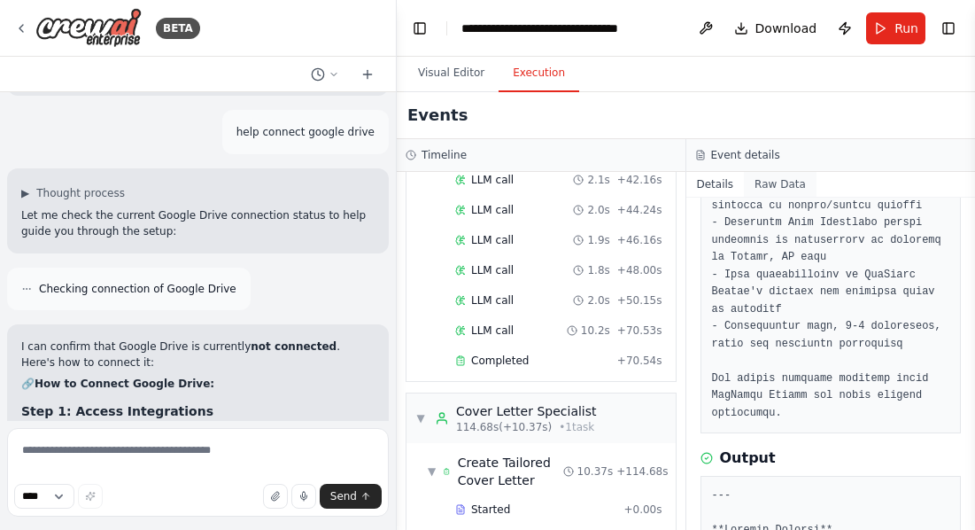
click at [788, 182] on button "Raw Data" at bounding box center [780, 184] width 73 height 25
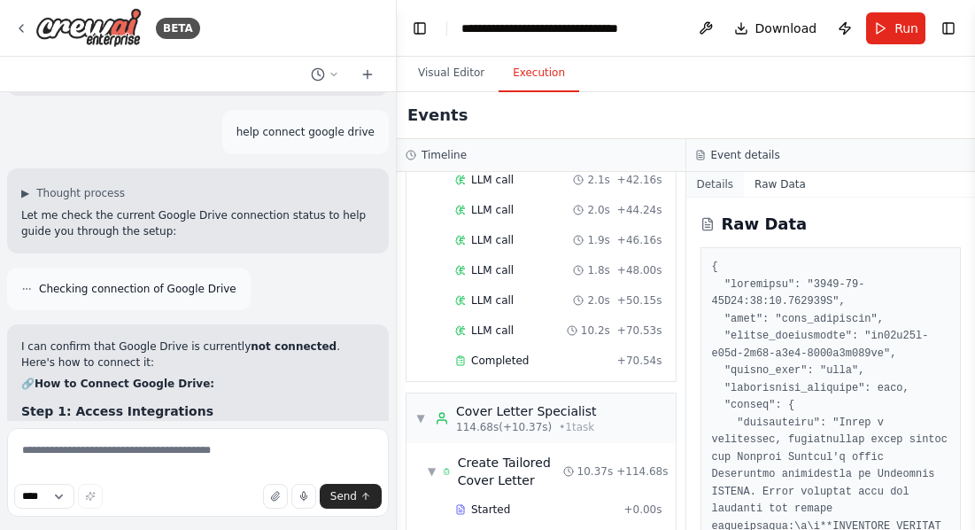
click at [726, 184] on button "Details" at bounding box center [715, 184] width 58 height 25
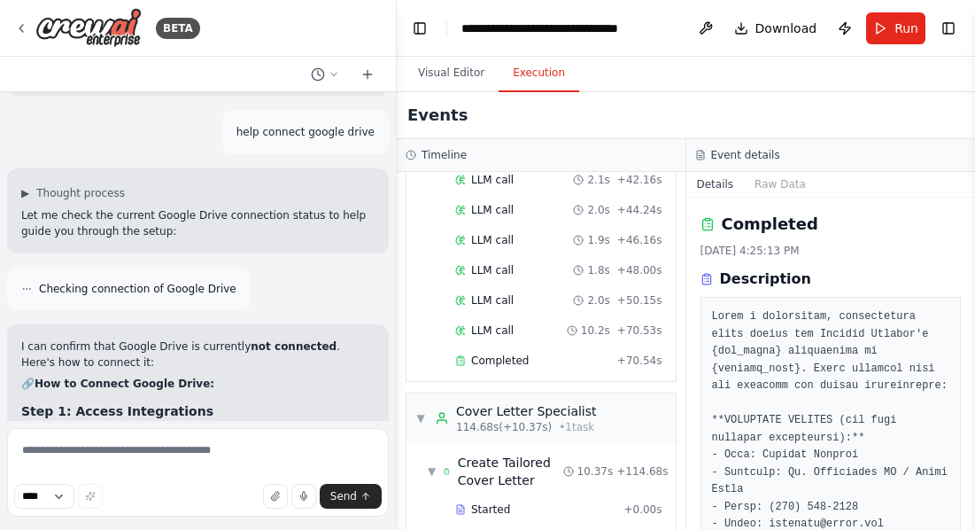
click at [847, 27] on button "Publish" at bounding box center [845, 28] width 28 height 32
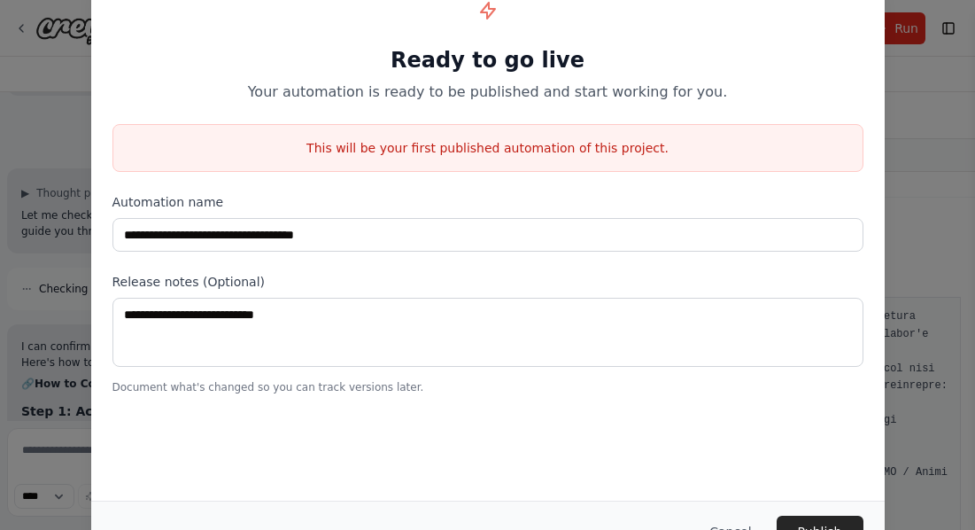
click at [598, 296] on div "Release notes (Optional) Document what's changed so you can track versions late…" at bounding box center [487, 333] width 751 height 121
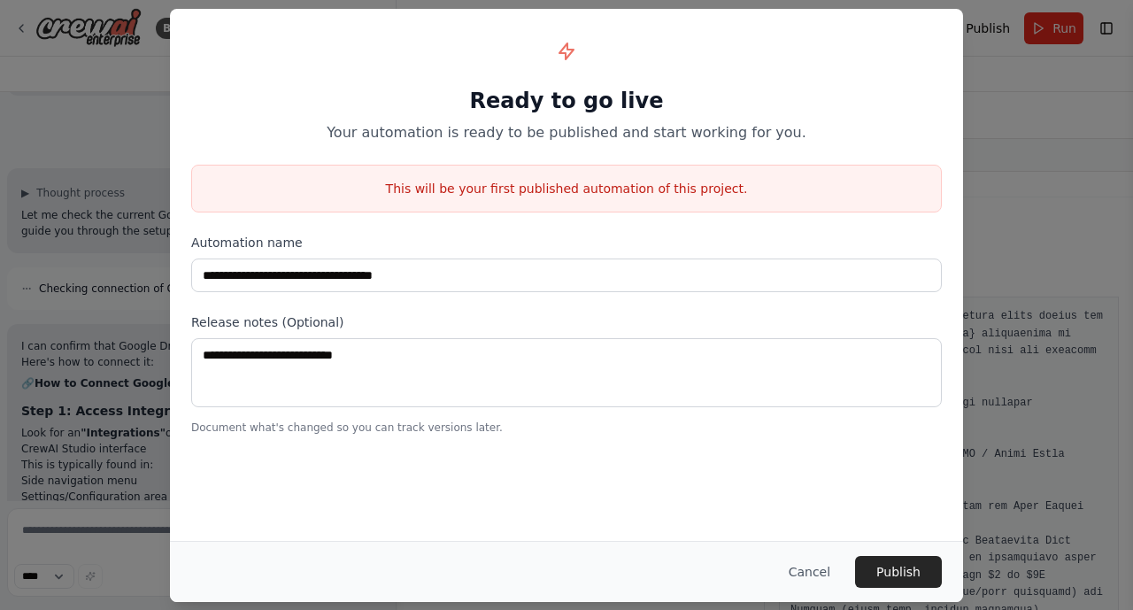
scroll to position [10940, 0]
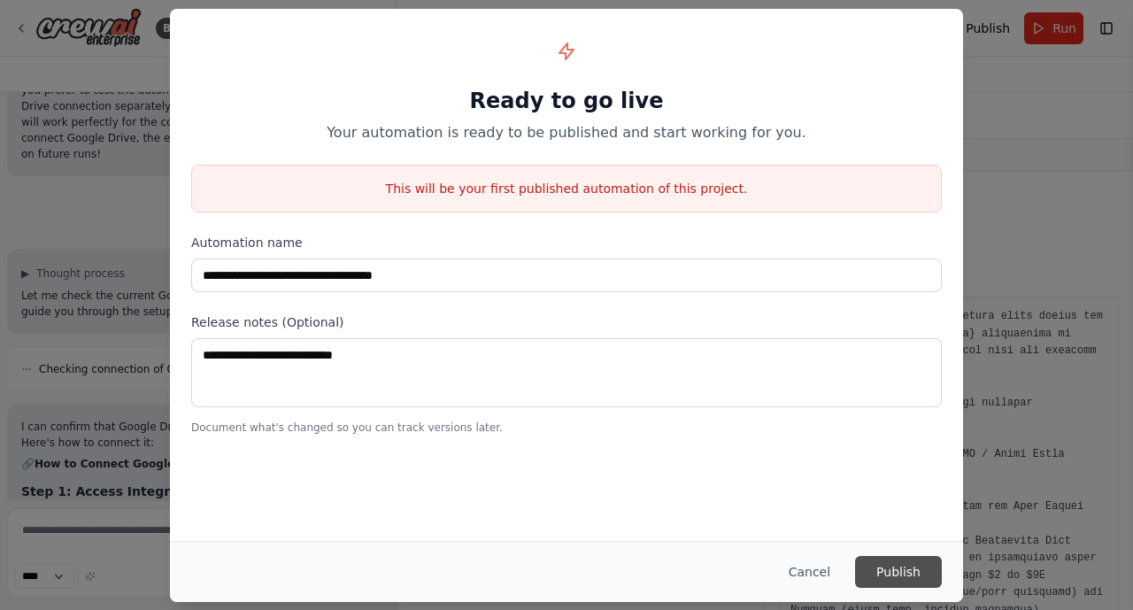
click at [903, 529] on button "Publish" at bounding box center [898, 572] width 87 height 32
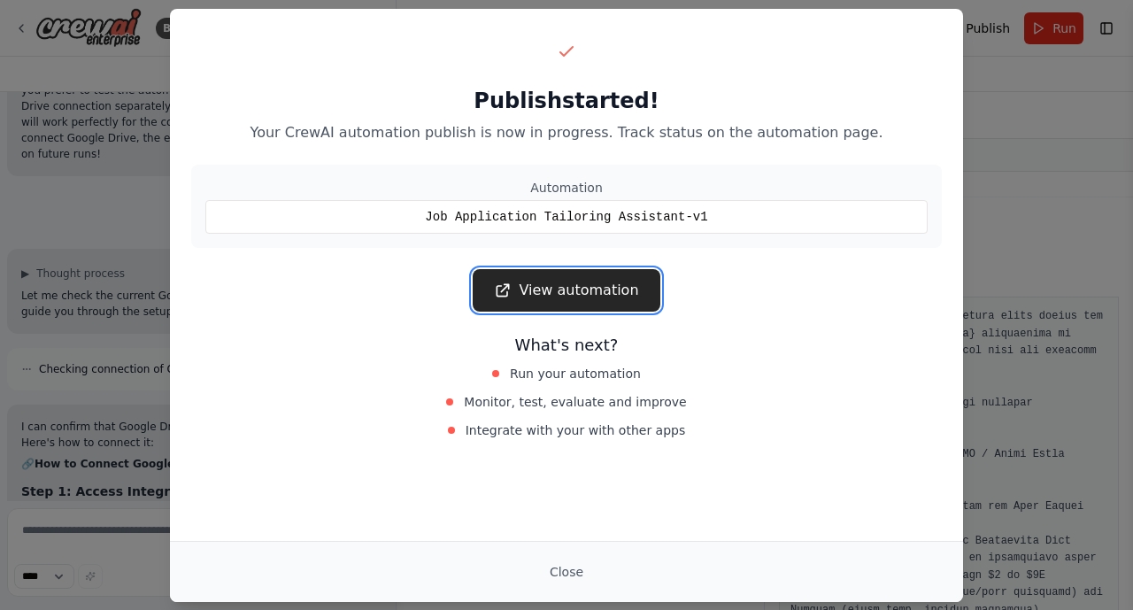
click at [575, 301] on link "View automation" at bounding box center [566, 290] width 187 height 43
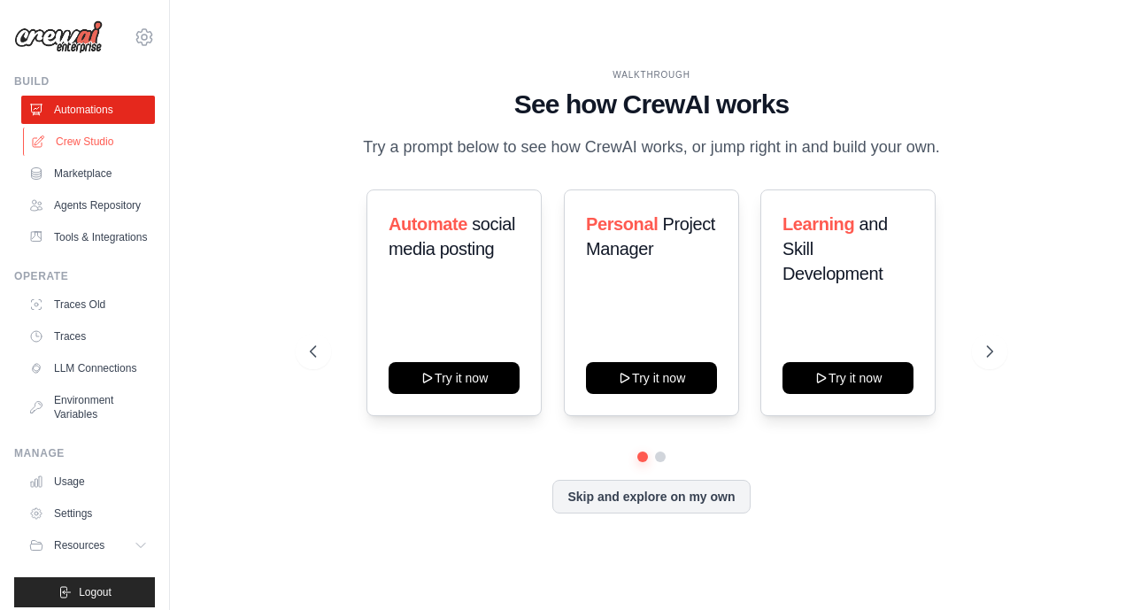
click at [81, 142] on link "Crew Studio" at bounding box center [90, 142] width 134 height 28
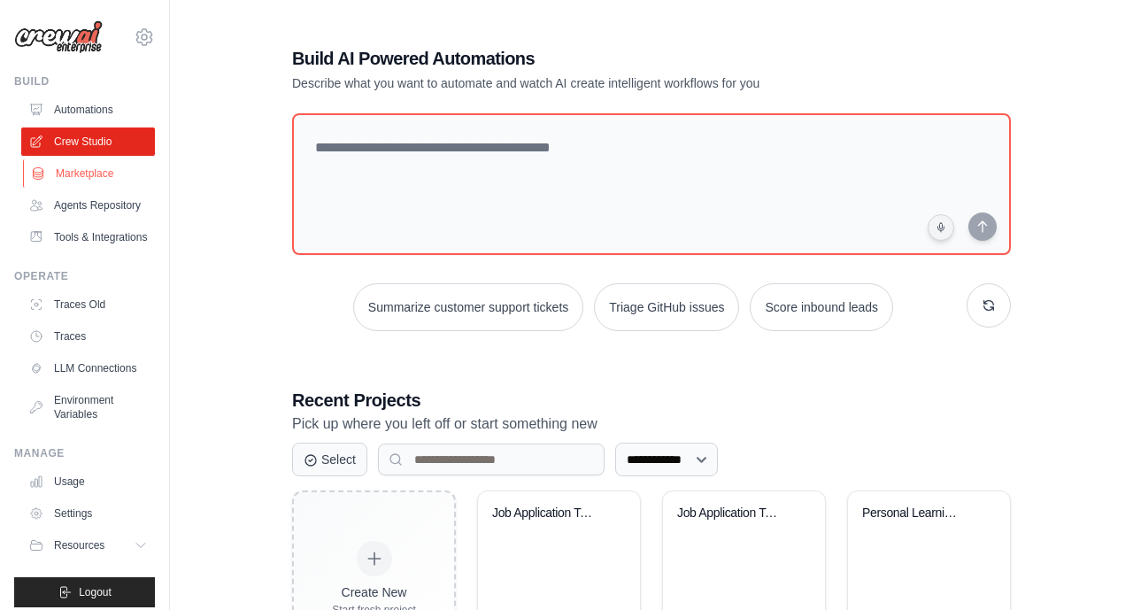
click at [78, 174] on link "Marketplace" at bounding box center [90, 173] width 134 height 28
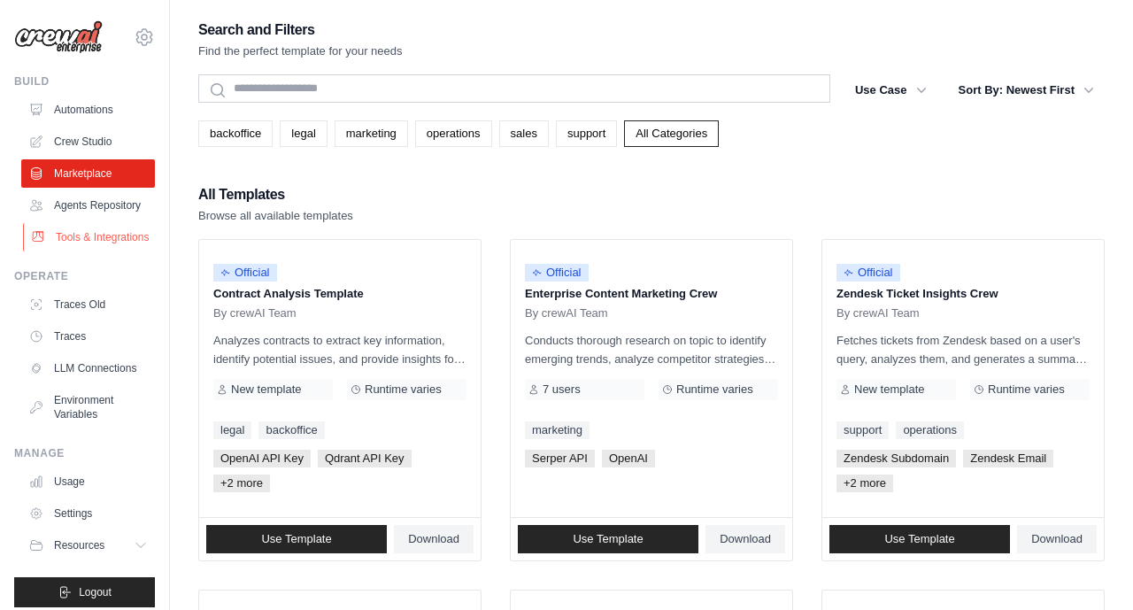
click at [81, 234] on link "Tools & Integrations" at bounding box center [90, 237] width 134 height 28
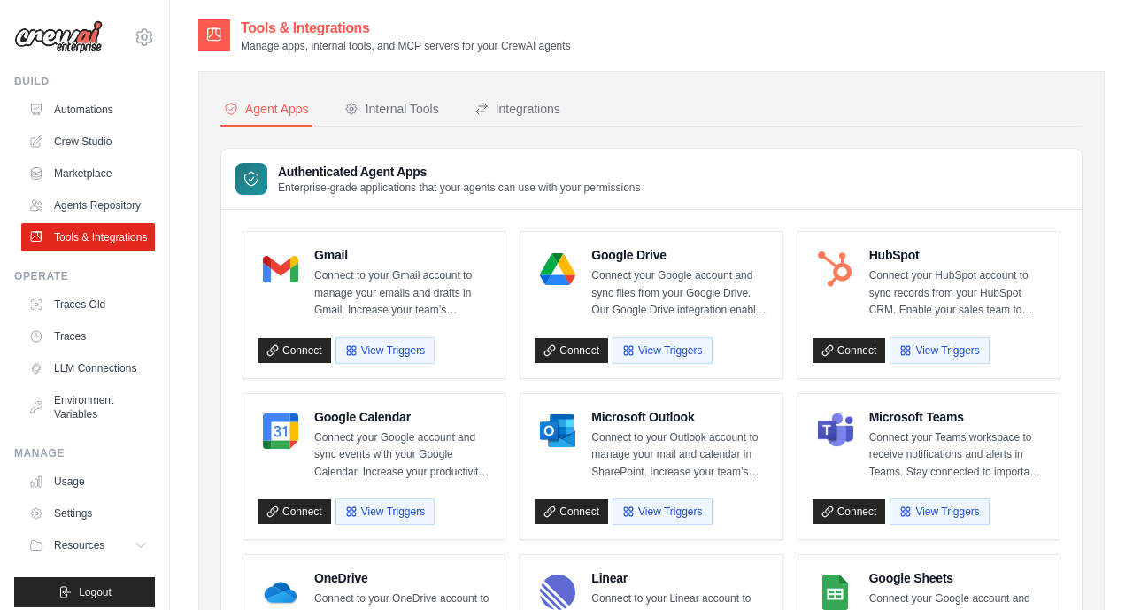
click at [81, 234] on link "Tools & Integrations" at bounding box center [88, 237] width 134 height 28
click at [582, 344] on link "Connect" at bounding box center [571, 350] width 73 height 25
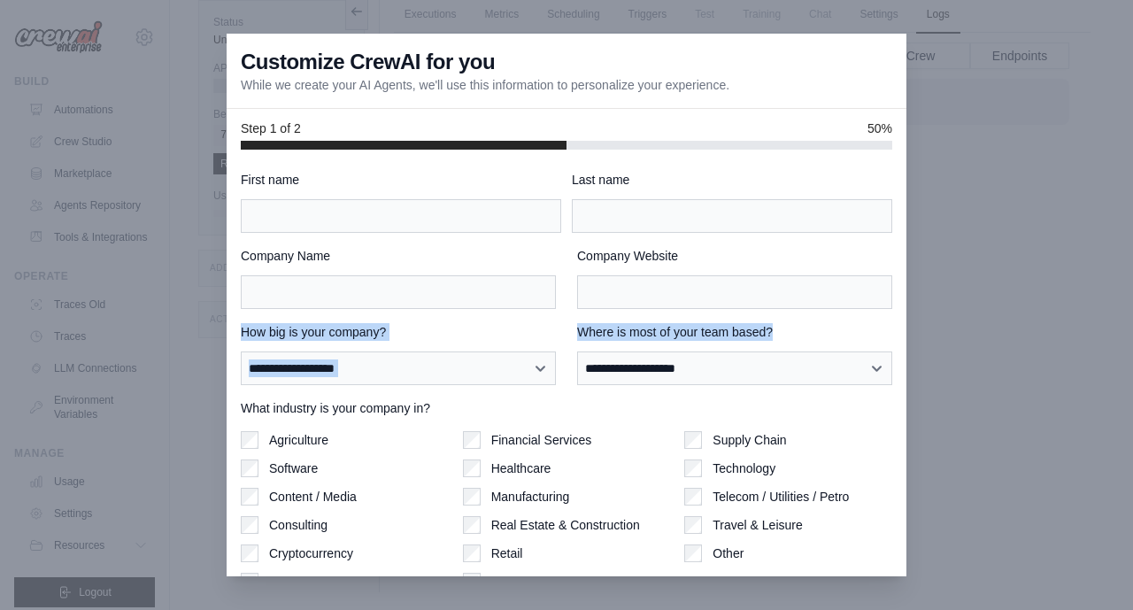
drag, startPoint x: 903, startPoint y: 263, endPoint x: 903, endPoint y: 344, distance: 80.6
click at [903, 344] on div "**********" at bounding box center [567, 363] width 680 height 427
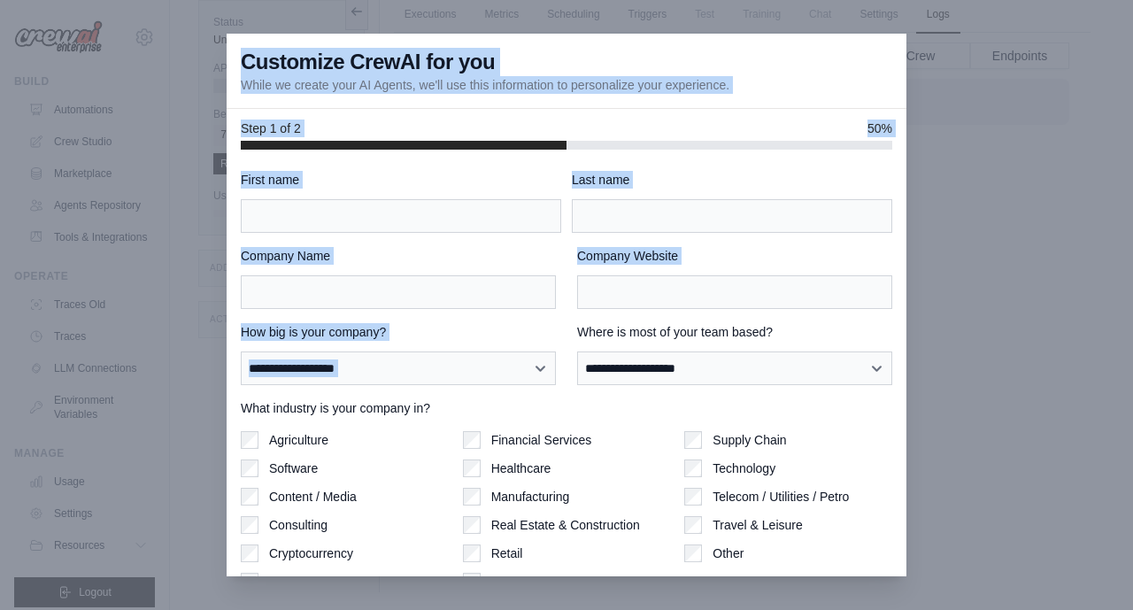
drag, startPoint x: 904, startPoint y: 318, endPoint x: 907, endPoint y: 438, distance: 120.5
click at [907, 438] on div "**********" at bounding box center [566, 305] width 1133 height 610
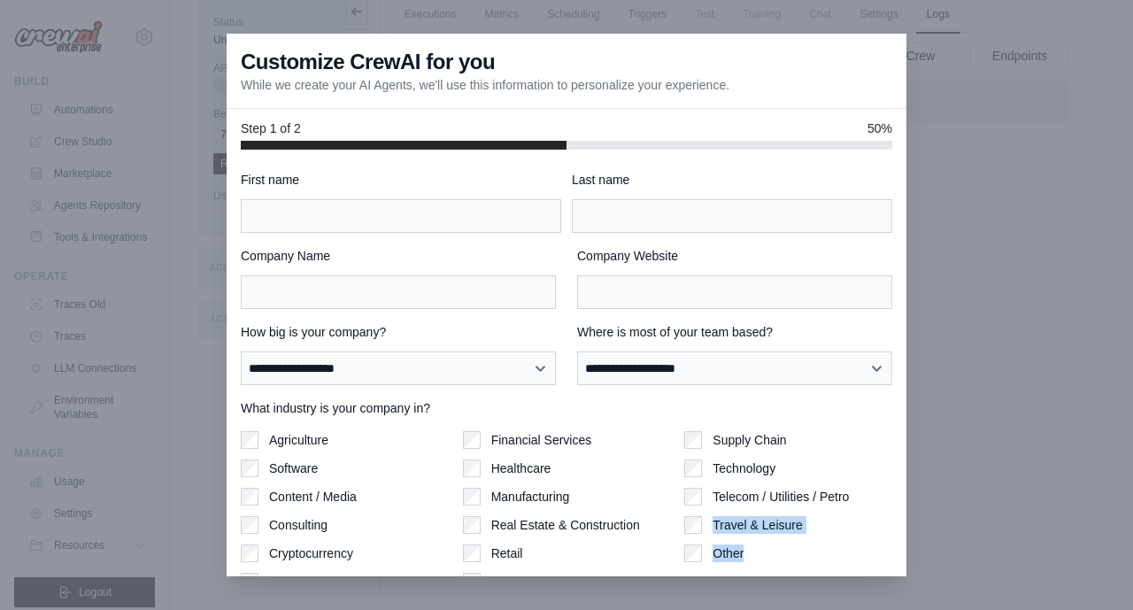
scroll to position [14, 0]
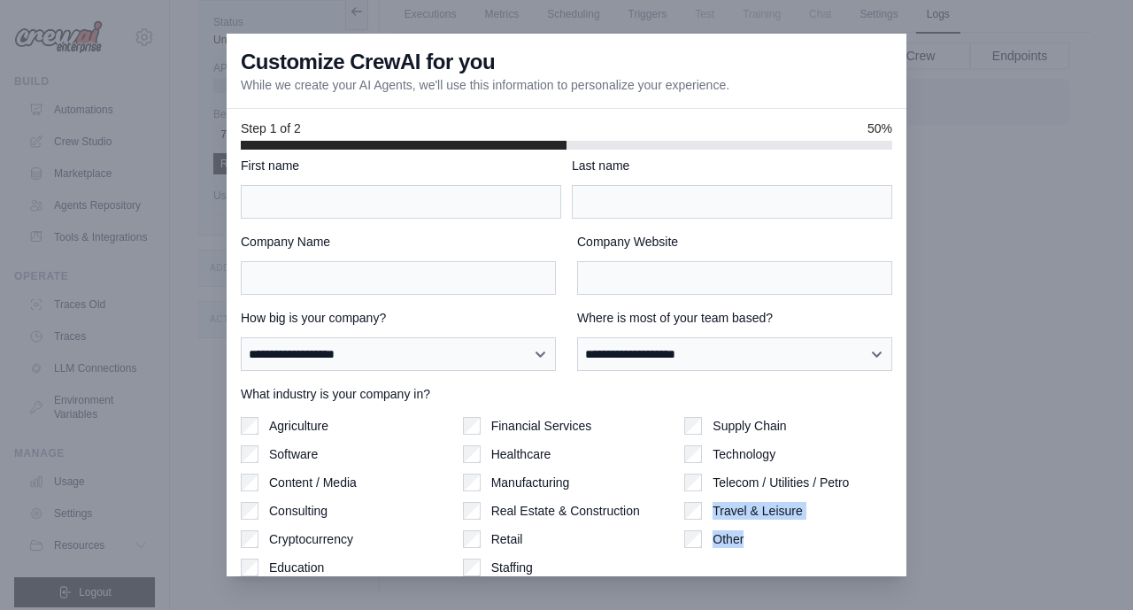
drag, startPoint x: 902, startPoint y: 495, endPoint x: 898, endPoint y: 559, distance: 63.9
click at [898, 559] on div "**********" at bounding box center [567, 363] width 680 height 427
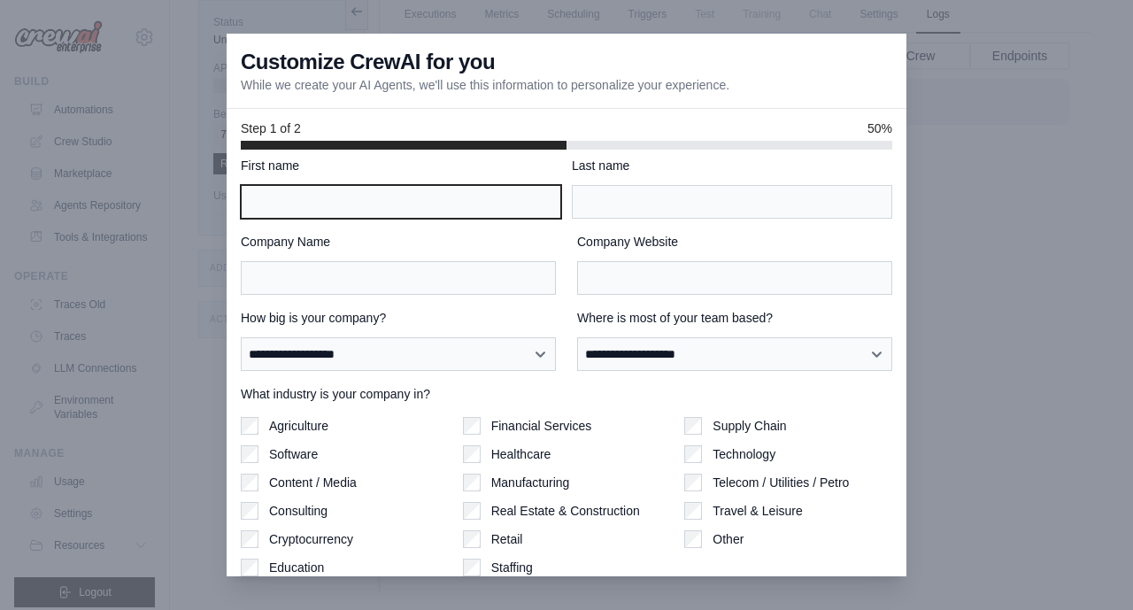
click at [290, 204] on input "First name" at bounding box center [401, 202] width 321 height 34
type input "******"
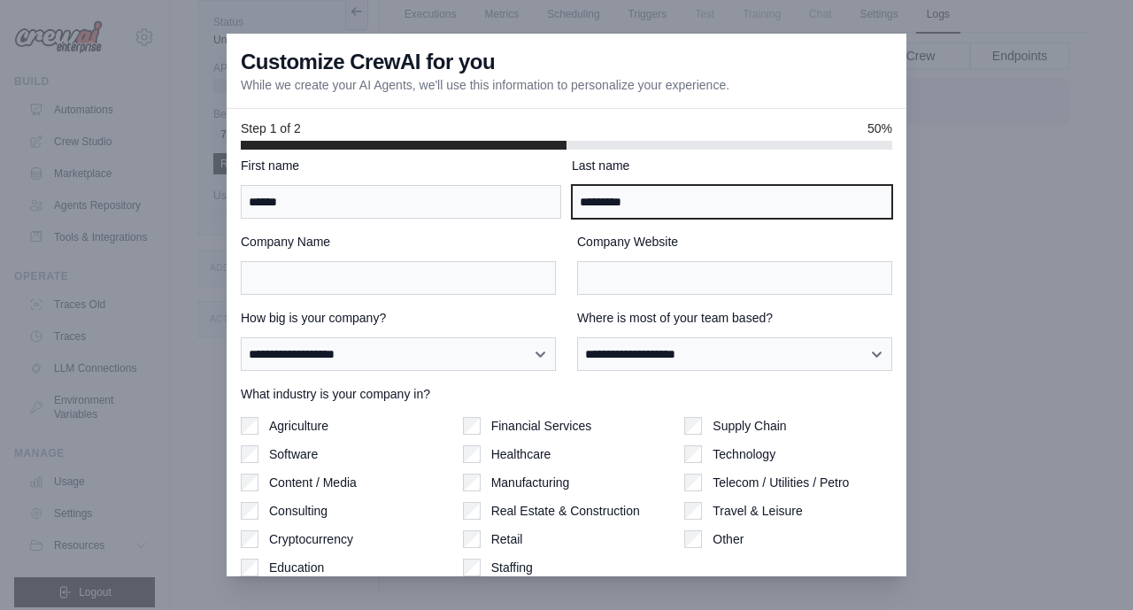
type input "*********"
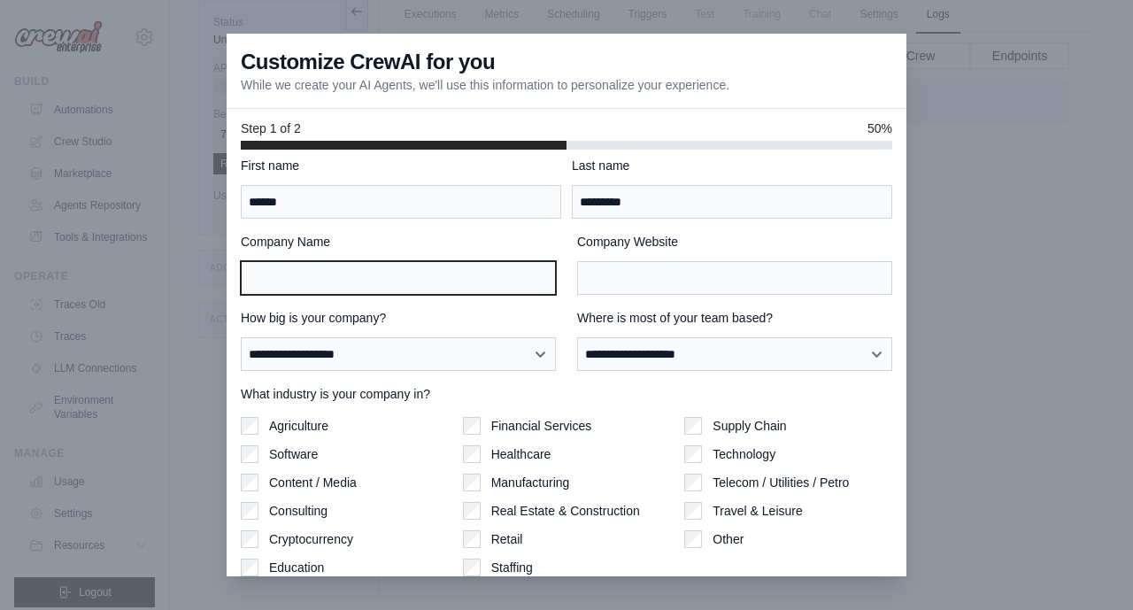
click at [296, 274] on input "Company Name" at bounding box center [398, 278] width 315 height 34
type input "**********"
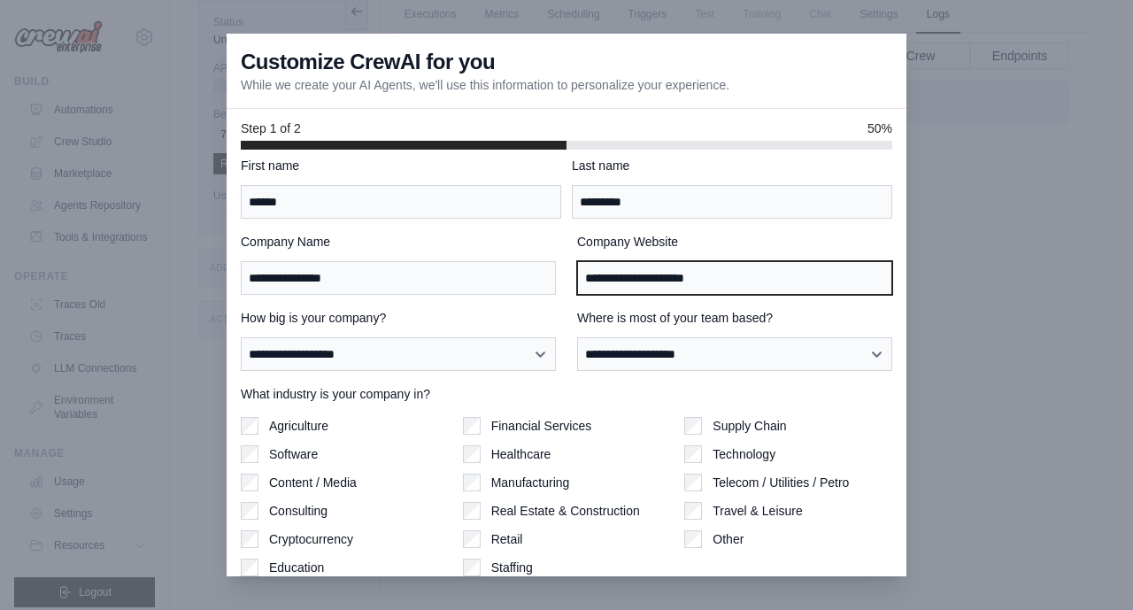
type input "**********"
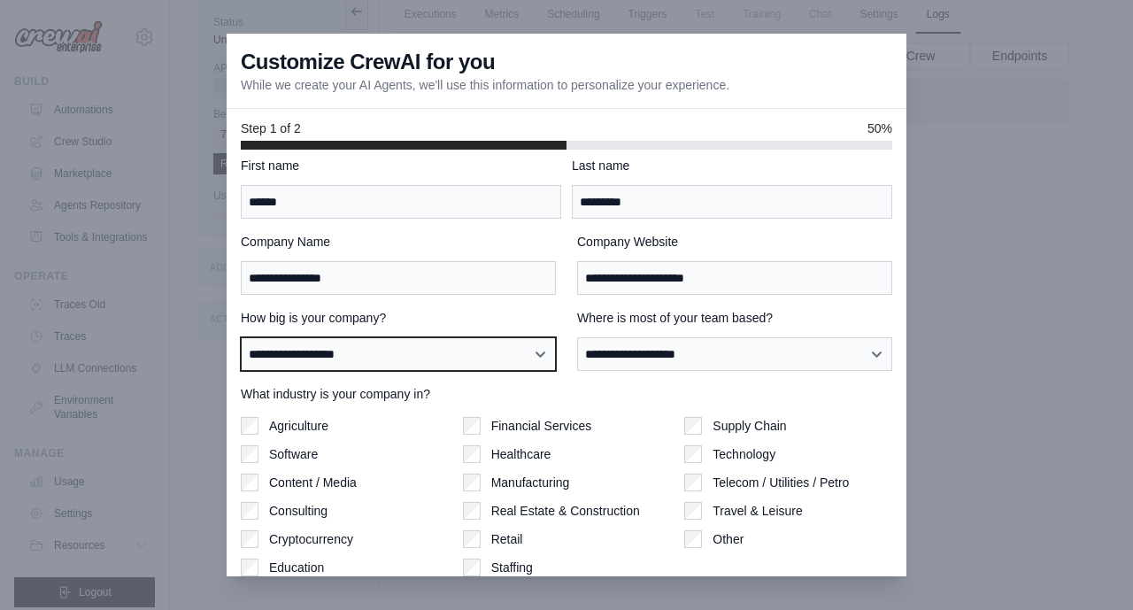
click at [295, 358] on select "**********" at bounding box center [398, 354] width 315 height 34
select select "**********"
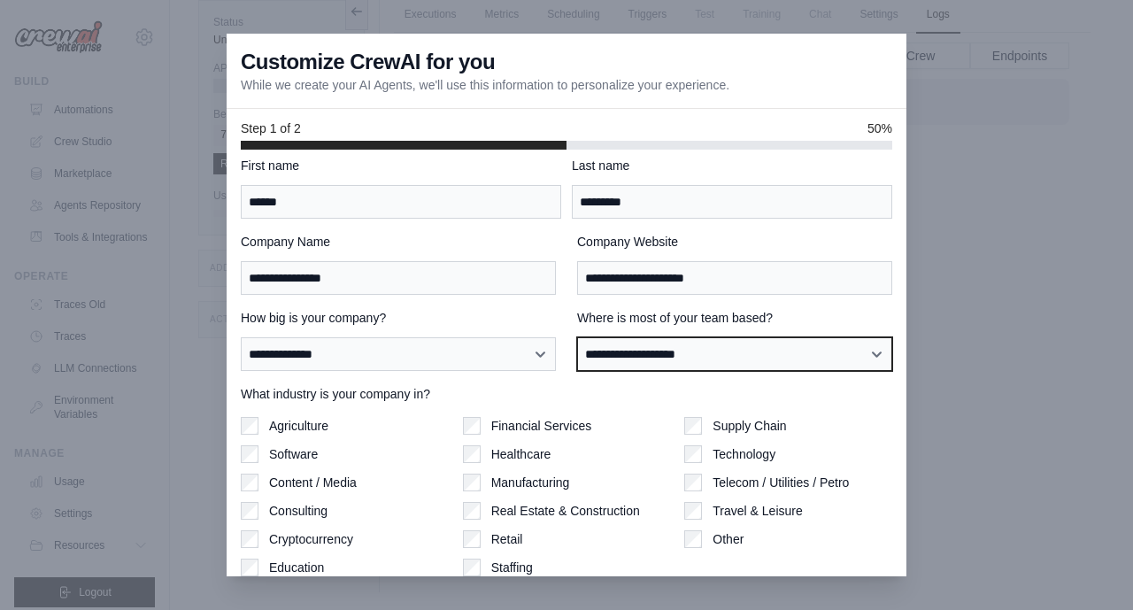
click at [753, 359] on select "**********" at bounding box center [734, 354] width 315 height 34
select select "**********"
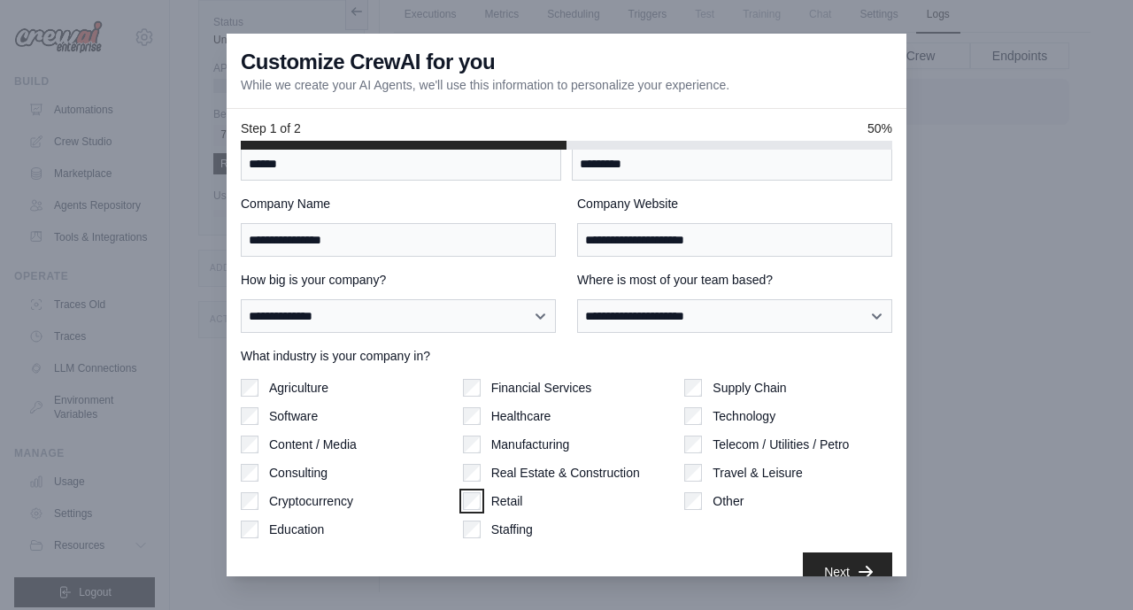
scroll to position [81, 0]
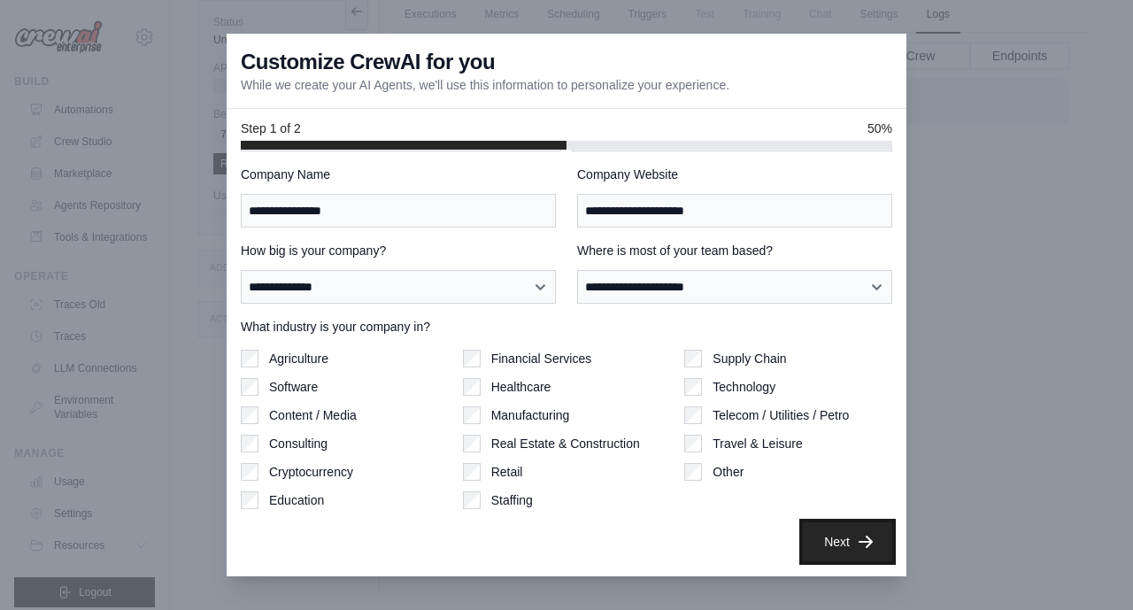
click at [855, 536] on button "Next" at bounding box center [847, 541] width 89 height 39
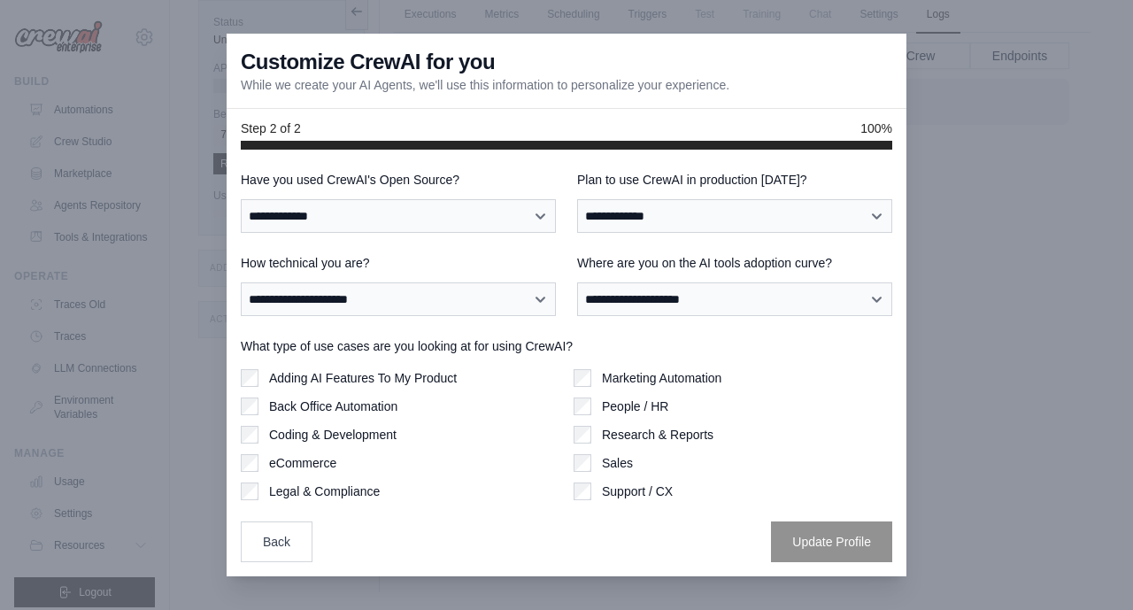
scroll to position [0, 0]
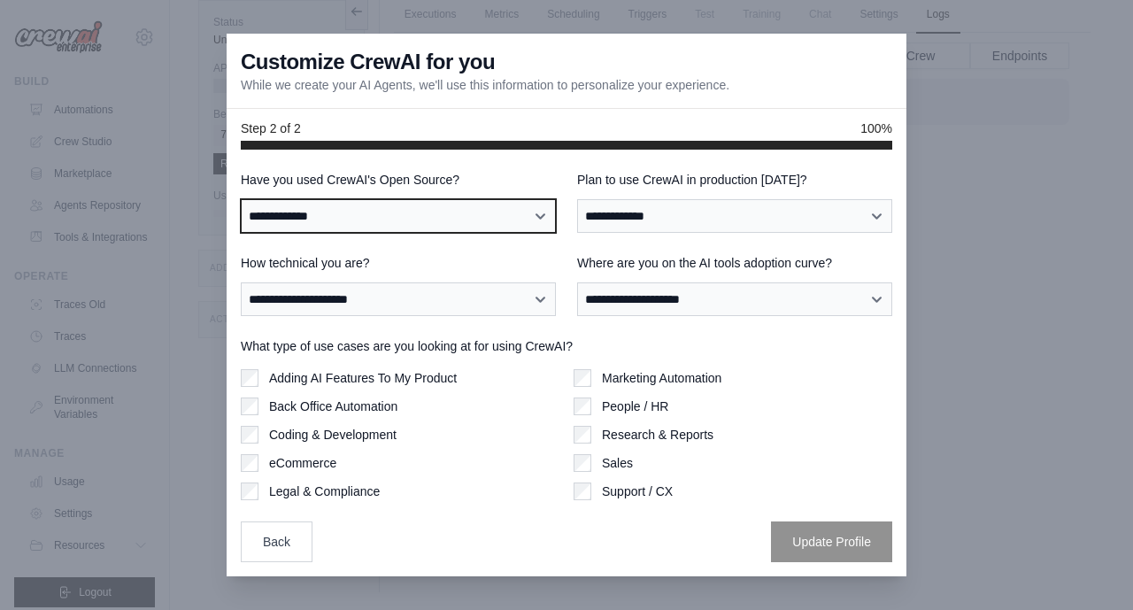
click at [506, 222] on select "**********" at bounding box center [398, 216] width 315 height 34
select select "**********"
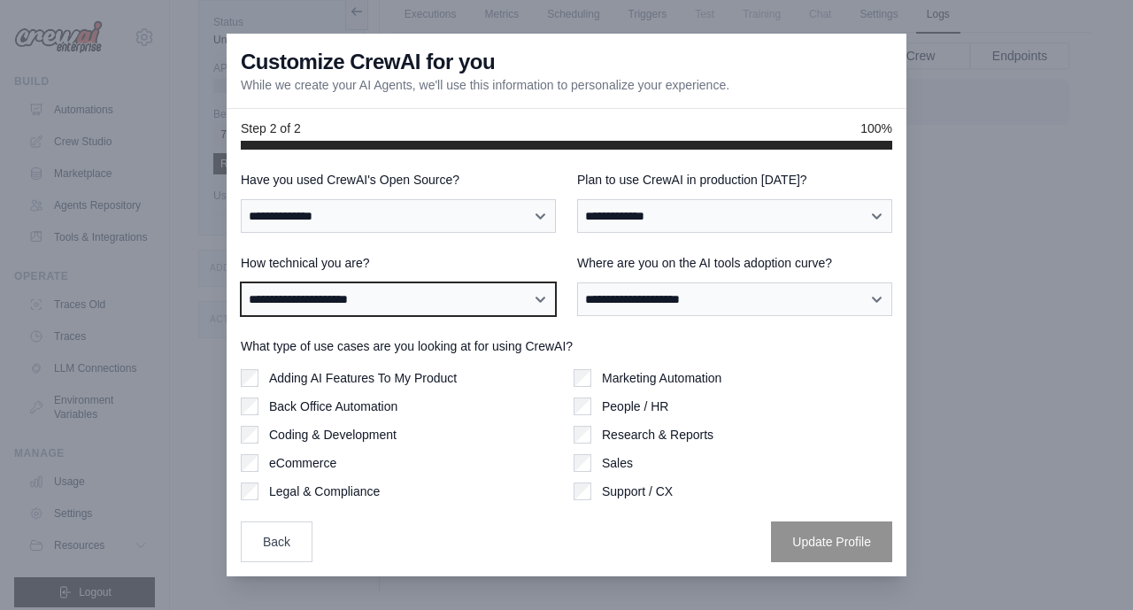
click at [438, 301] on select "**********" at bounding box center [398, 299] width 315 height 34
select select "**********"
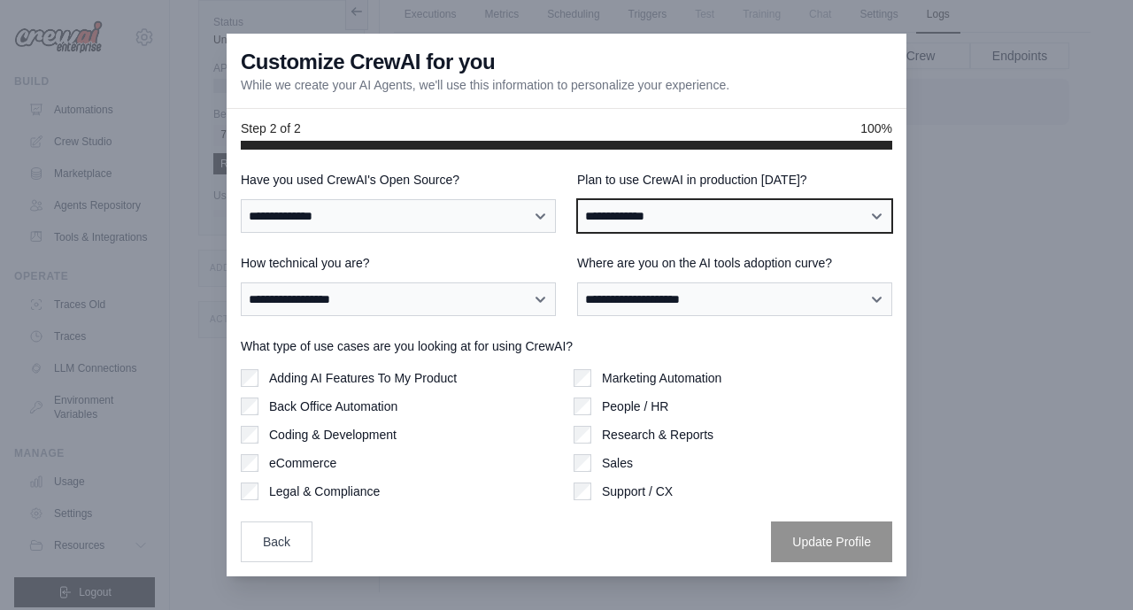
click at [731, 217] on select "**********" at bounding box center [734, 216] width 315 height 34
select select "****"
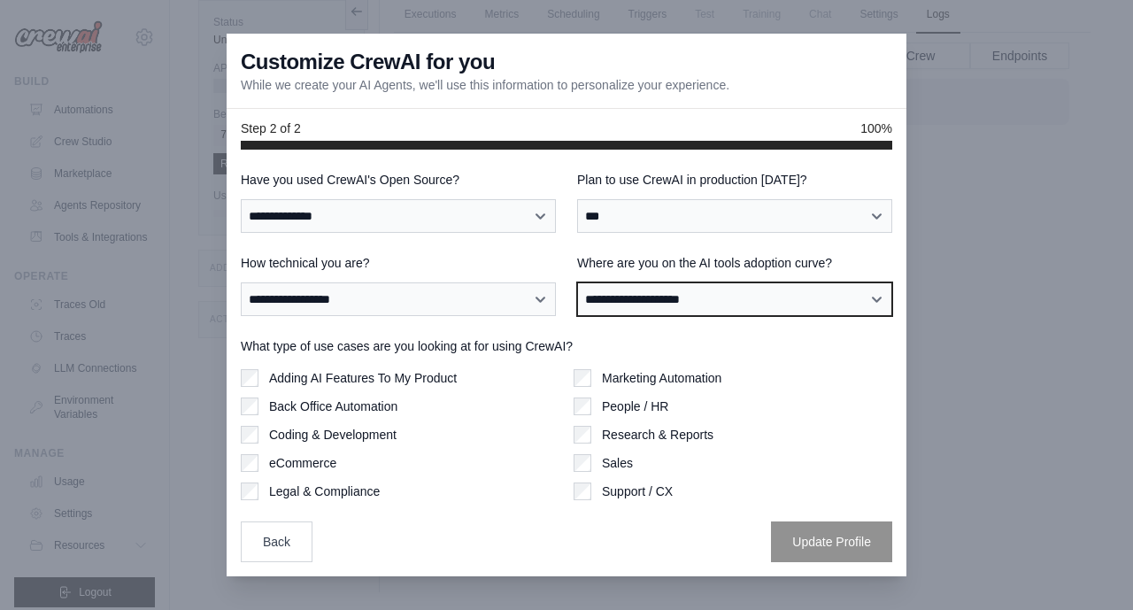
click at [764, 306] on select "**********" at bounding box center [734, 299] width 315 height 34
select select "**********"
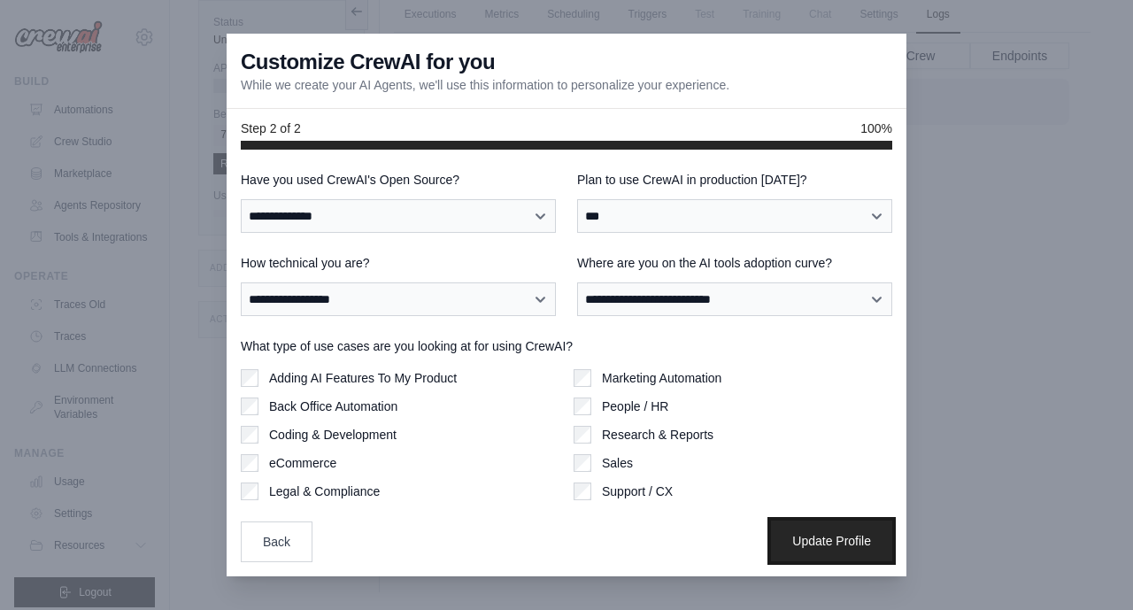
click at [814, 535] on button "Update Profile" at bounding box center [831, 541] width 121 height 41
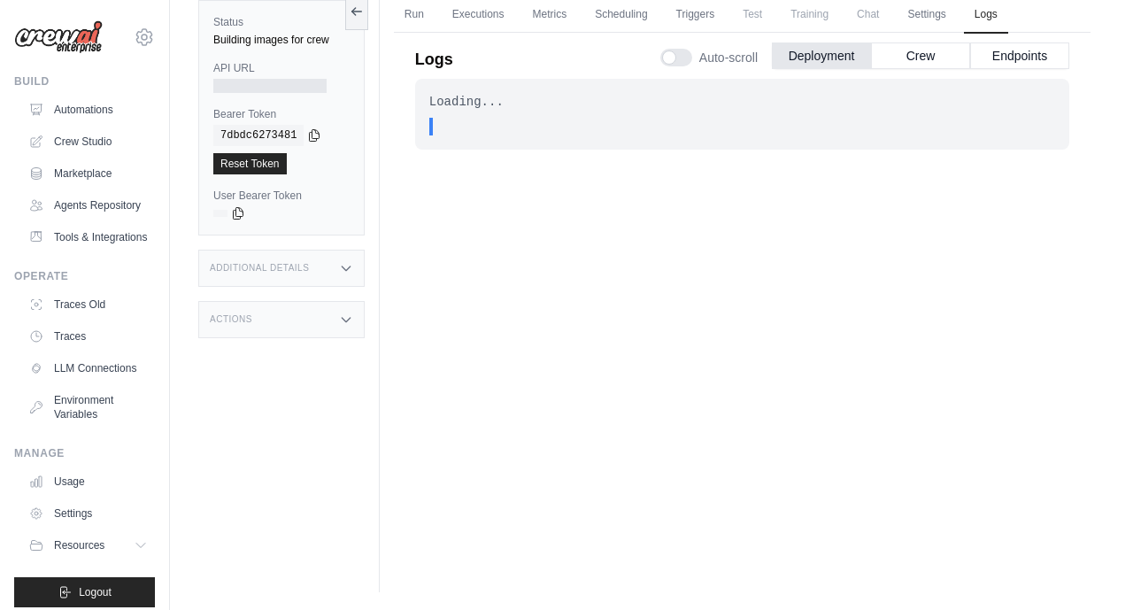
click at [814, 535] on div "Logs Auto-scroll Deployment Crew Endpoints Loading... . . . In Progress Now 1h …" at bounding box center [742, 281] width 697 height 519
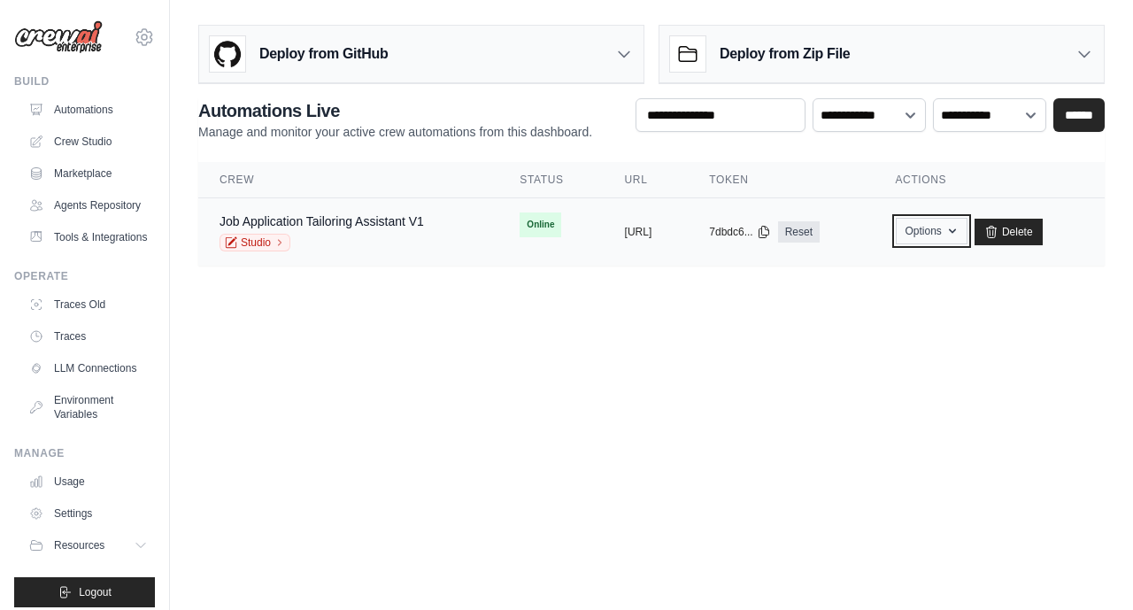
click at [968, 240] on button "Options" at bounding box center [932, 231] width 72 height 27
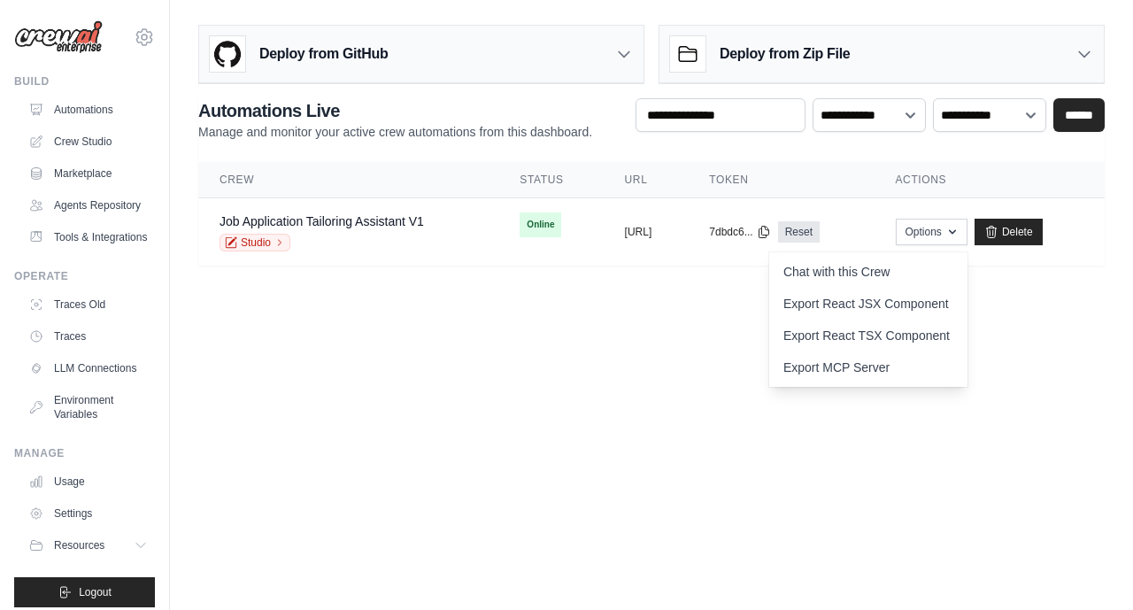
click at [549, 350] on body "[EMAIL_ADDRESS][DOMAIN_NAME] Settings Build Automations" at bounding box center [566, 305] width 1133 height 610
